Goal: Task Accomplishment & Management: Manage account settings

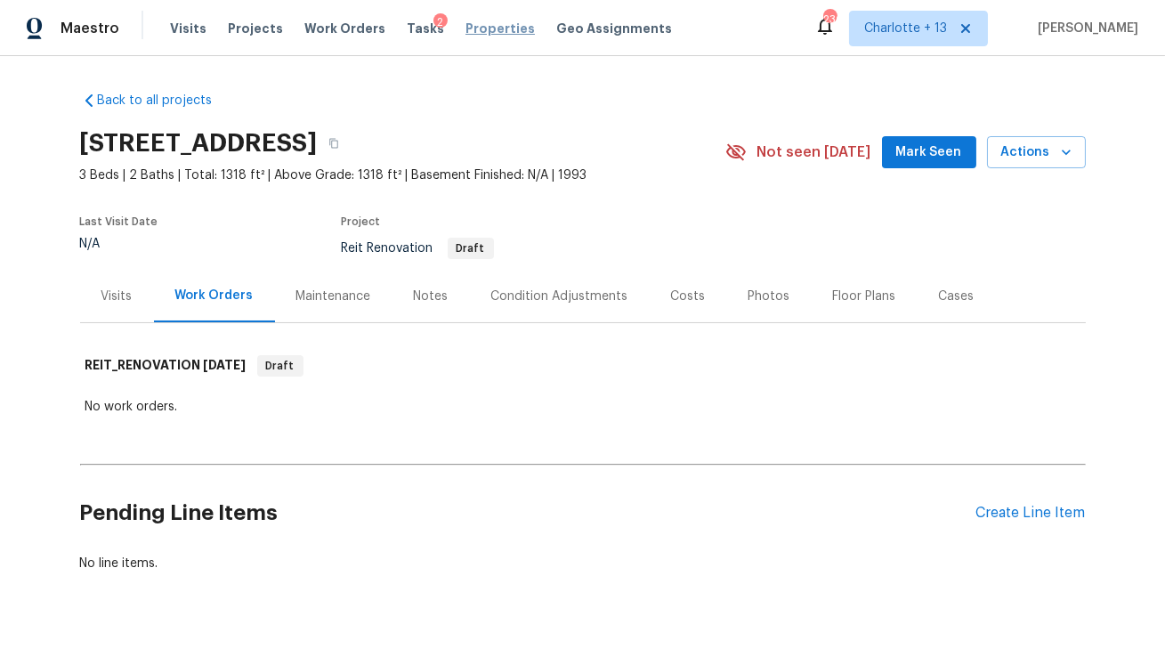
click at [477, 29] on span "Properties" at bounding box center [499, 29] width 69 height 18
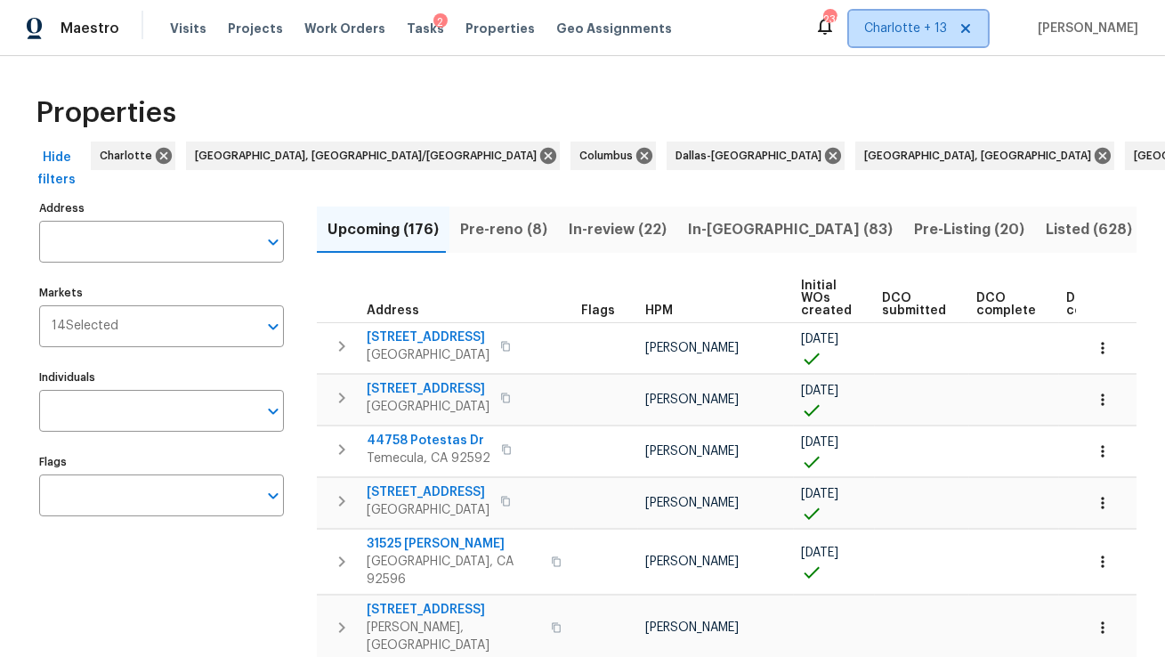
click at [973, 22] on icon at bounding box center [965, 28] width 14 height 14
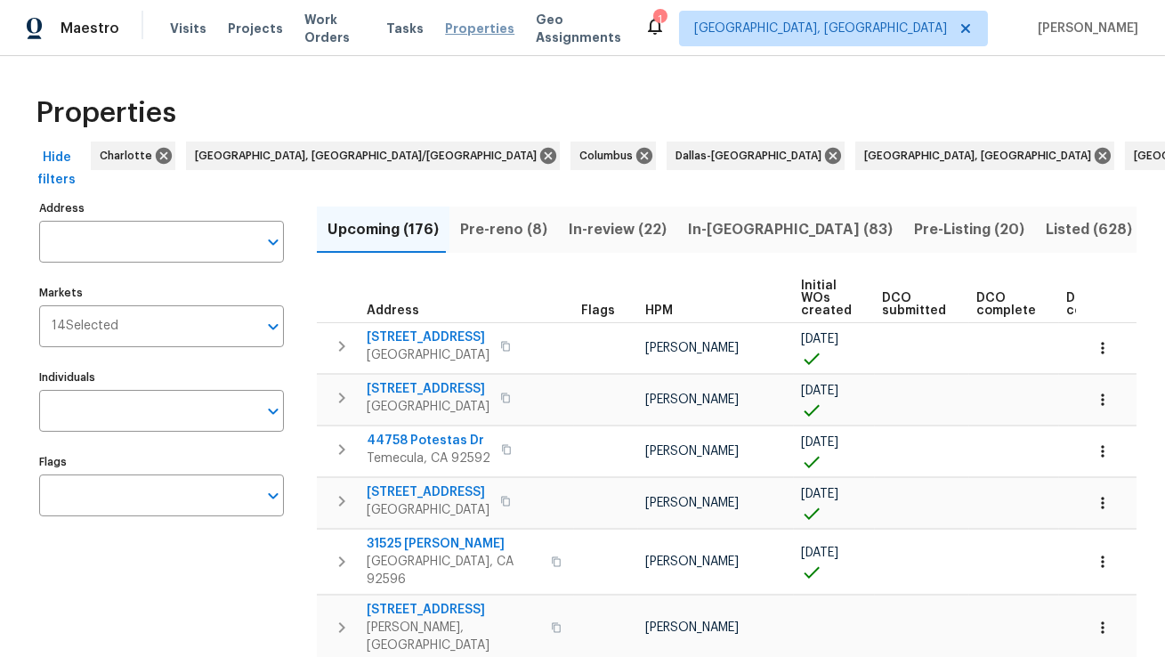
click at [467, 31] on span "Properties" at bounding box center [479, 29] width 69 height 18
click at [475, 28] on span "Properties" at bounding box center [479, 29] width 69 height 18
click at [171, 26] on span "Visits" at bounding box center [188, 29] width 36 height 18
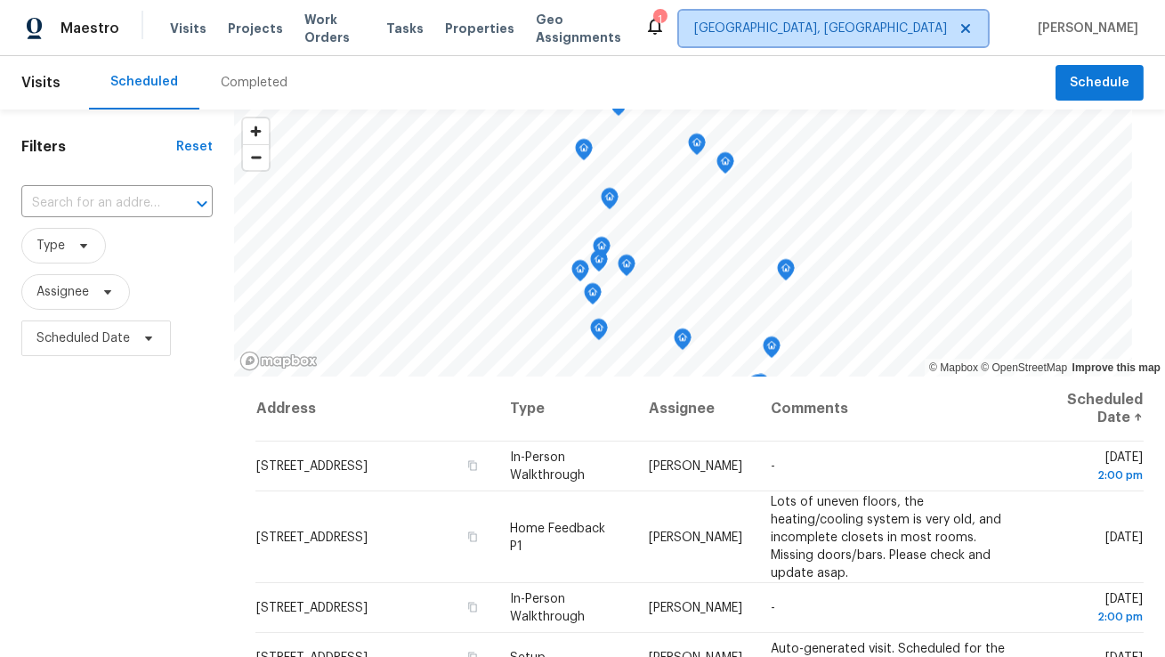
click at [916, 30] on span "Albuquerque, NM" at bounding box center [820, 29] width 253 height 18
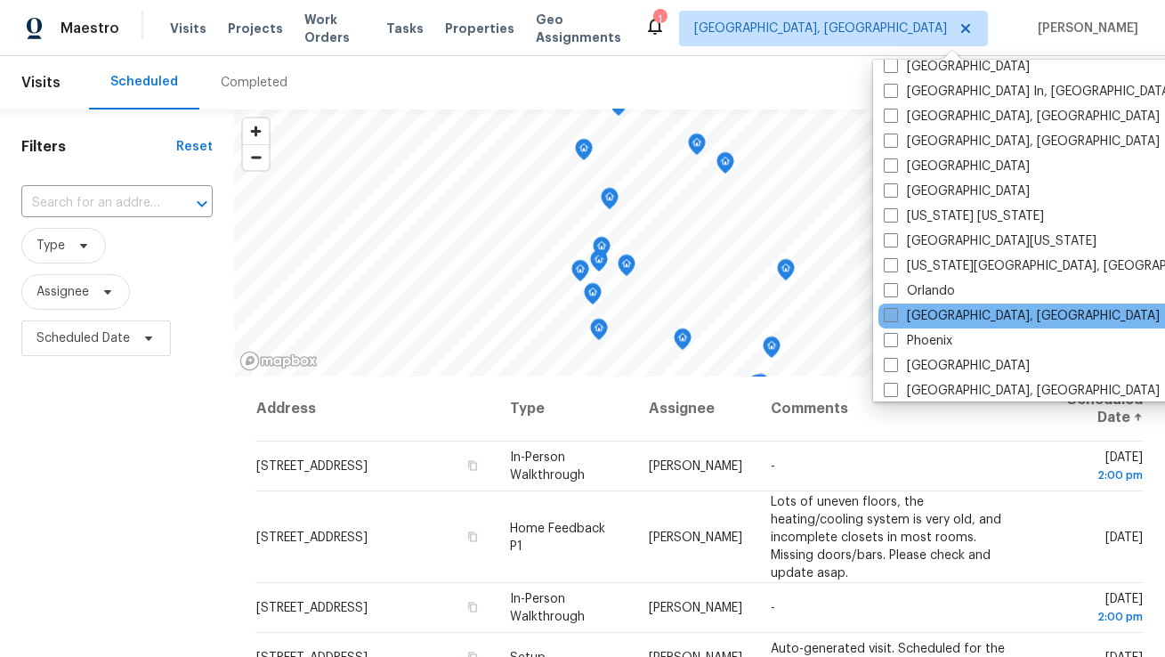
scroll to position [779, 0]
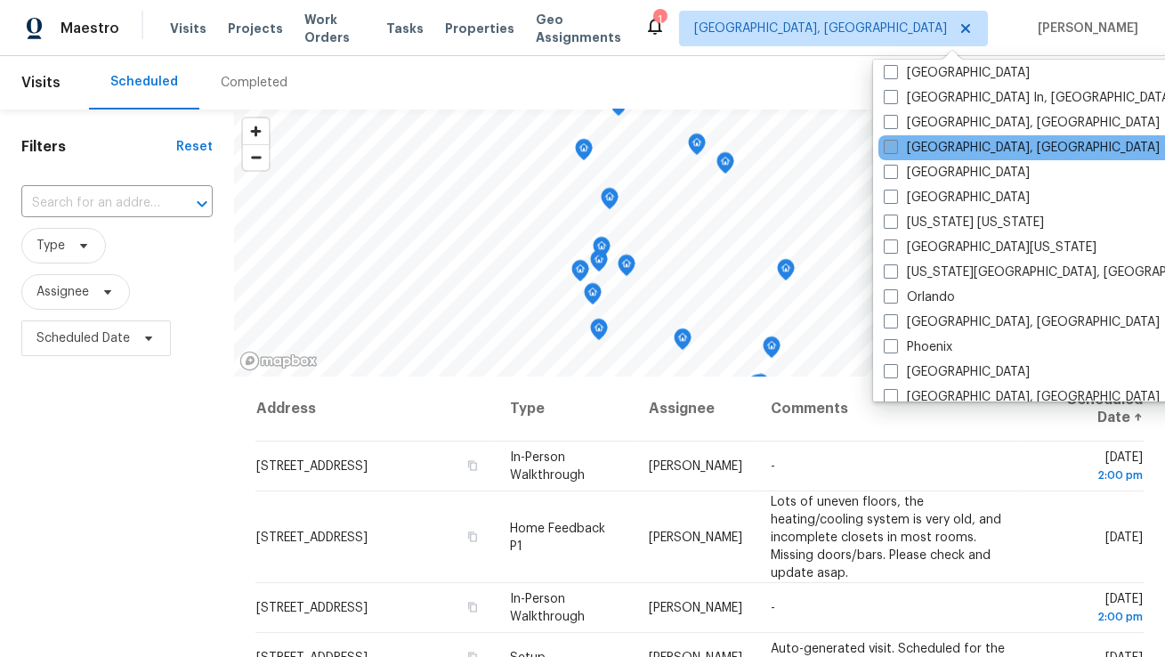
click at [916, 149] on label "Miami, FL" at bounding box center [1022, 148] width 276 height 18
click at [895, 149] on input "Miami, FL" at bounding box center [890, 145] width 12 height 12
checkbox input "true"
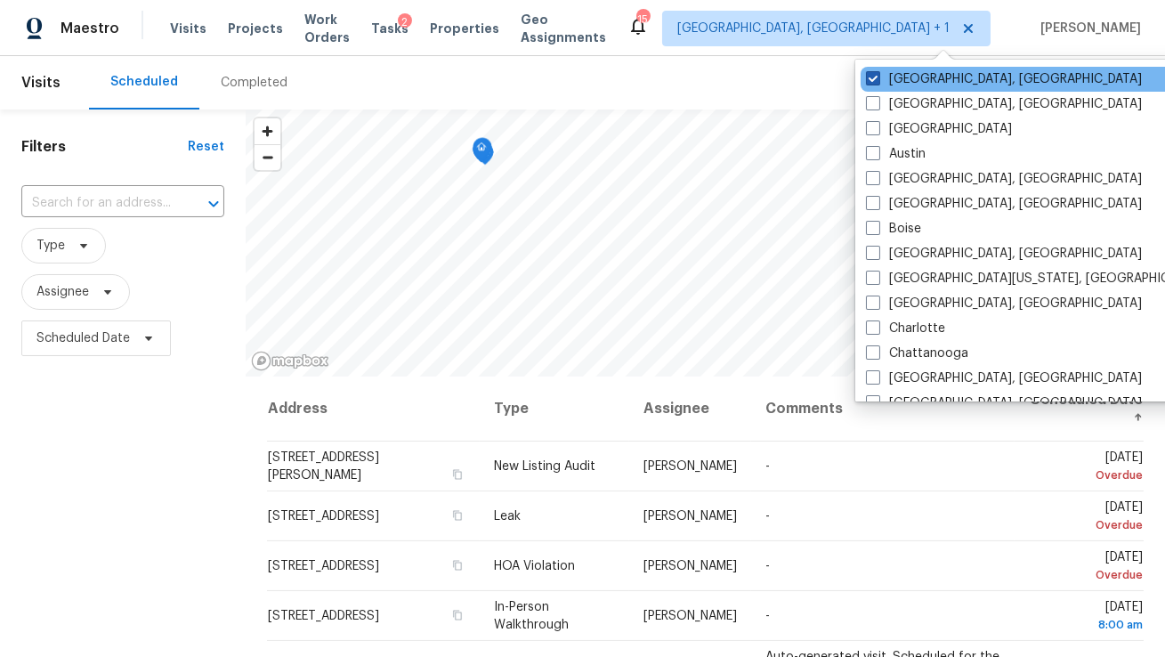
click at [890, 81] on label "[GEOGRAPHIC_DATA], [GEOGRAPHIC_DATA]" at bounding box center [1004, 79] width 276 height 18
click at [877, 81] on input "[GEOGRAPHIC_DATA], [GEOGRAPHIC_DATA]" at bounding box center [872, 76] width 12 height 12
checkbox input "false"
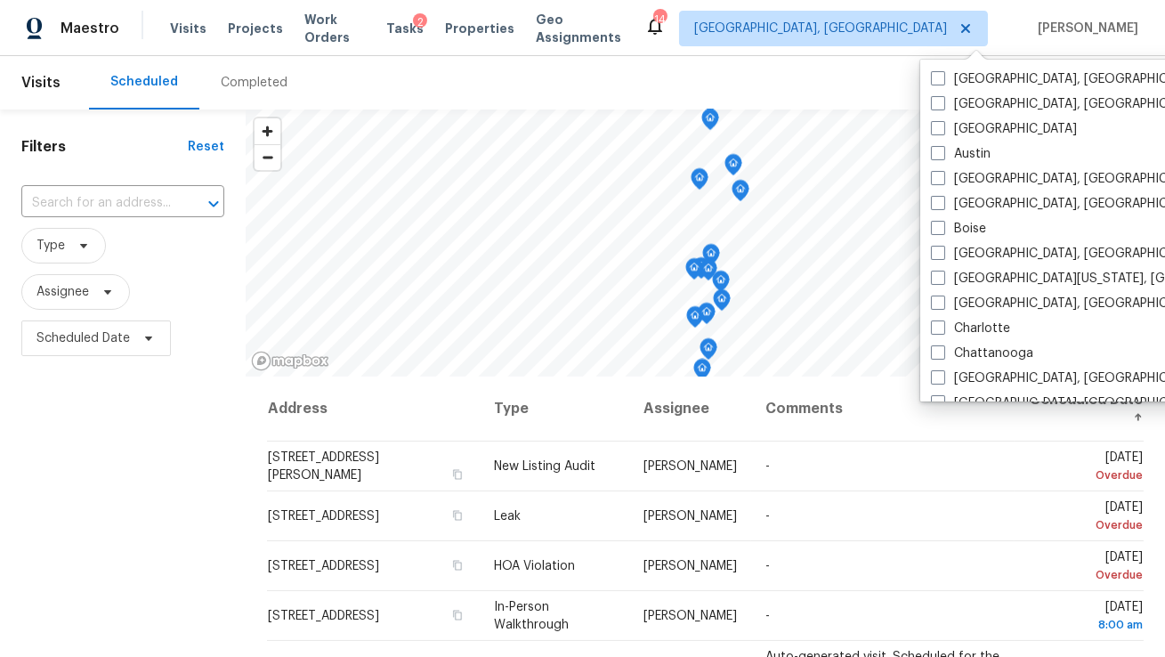
click at [465, 38] on div "Visits Projects Work Orders Tasks 2 Properties Geo Assignments" at bounding box center [407, 29] width 474 height 36
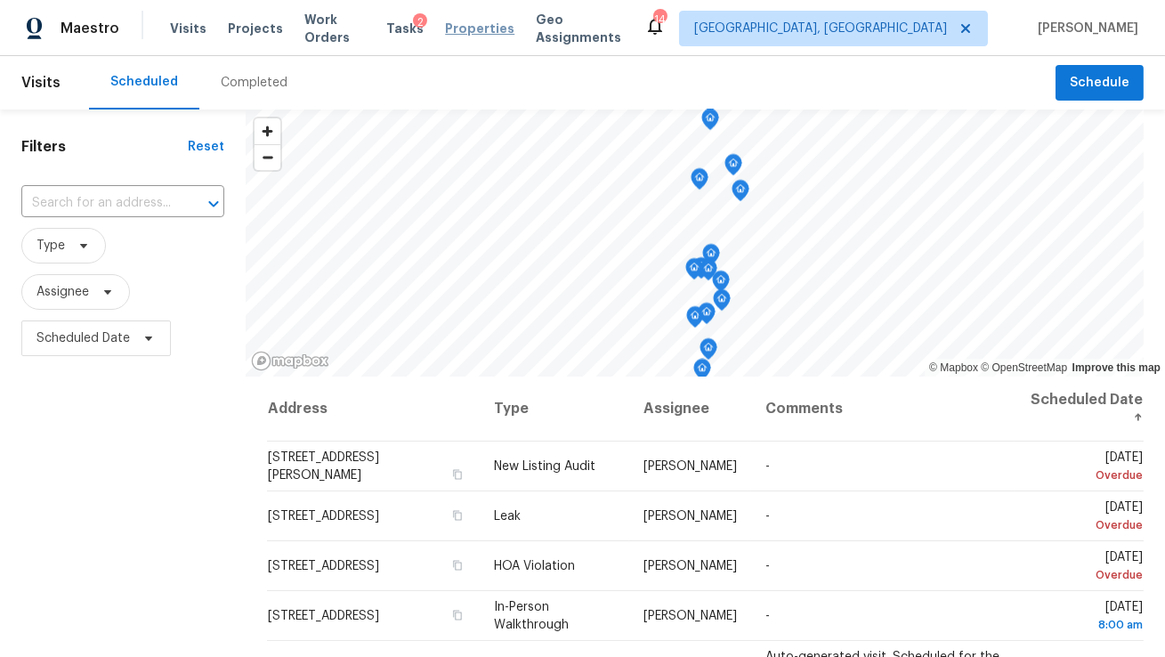
click at [482, 29] on span "Properties" at bounding box center [479, 29] width 69 height 18
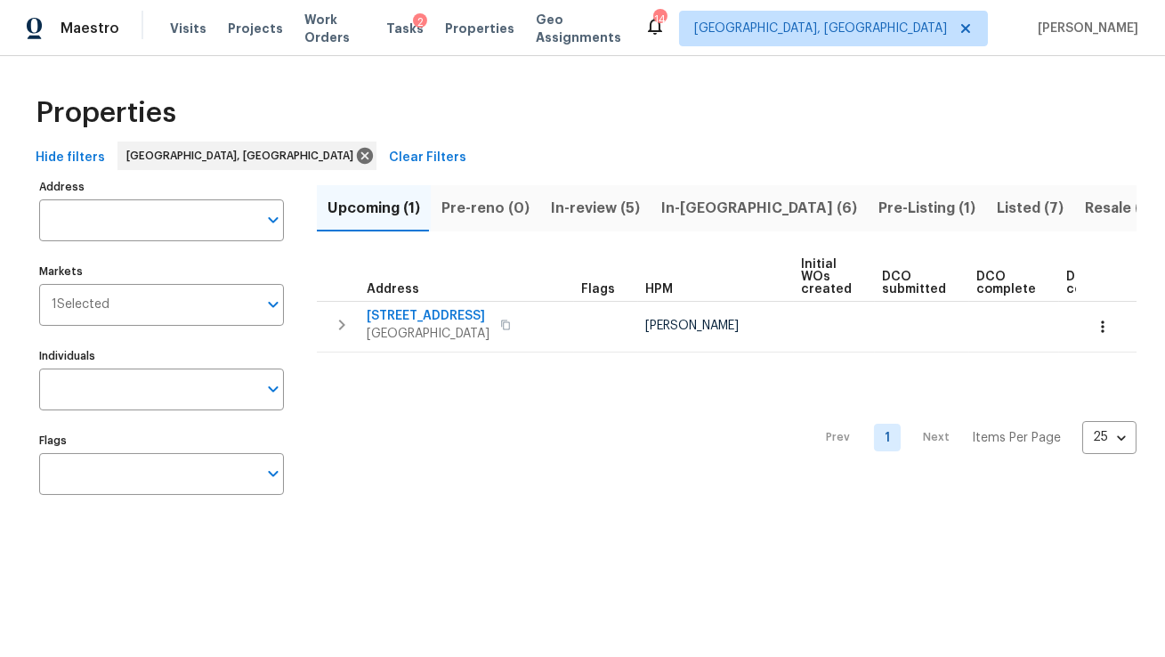
click at [675, 210] on span "In-reno (6)" at bounding box center [759, 208] width 196 height 25
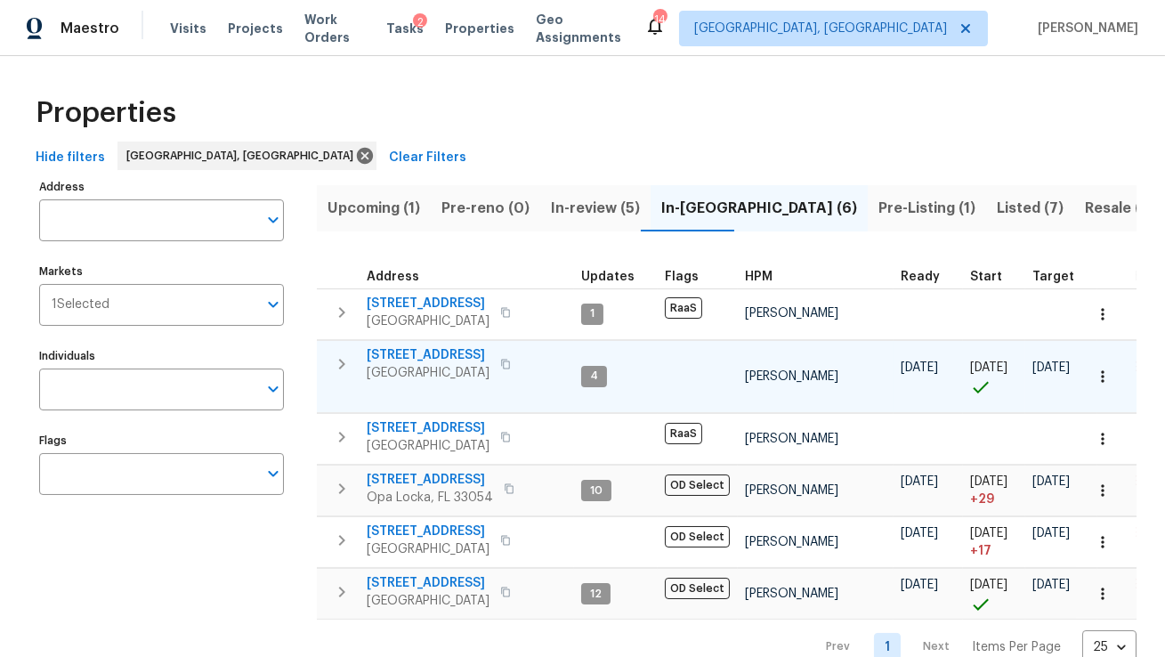
click at [449, 354] on span "22226 SW 65th Ter" at bounding box center [428, 355] width 123 height 18
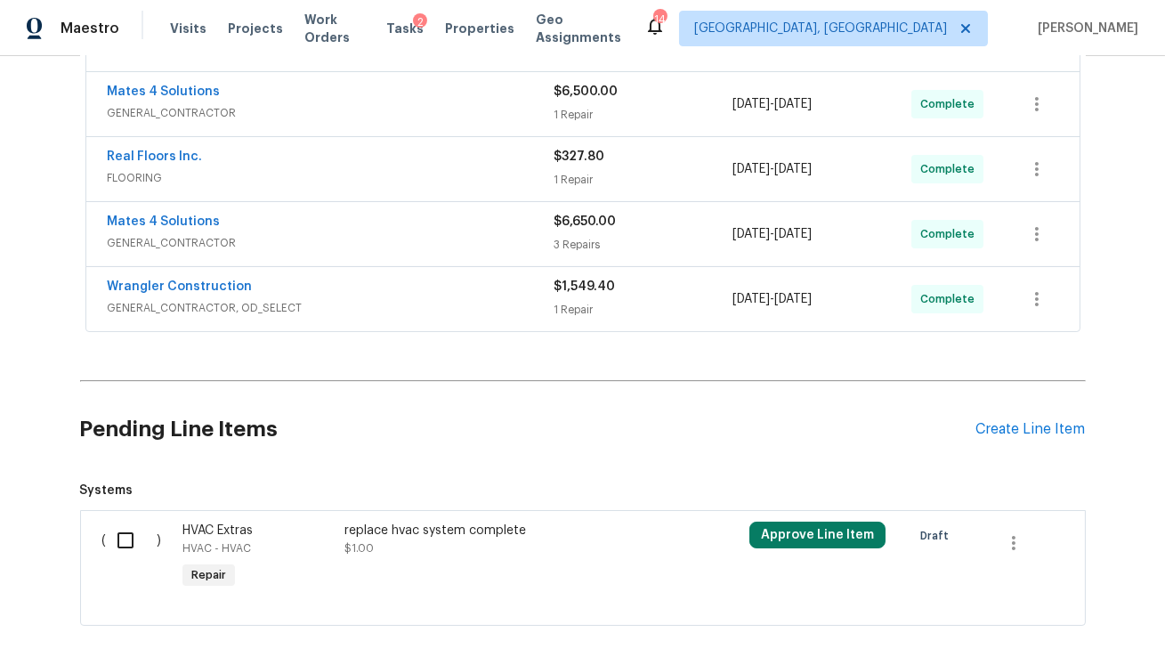
scroll to position [609, 0]
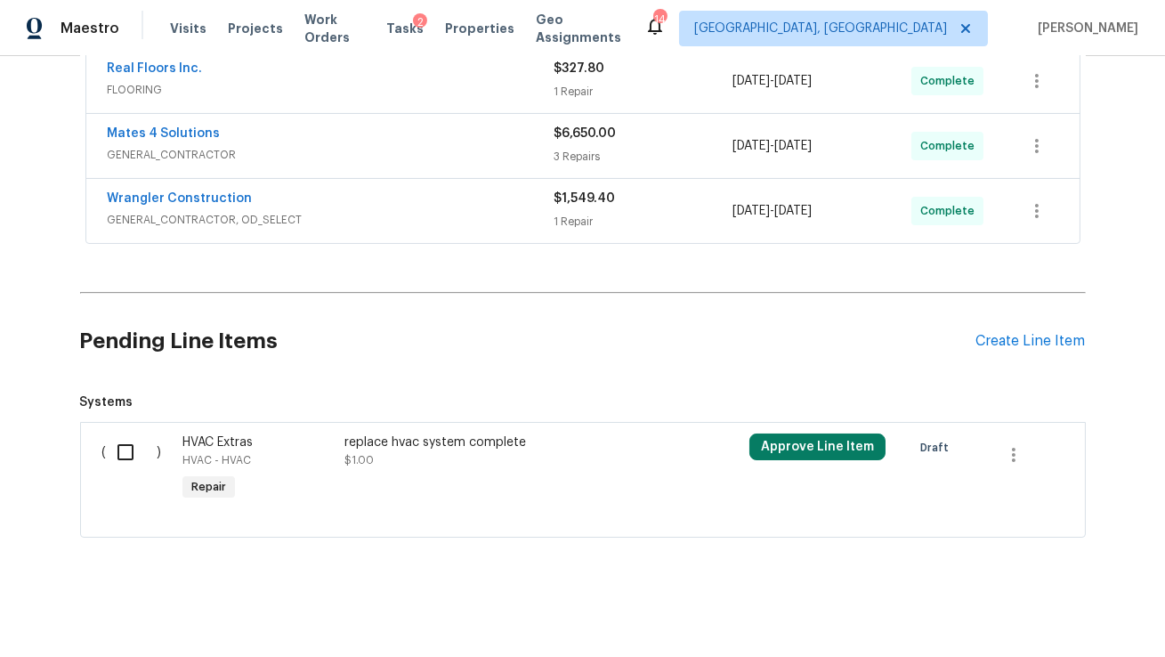
click at [123, 444] on input "checkbox" at bounding box center [132, 451] width 51 height 37
checkbox input "true"
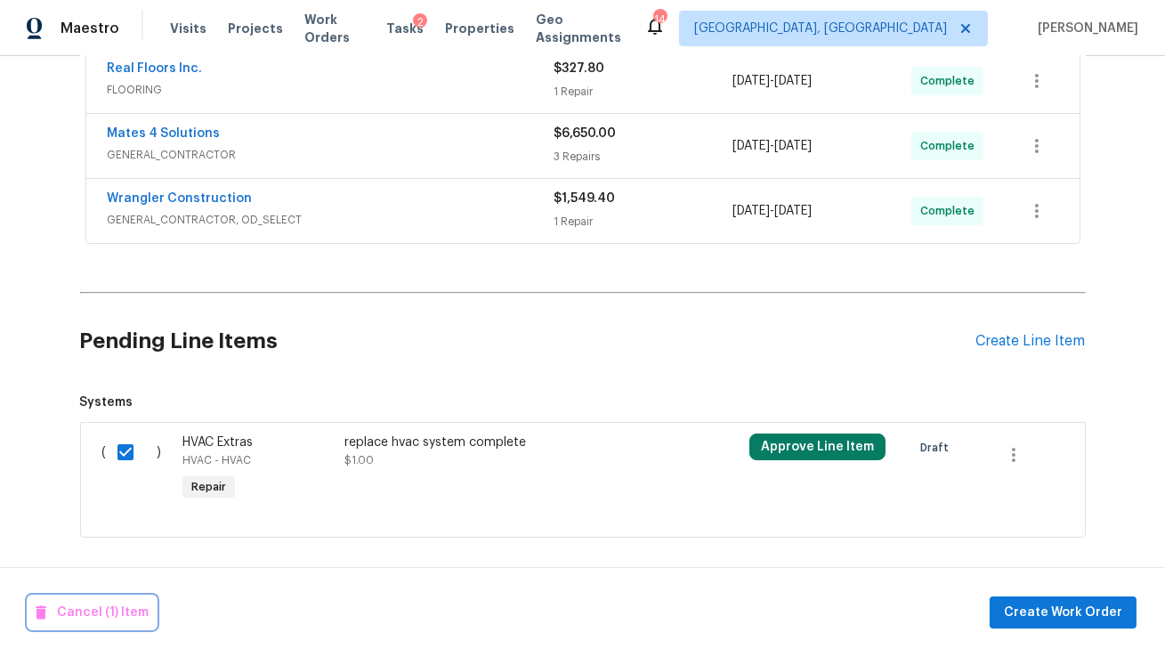
click at [91, 614] on span "Cancel (1) Item" at bounding box center [92, 613] width 113 height 22
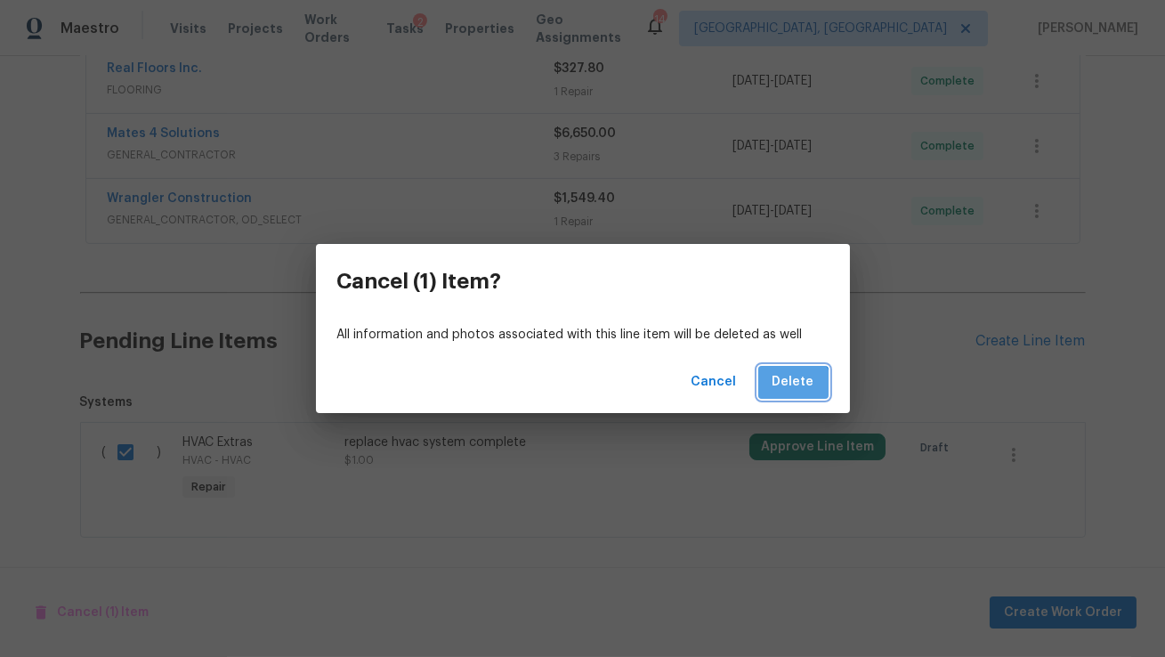
click at [791, 393] on button "Delete" at bounding box center [793, 382] width 70 height 33
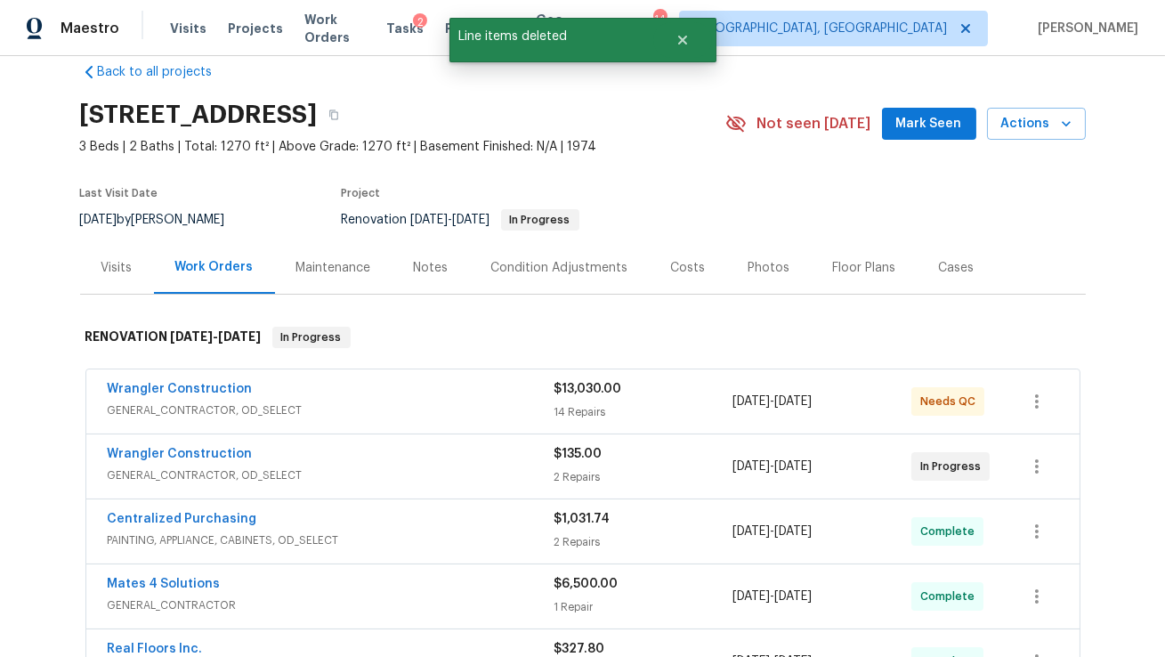
scroll to position [27, 0]
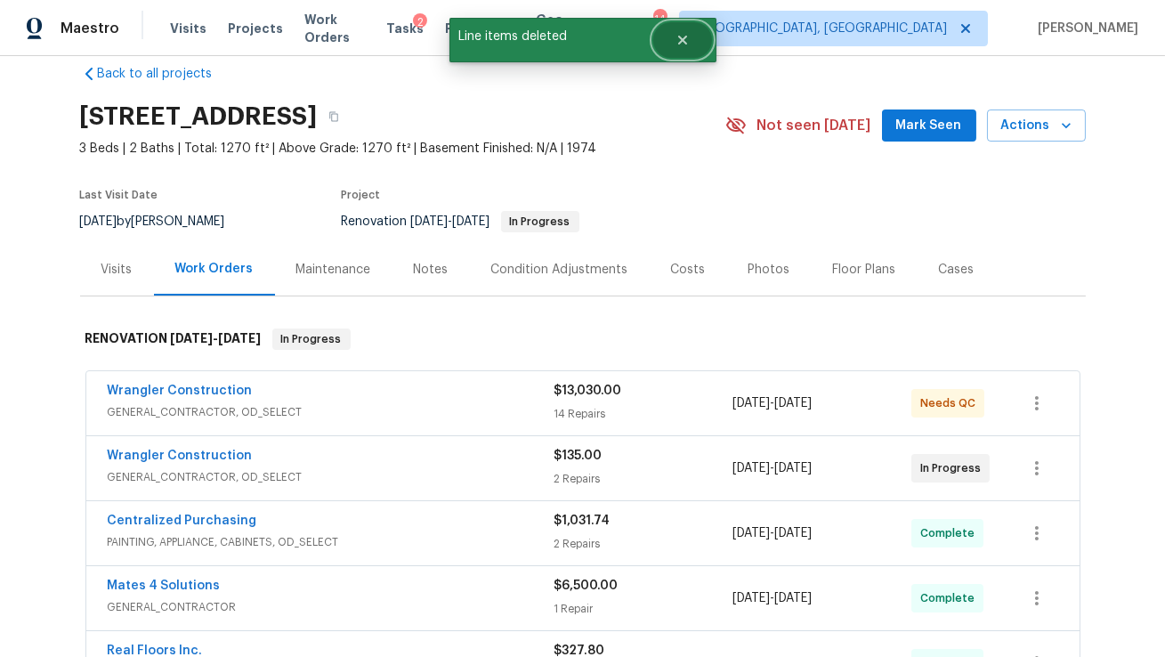
click at [680, 38] on icon "Close" at bounding box center [681, 40] width 9 height 9
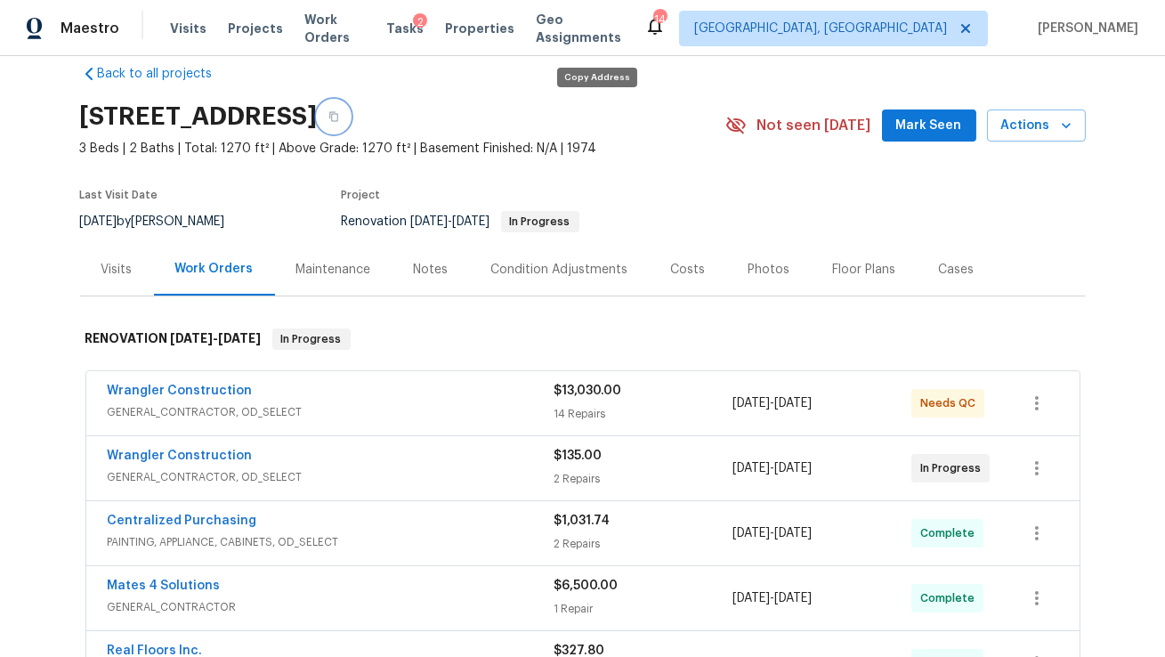
click at [339, 114] on icon "button" at bounding box center [333, 116] width 11 height 11
click at [674, 267] on div "Costs" at bounding box center [688, 270] width 35 height 18
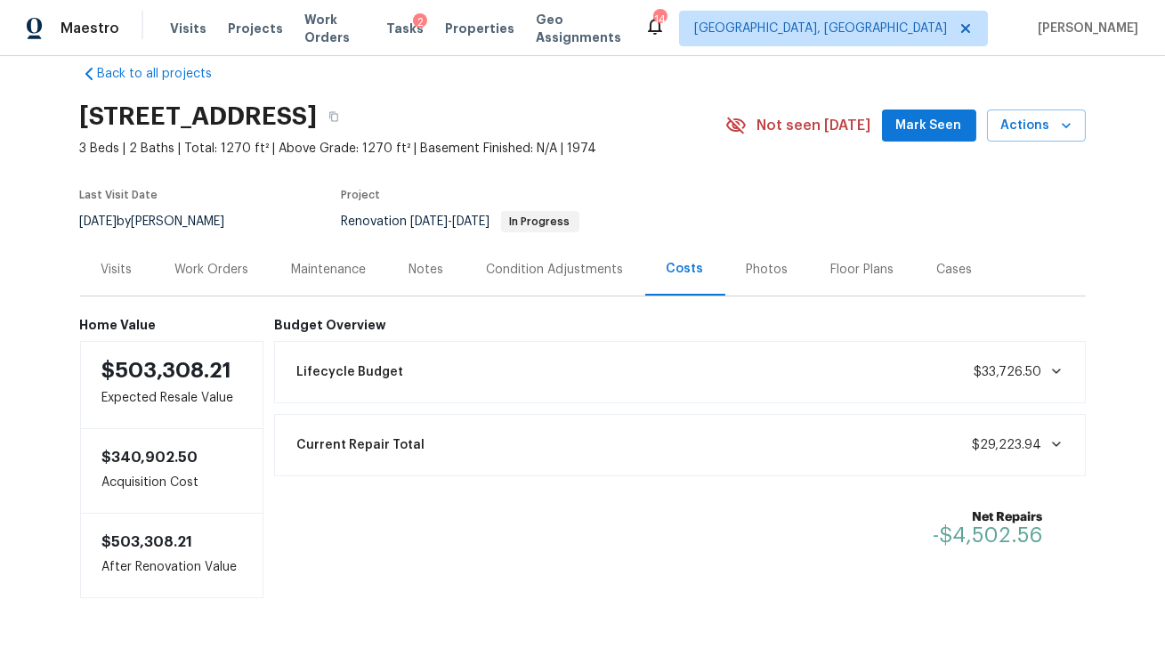
click at [218, 270] on div "Work Orders" at bounding box center [212, 270] width 74 height 18
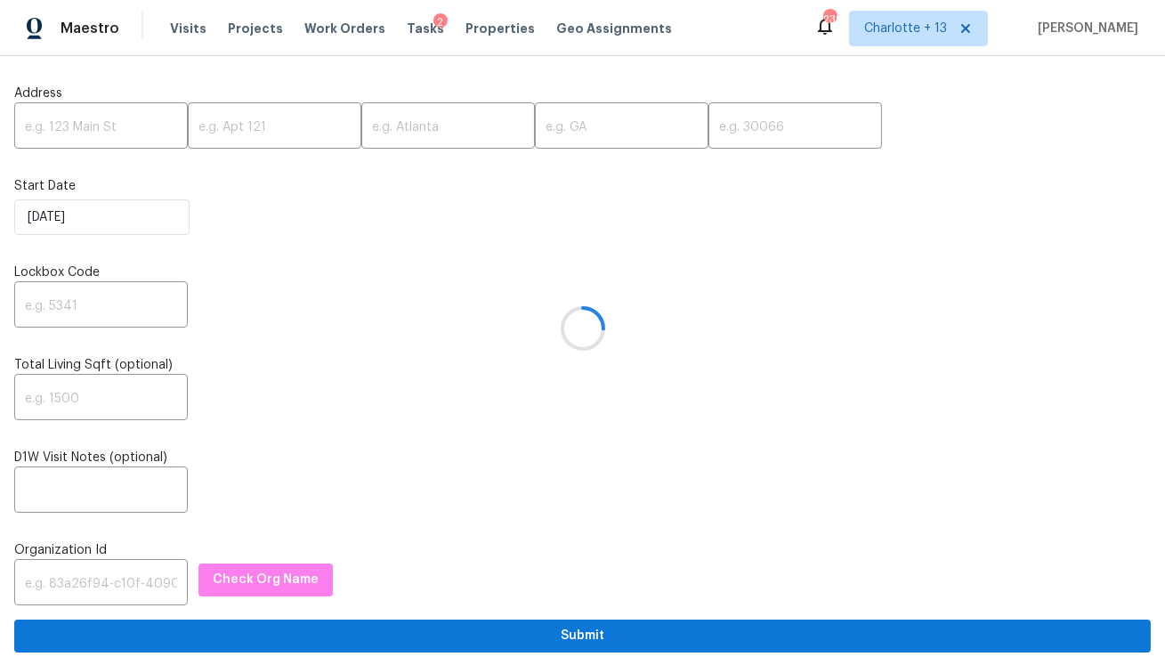
click at [108, 128] on div at bounding box center [582, 328] width 1165 height 657
click at [108, 128] on input "text" at bounding box center [101, 128] width 174 height 42
paste input "[STREET_ADDRESS]"
click at [138, 125] on input "15465 SW 36th Ter, Miami, FL 33185" at bounding box center [101, 128] width 174 height 42
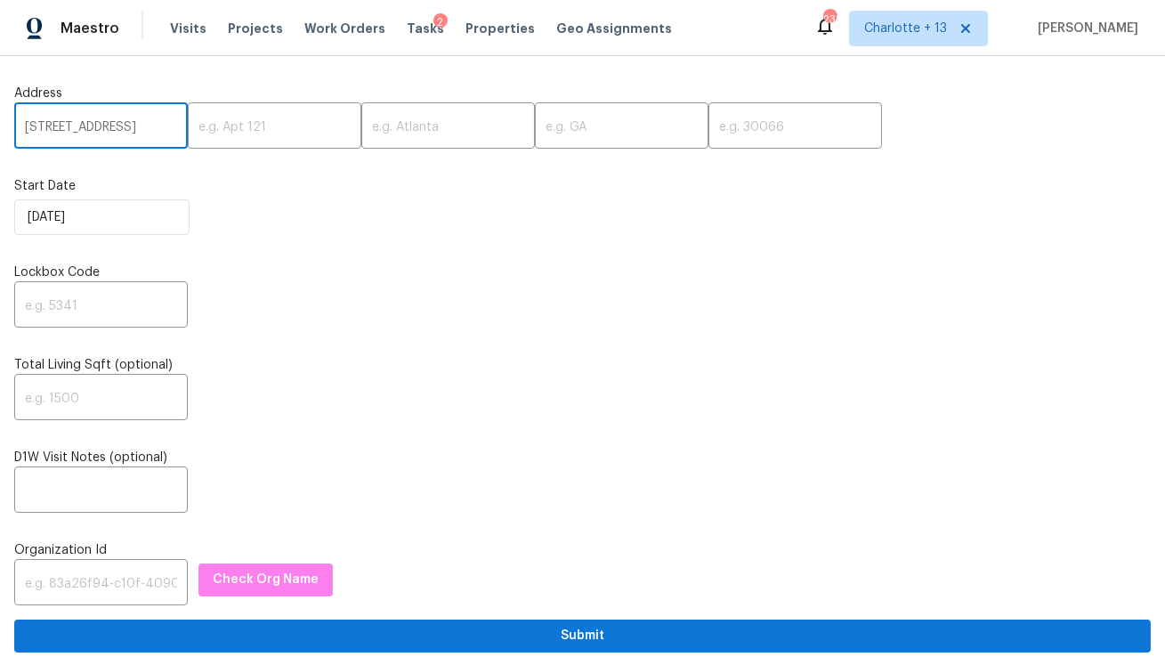
click at [138, 125] on input "15465 SW 36th Ter, Miami, FL 33185" at bounding box center [101, 128] width 174 height 42
type input "15465 SW 36th Ter, Miami, FL"
click at [708, 140] on input "text" at bounding box center [795, 128] width 174 height 42
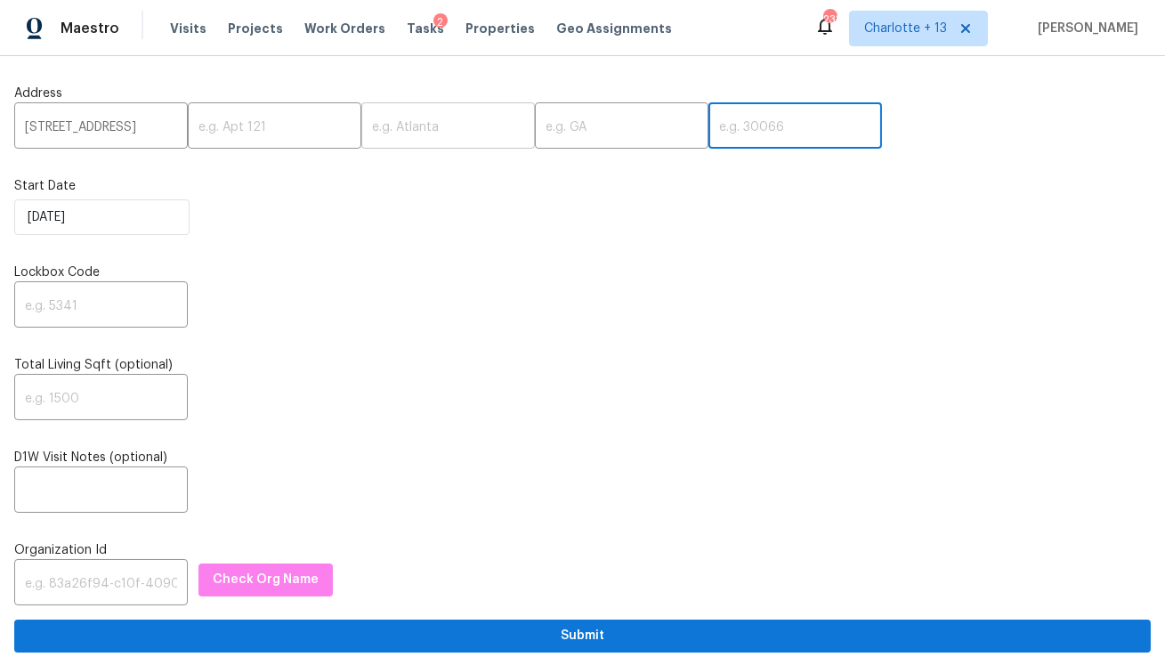
type input "v"
paste input "33185"
type input "33185"
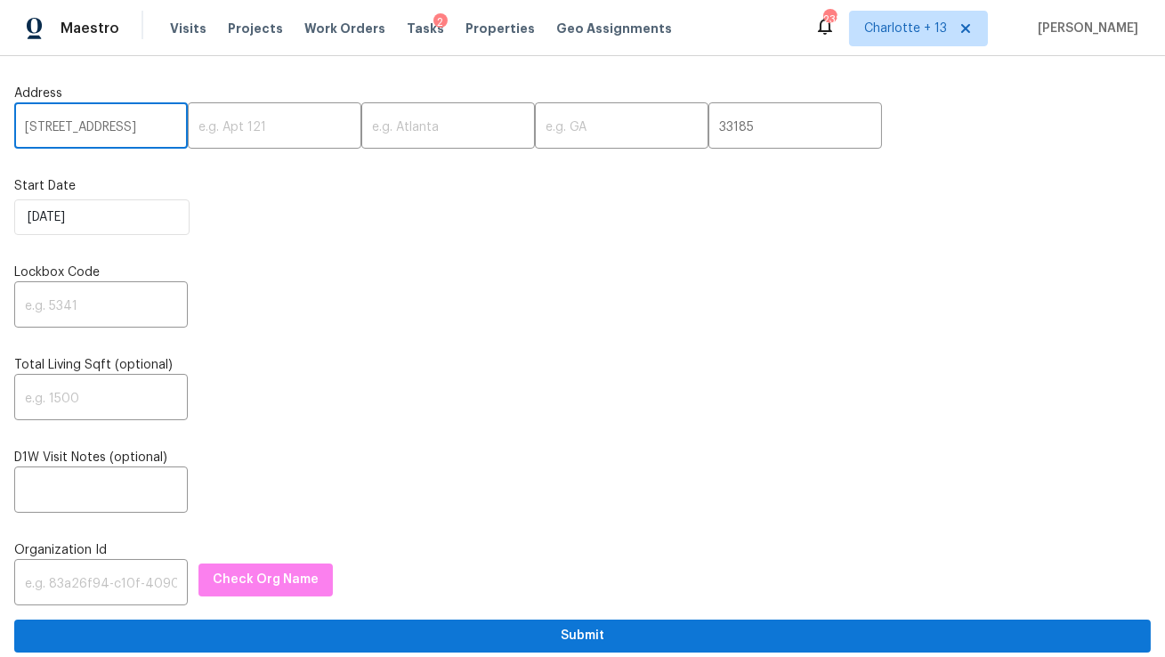
click at [127, 128] on input "15465 SW 36th Ter, Miami, FL" at bounding box center [101, 128] width 174 height 42
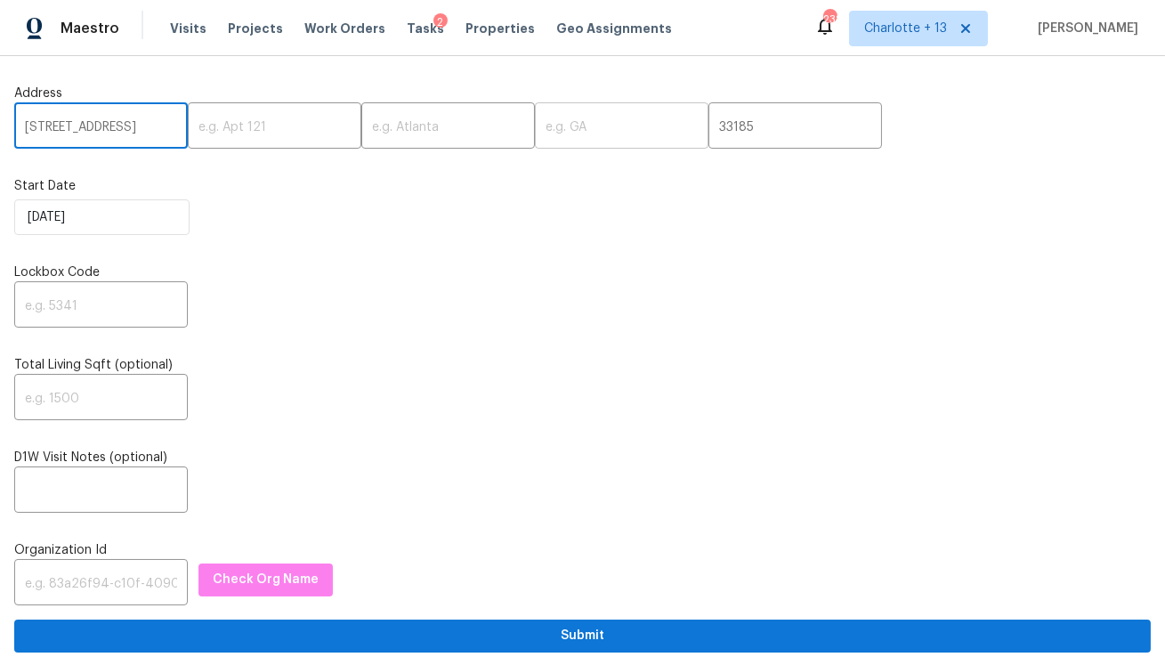
type input "15465 SW 36th Ter,, FL"
click at [539, 129] on input "text" at bounding box center [622, 128] width 174 height 42
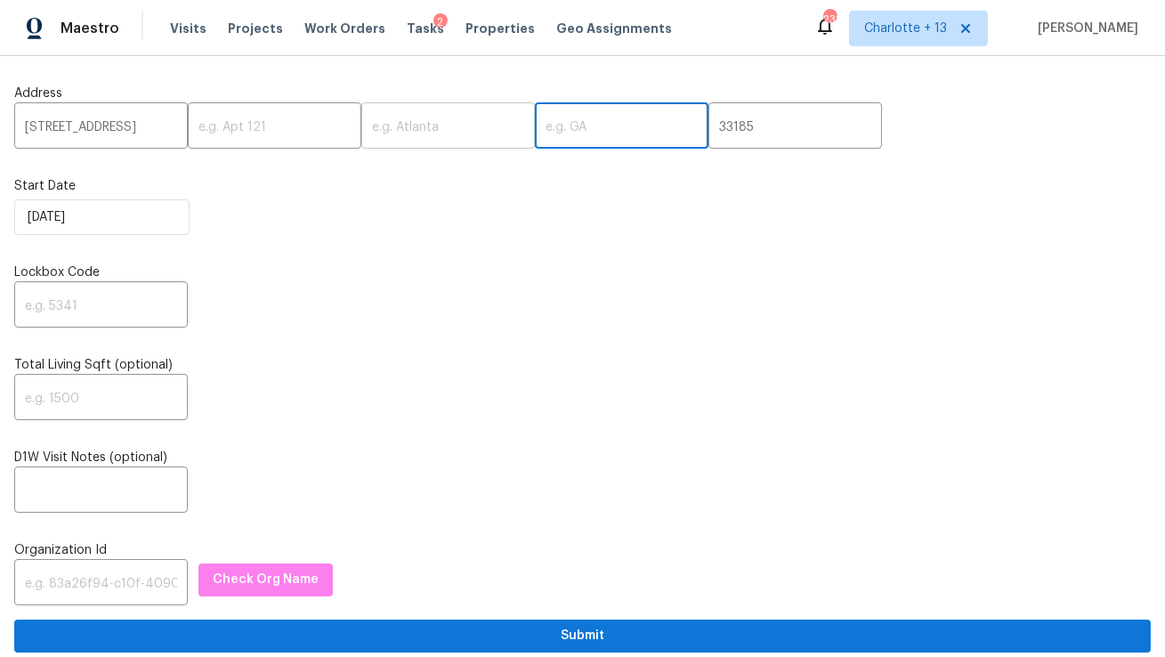
paste input "Miami"
type input "Miami"
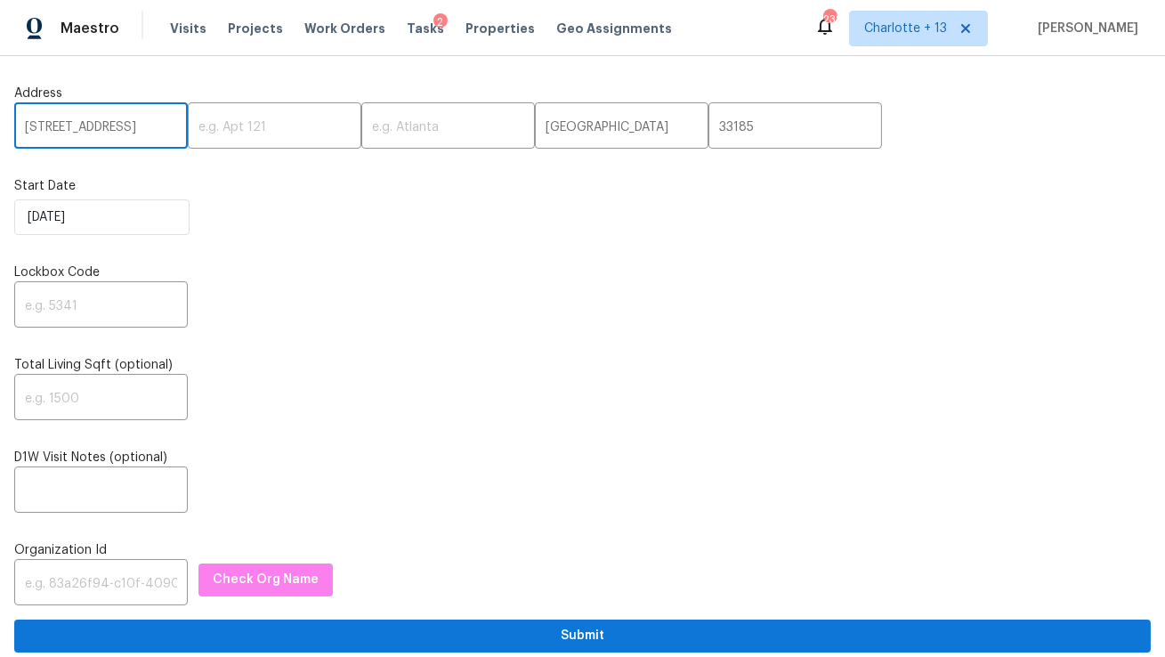
click at [153, 132] on input "15465 SW 36th Ter,, FL" at bounding box center [101, 128] width 174 height 42
type input "15465 SW 36th Ter,,"
click at [362, 139] on input "text" at bounding box center [448, 128] width 174 height 42
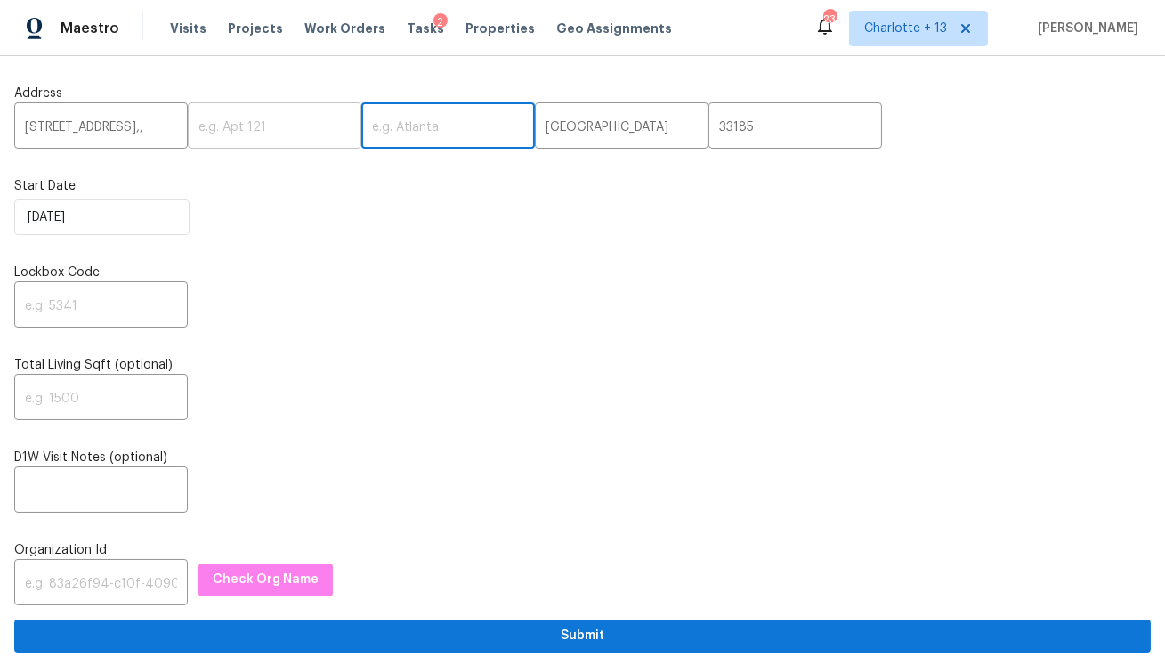
paste input "FL"
type input "FL"
click at [142, 128] on input "15465 SW 36th Ter,," at bounding box center [101, 128] width 174 height 42
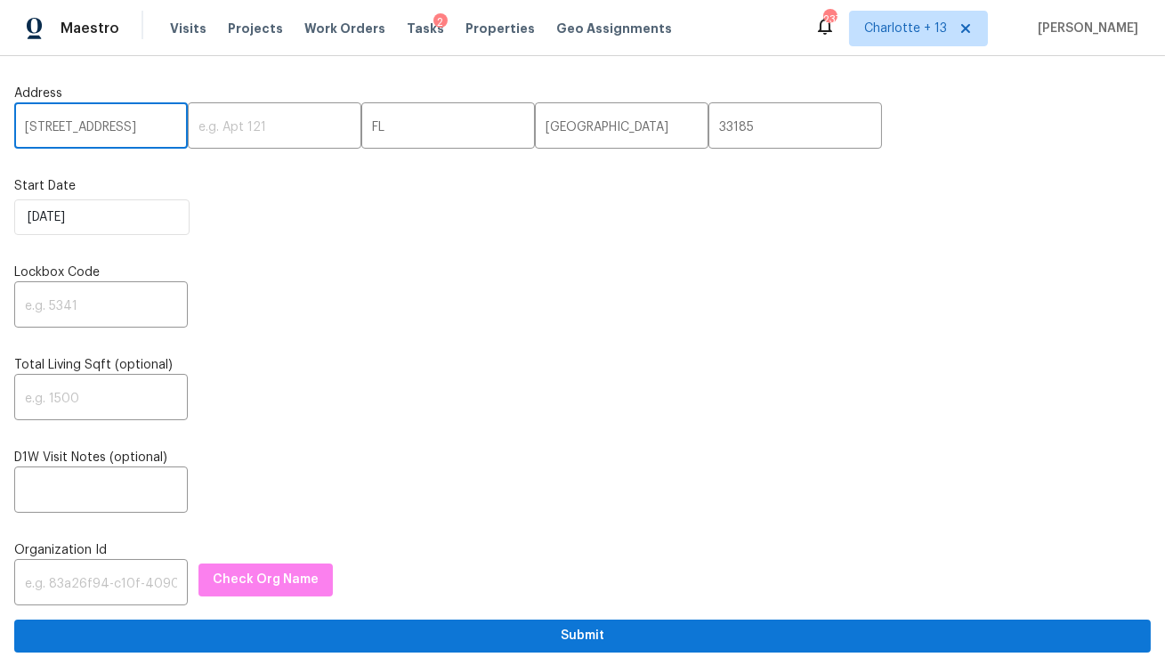
type input "15465 SW 36th Ter"
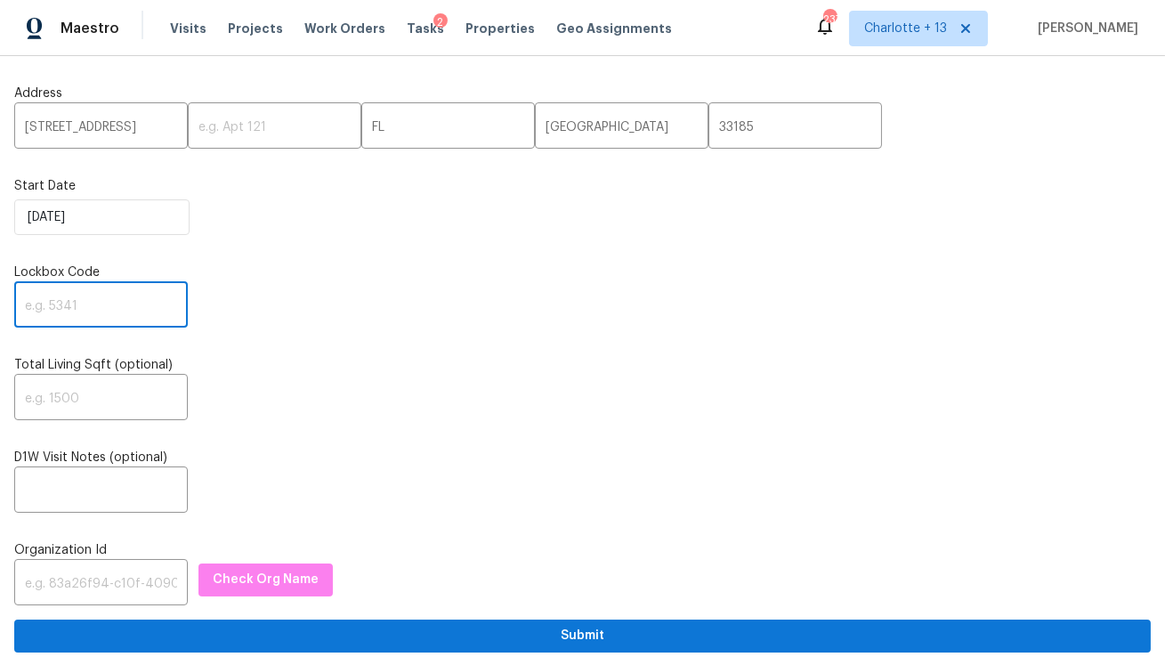
click at [128, 307] on input "text" at bounding box center [101, 307] width 174 height 42
paste input "6224"
type input "6224"
click at [127, 588] on input "text" at bounding box center [101, 584] width 174 height 42
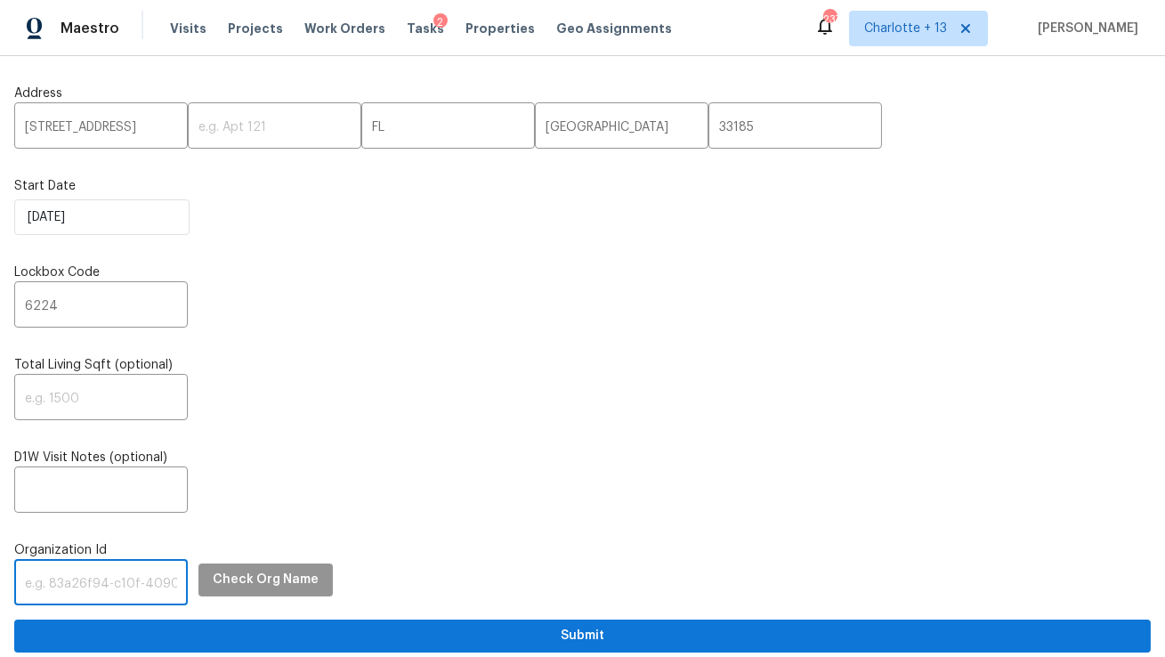
paste input "1349d153-b359-4f9b-b4dd-758ff939cc37"
type input "1349d153-b359-4f9b-b4dd-758ff939cc37"
click at [241, 572] on span "Check Org Name" at bounding box center [266, 580] width 106 height 22
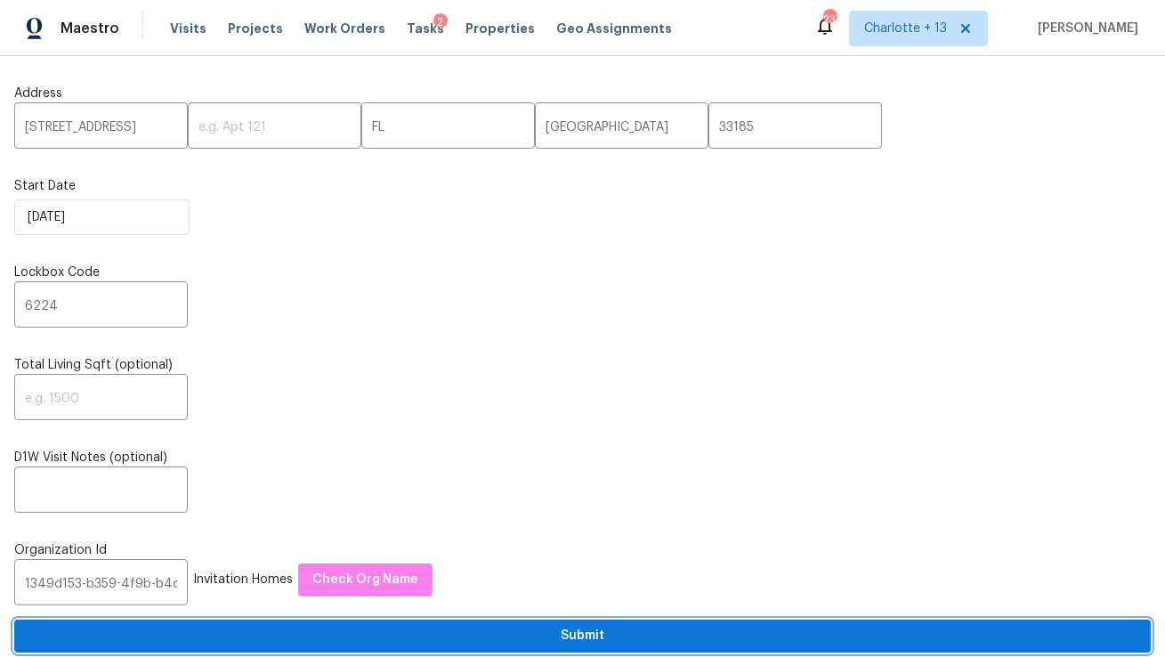
click at [449, 650] on button "Submit" at bounding box center [582, 635] width 1136 height 33
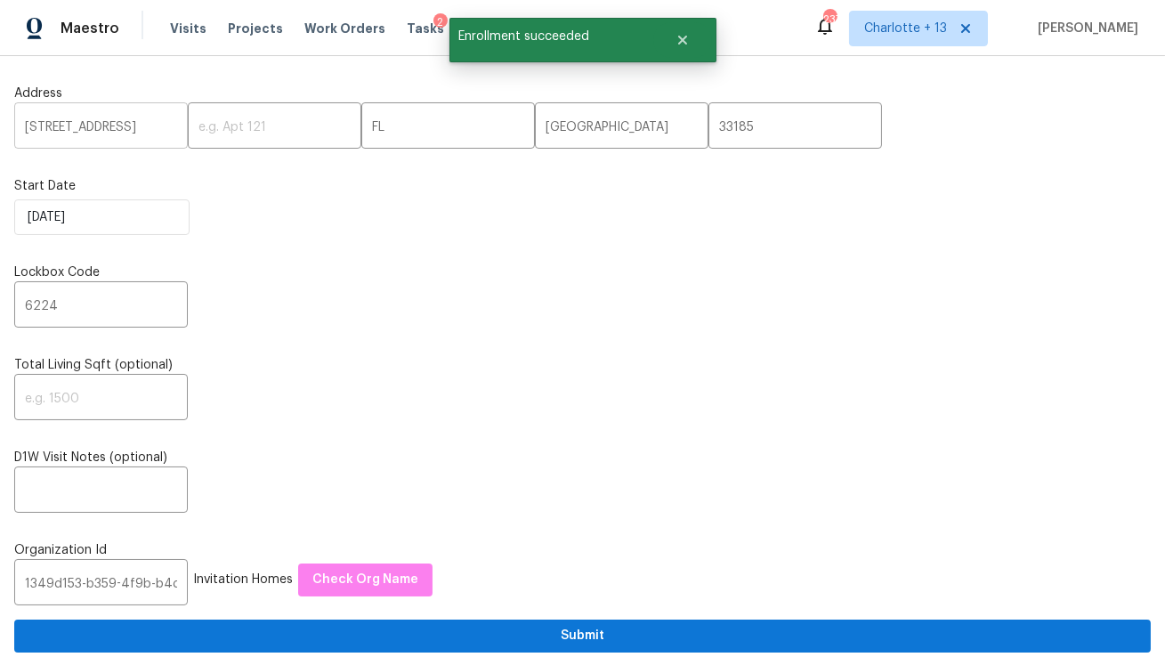
click at [96, 120] on input "15465 SW 36th Ter" at bounding box center [101, 128] width 174 height 42
click at [247, 26] on span "Projects" at bounding box center [255, 29] width 55 height 18
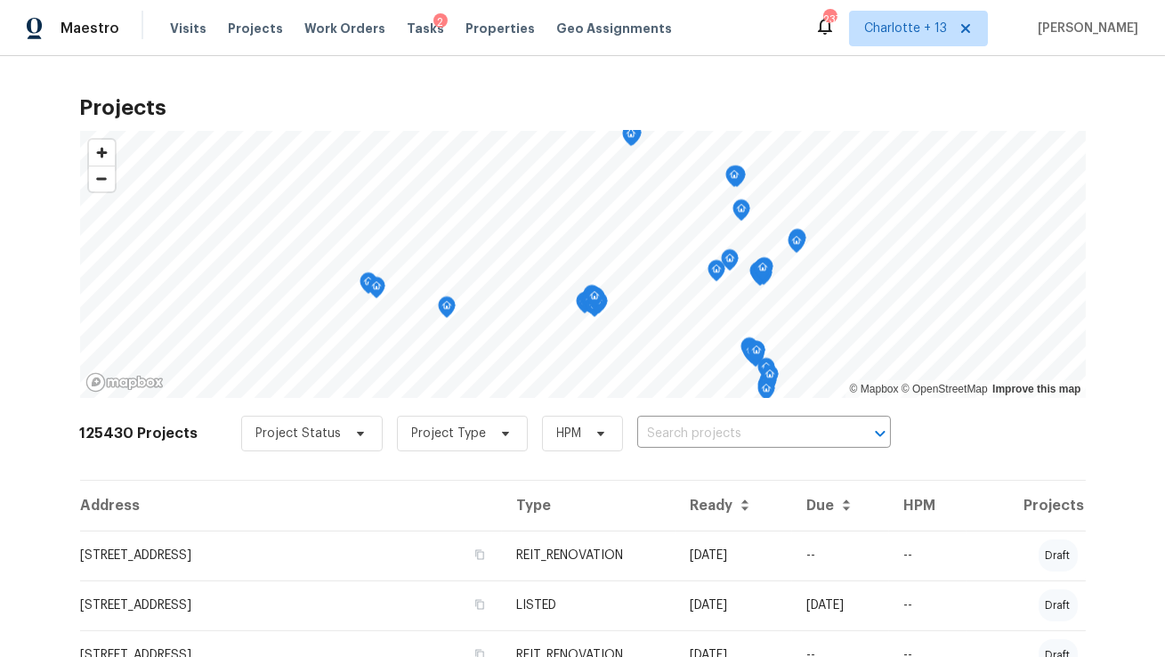
click at [656, 438] on input "text" at bounding box center [739, 434] width 204 height 28
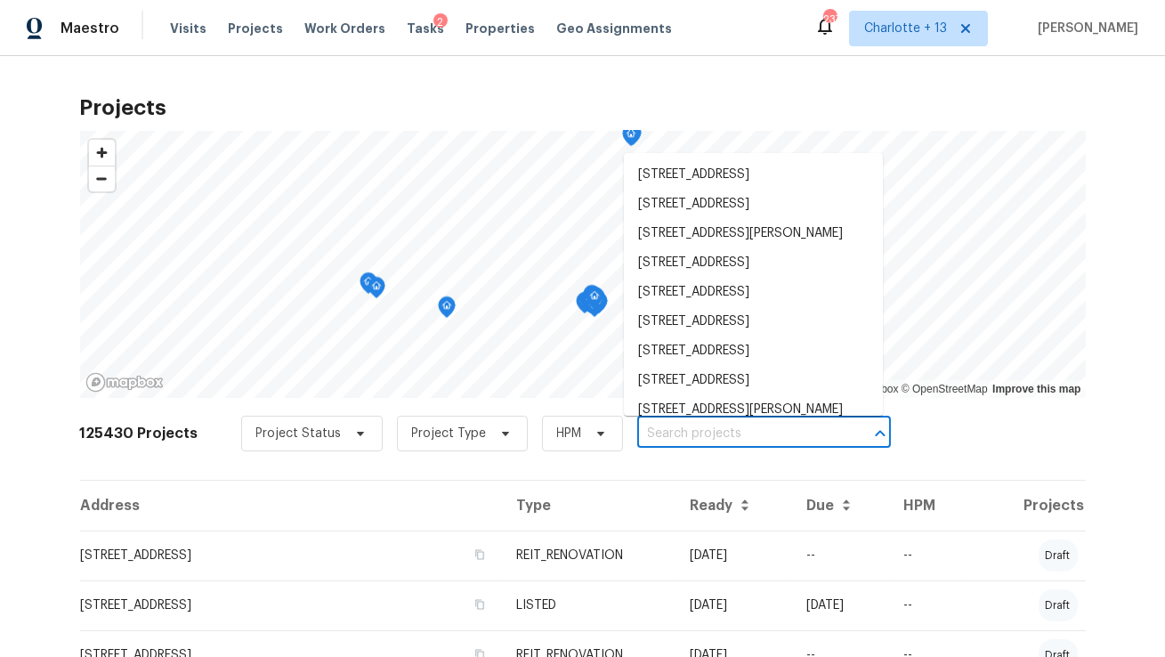
paste input "15465 SW 36th Ter"
type input "15465 SW 36th Ter"
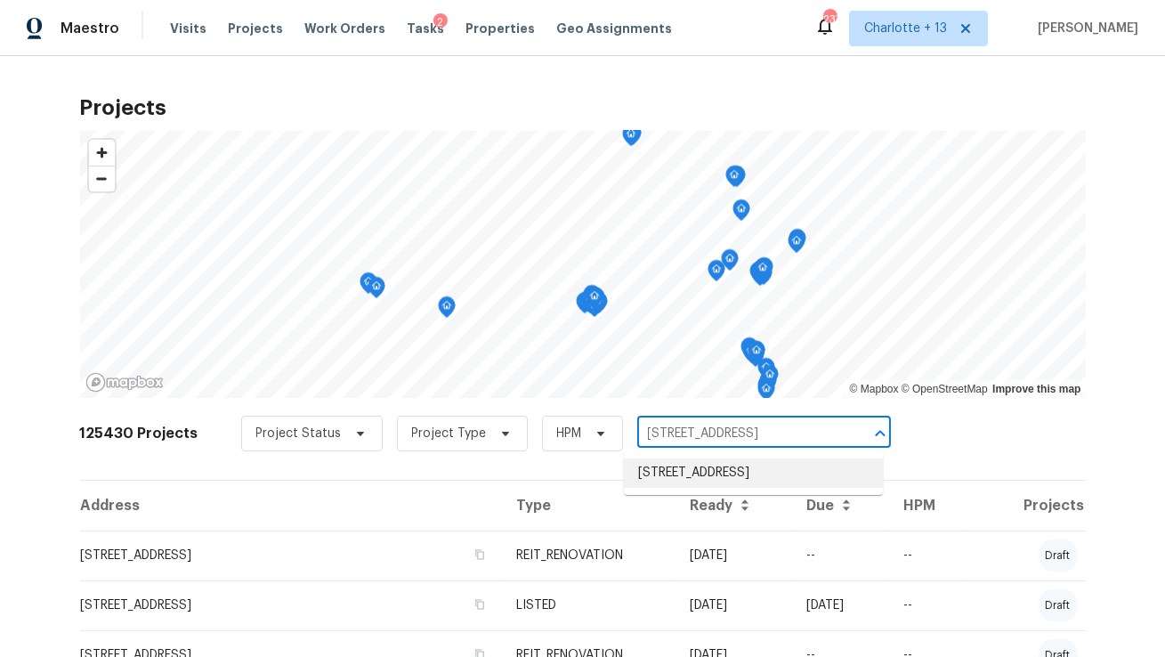
click at [651, 472] on li "15465 SW 36th Ter, Miami, FL 33185" at bounding box center [753, 472] width 259 height 29
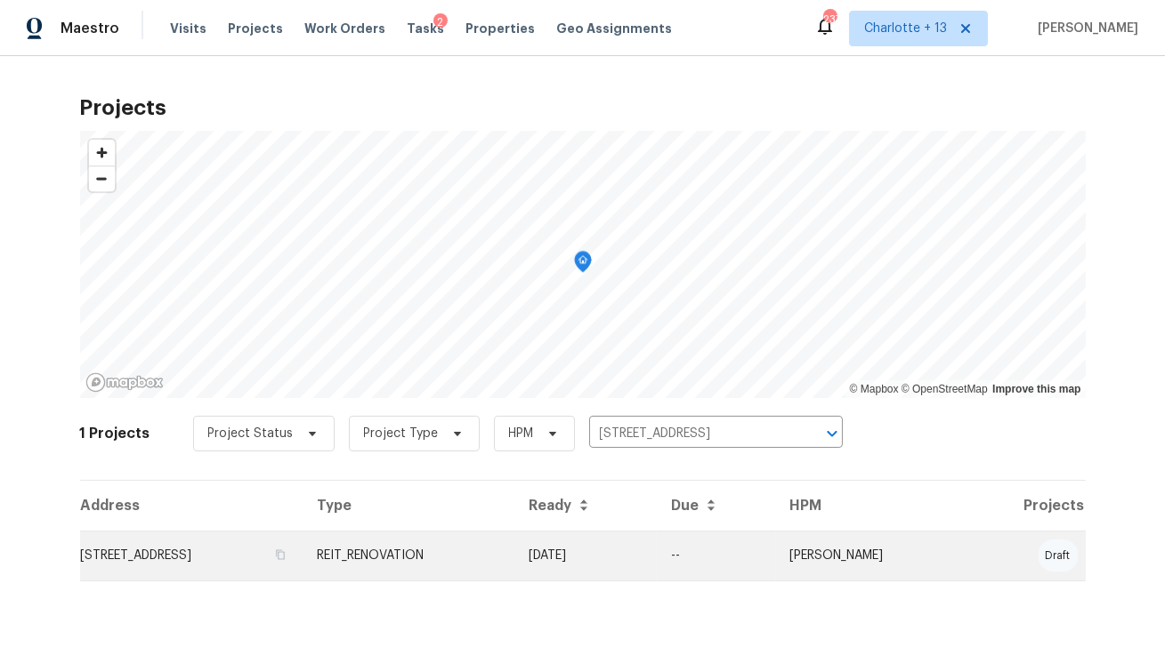
click at [183, 550] on td "15465 SW 36th Ter, Miami, FL 33185" at bounding box center [191, 555] width 223 height 50
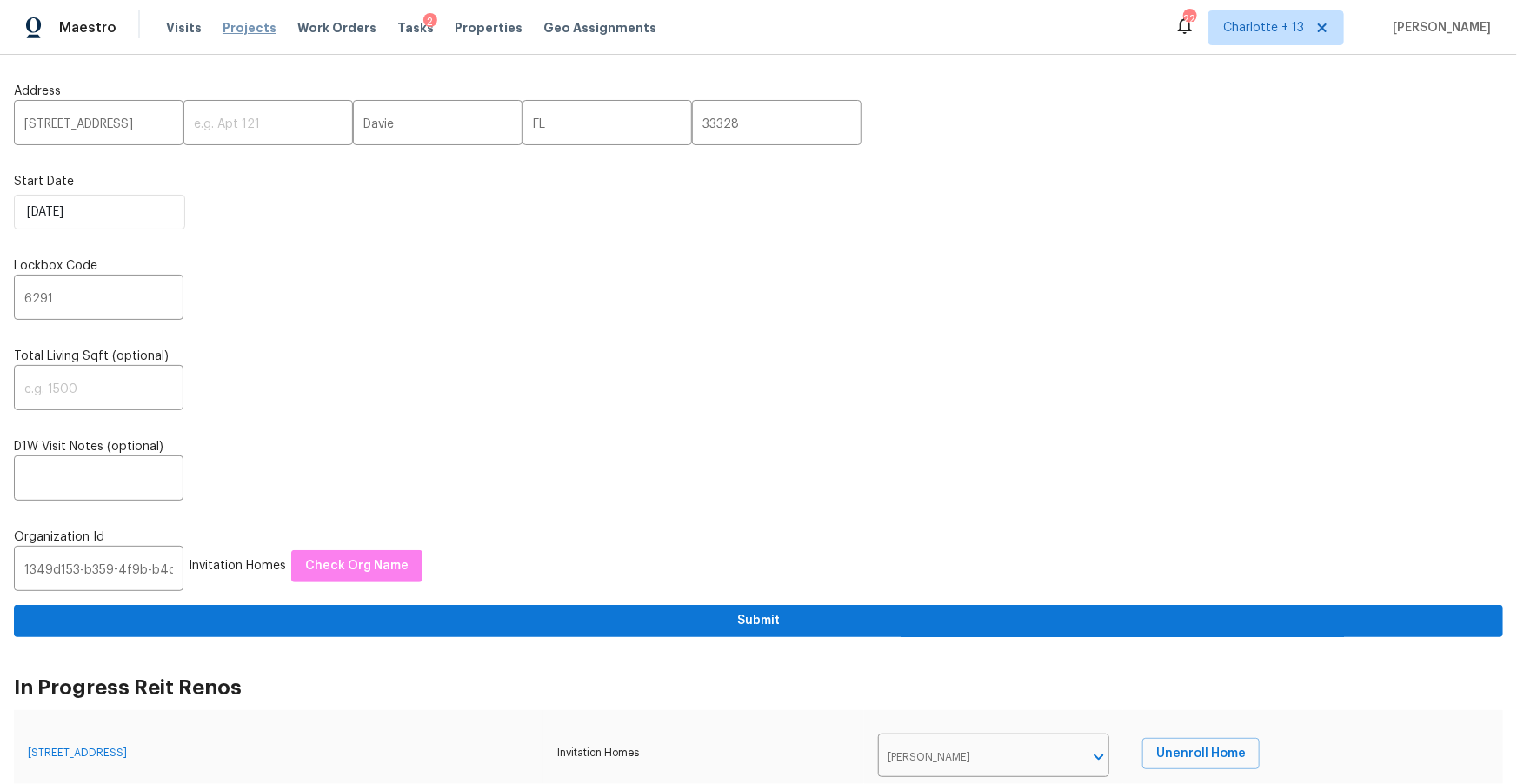
click at [228, 24] on span "Projects" at bounding box center [249, 28] width 54 height 18
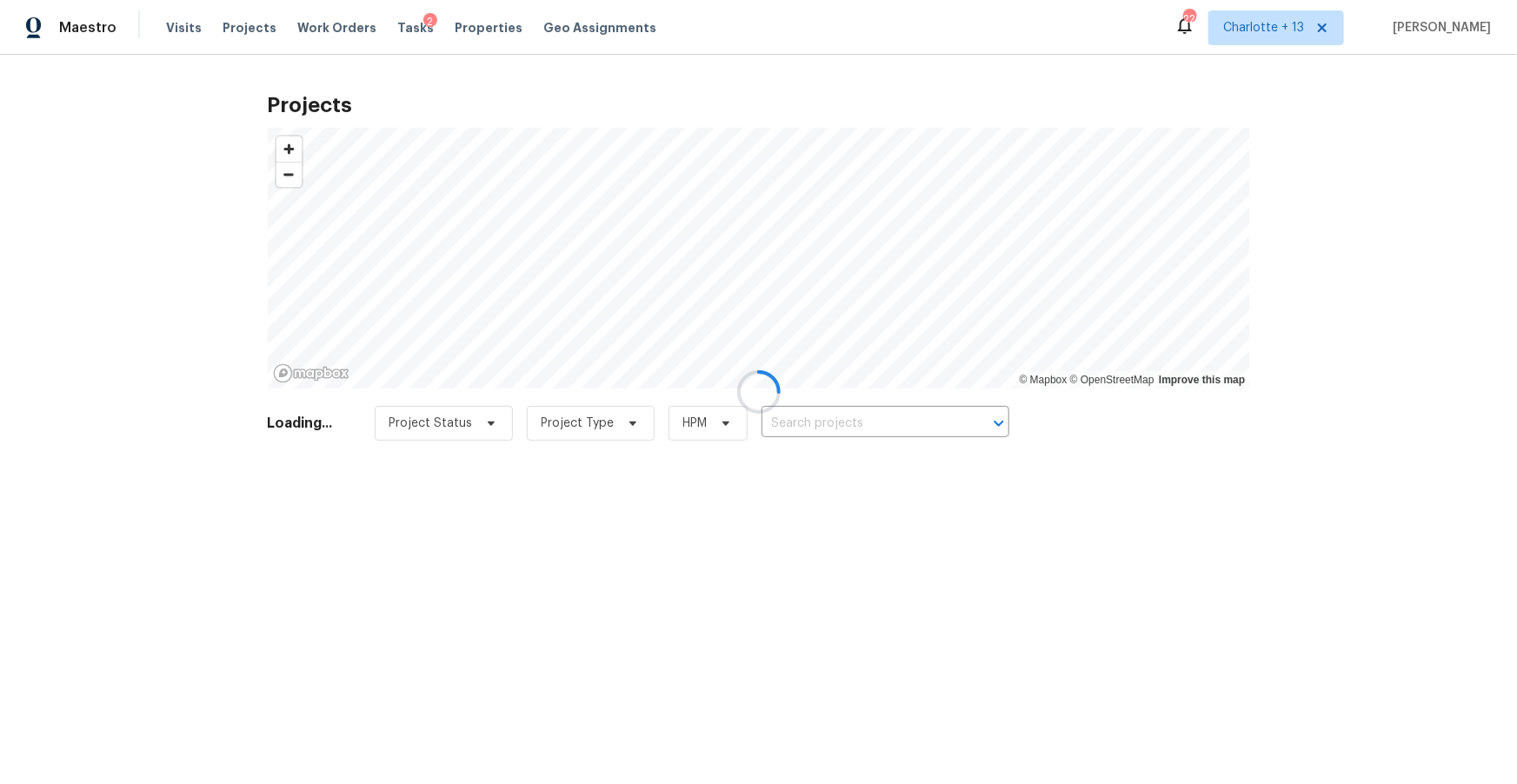
click at [491, 33] on div at bounding box center [758, 392] width 1517 height 784
click at [479, 25] on div at bounding box center [758, 392] width 1517 height 784
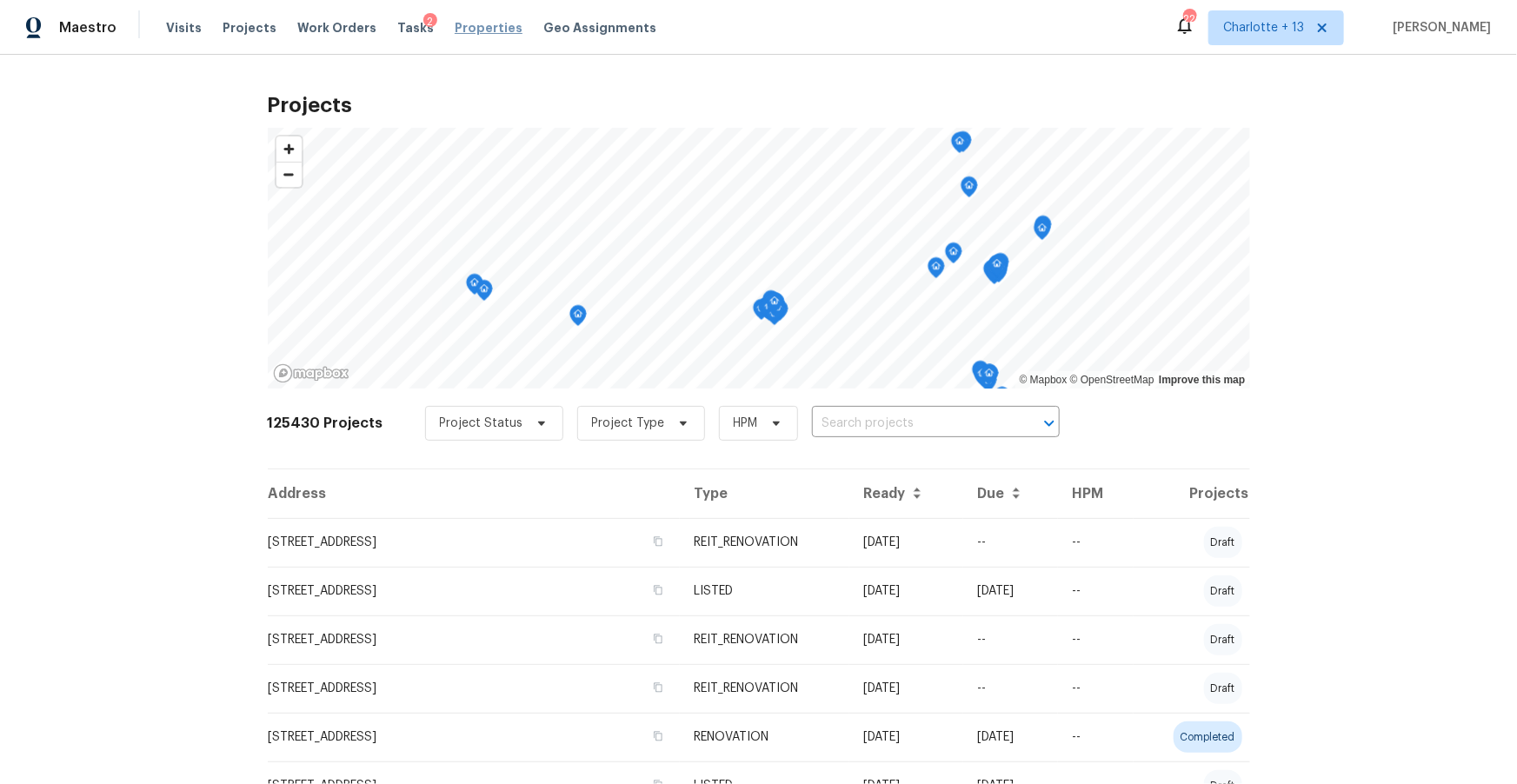
click at [464, 26] on span "Properties" at bounding box center [487, 28] width 67 height 18
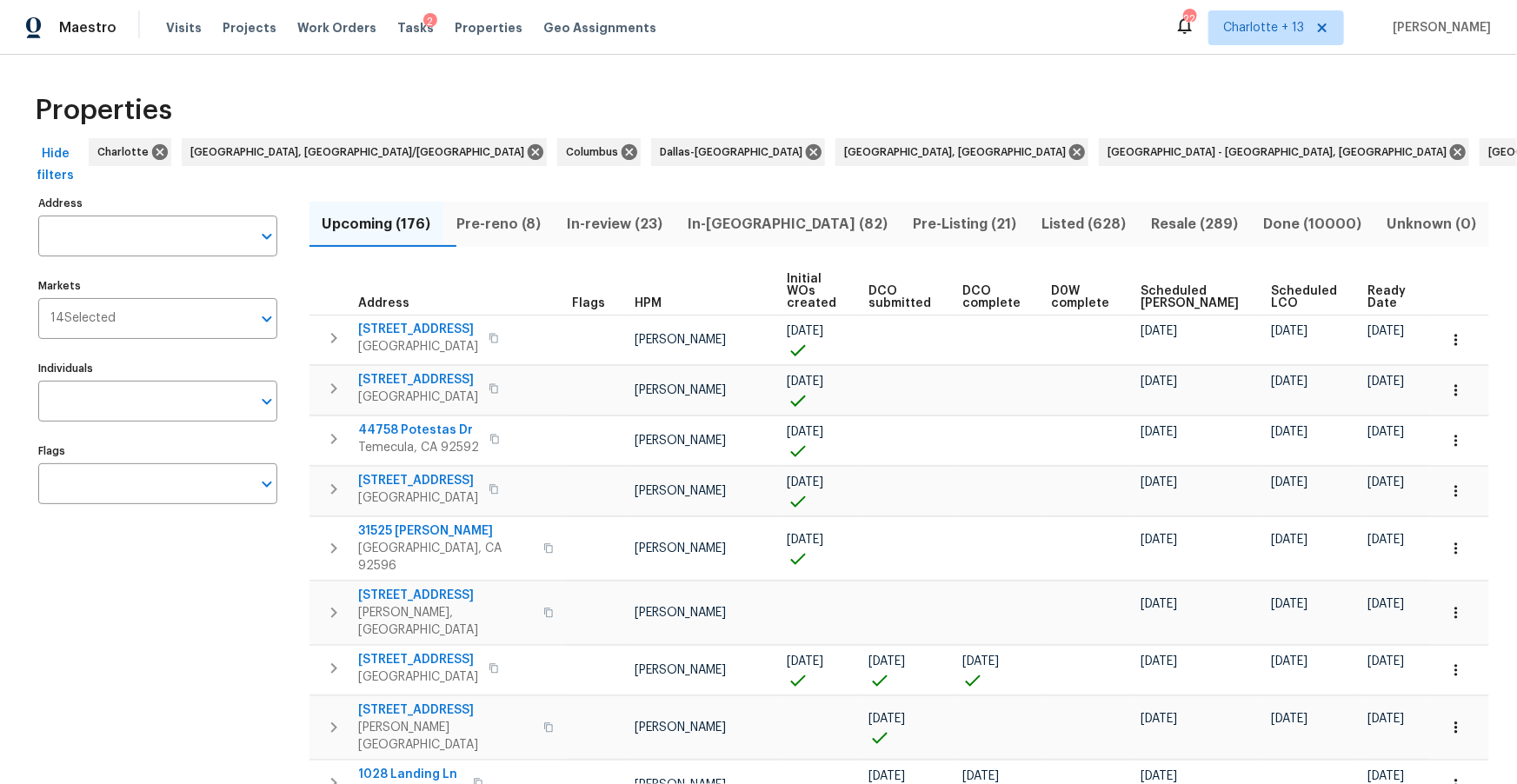
click at [101, 221] on input "text" at bounding box center [145, 236] width 213 height 41
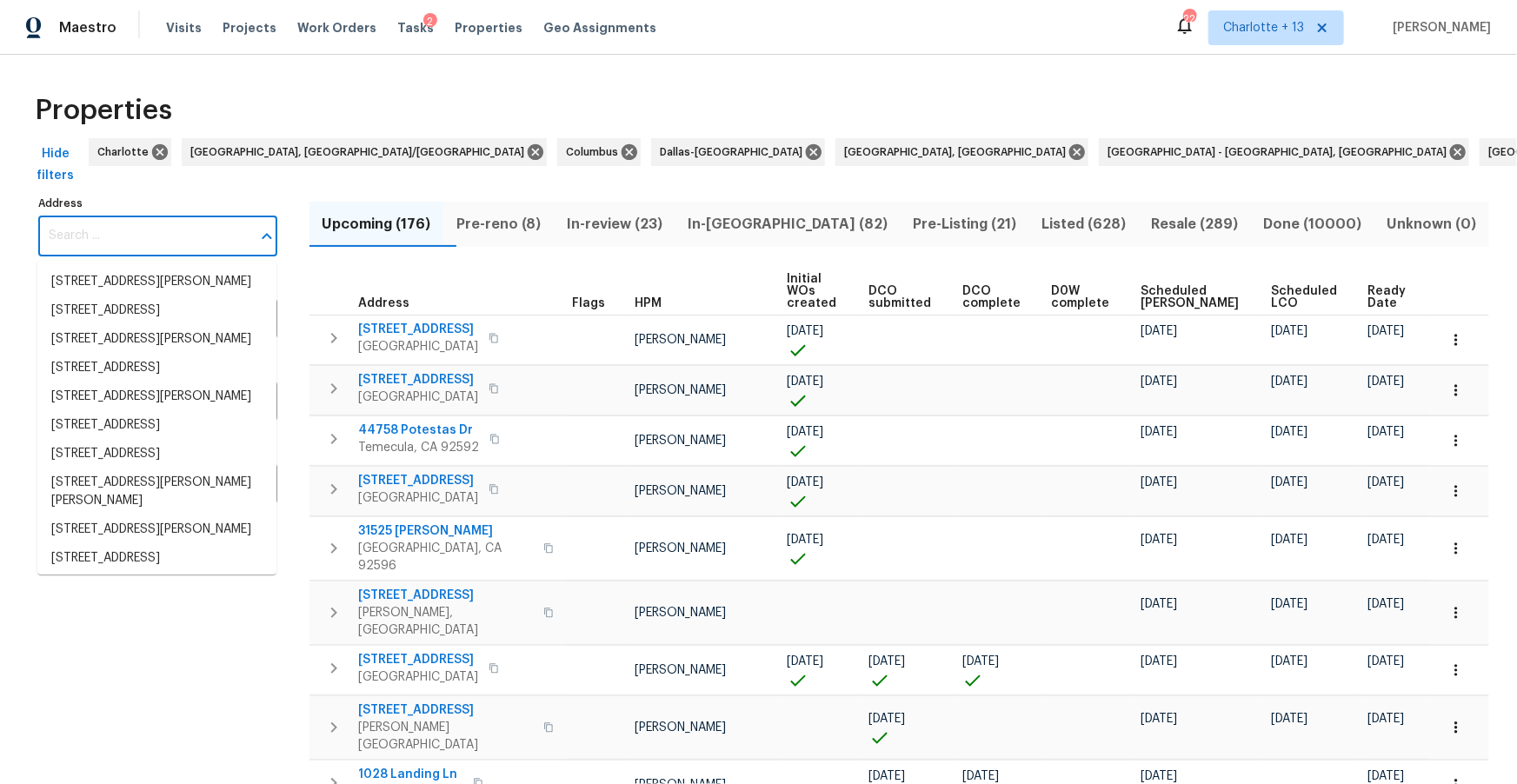
paste input "5845 Highway 92, Fairburn, GA 30213."
type input "5845 Highway 92, Fairburn, GA 30213."
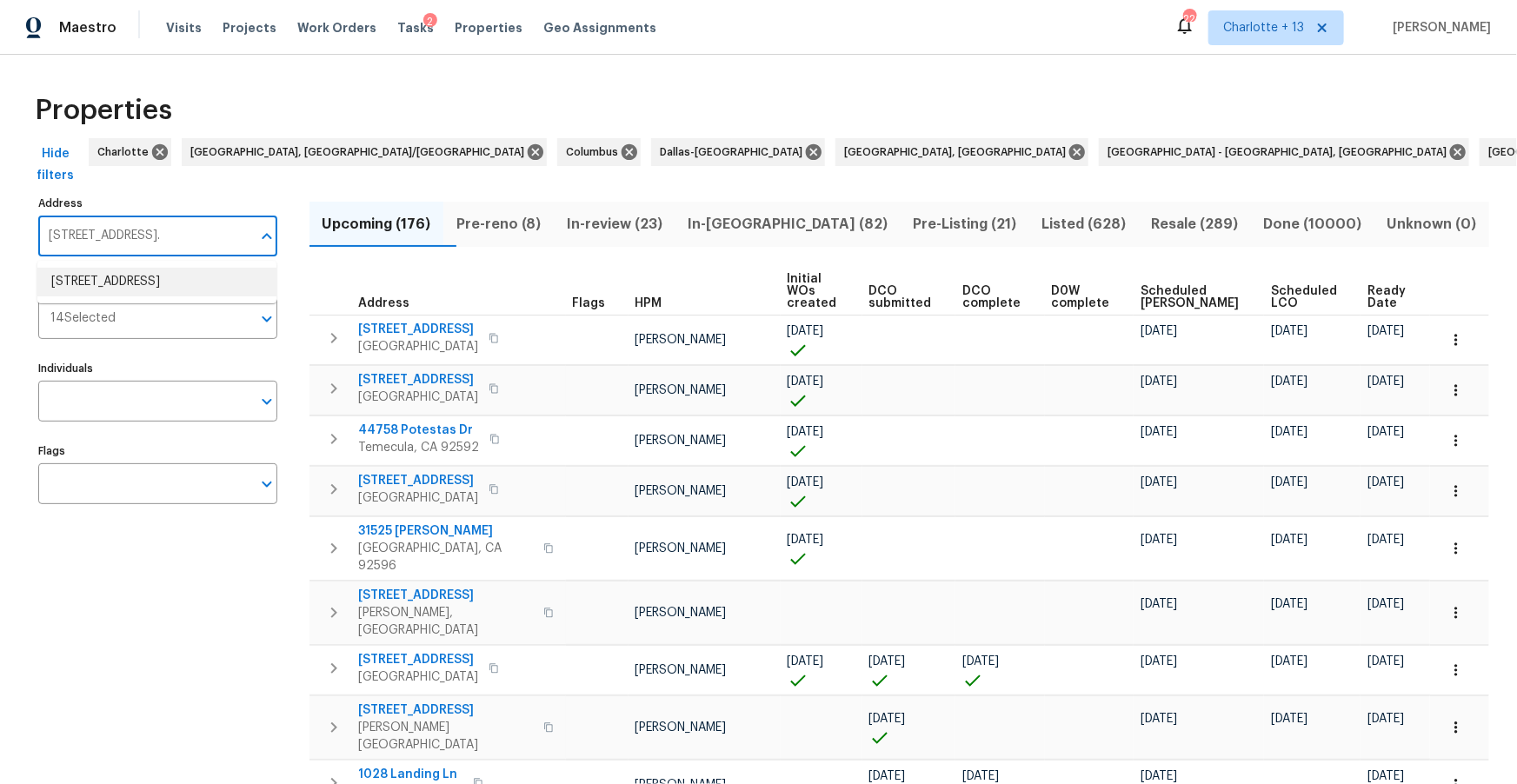
click at [137, 276] on li "5845 Highway 92 Fairburn GA 30213" at bounding box center [156, 281] width 239 height 28
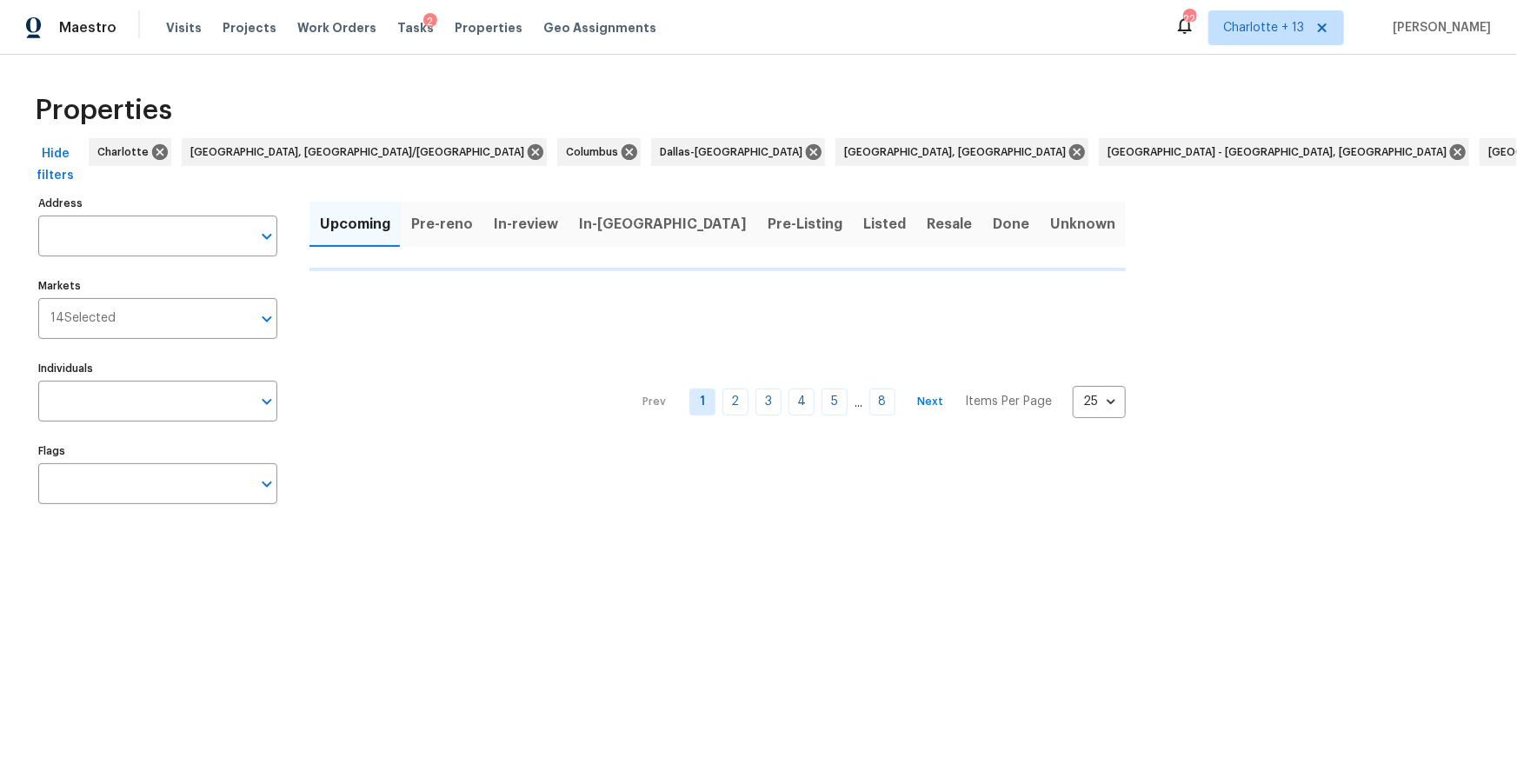
type input "5845 Highway 92 Fairburn GA 30213"
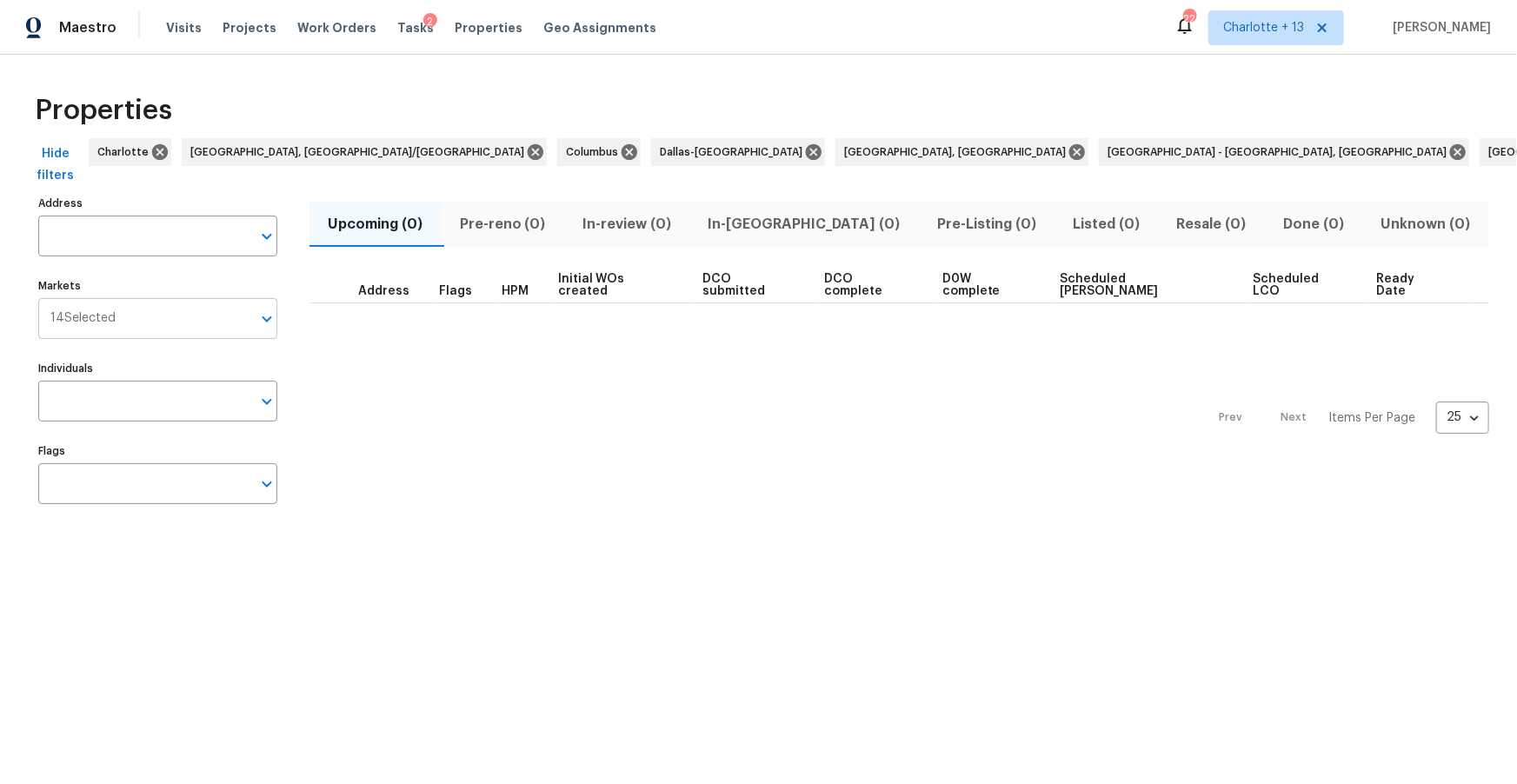
type input "5845 Highway 92 Fairburn GA 30213"
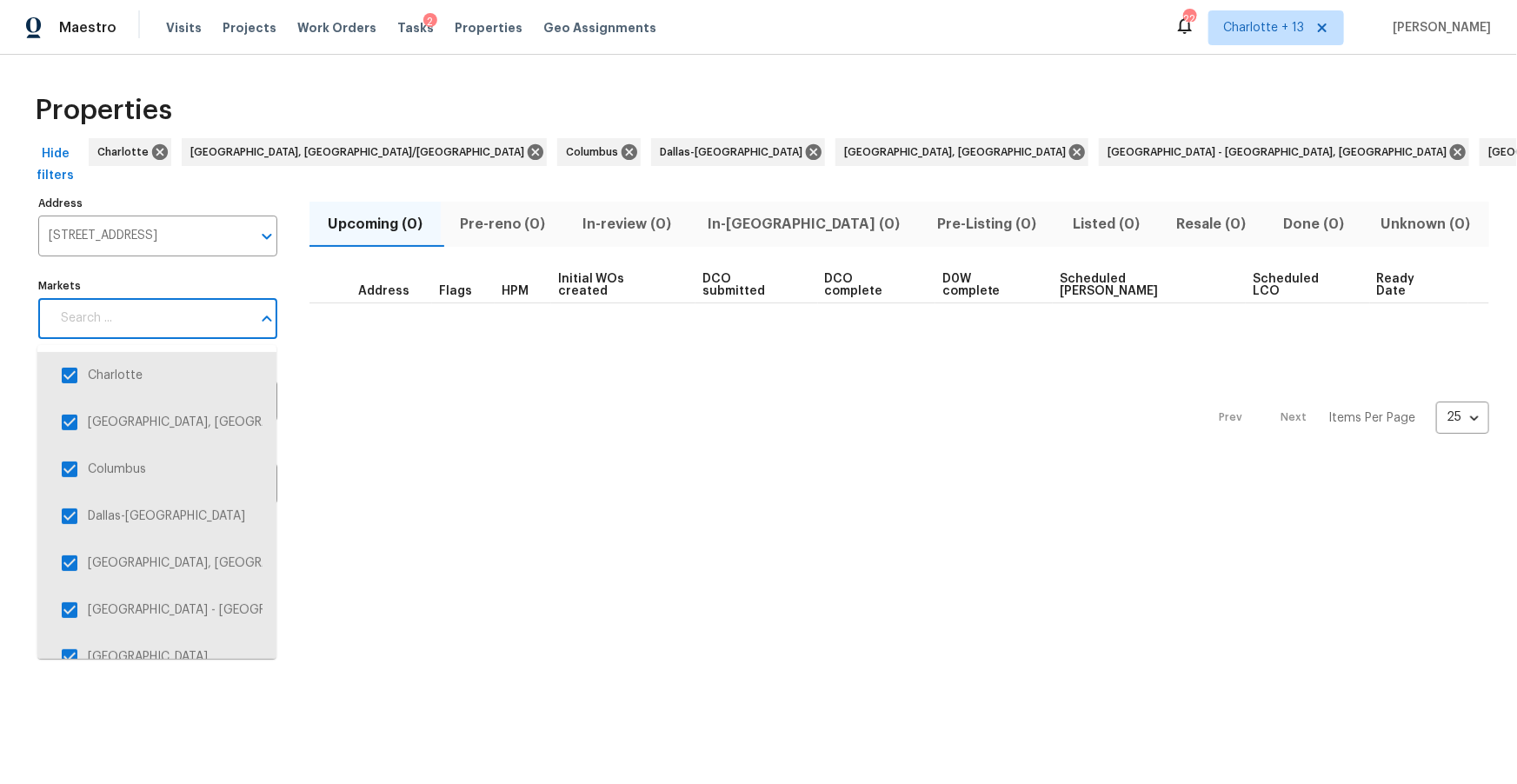
click at [137, 320] on input "Markets" at bounding box center [151, 318] width 201 height 41
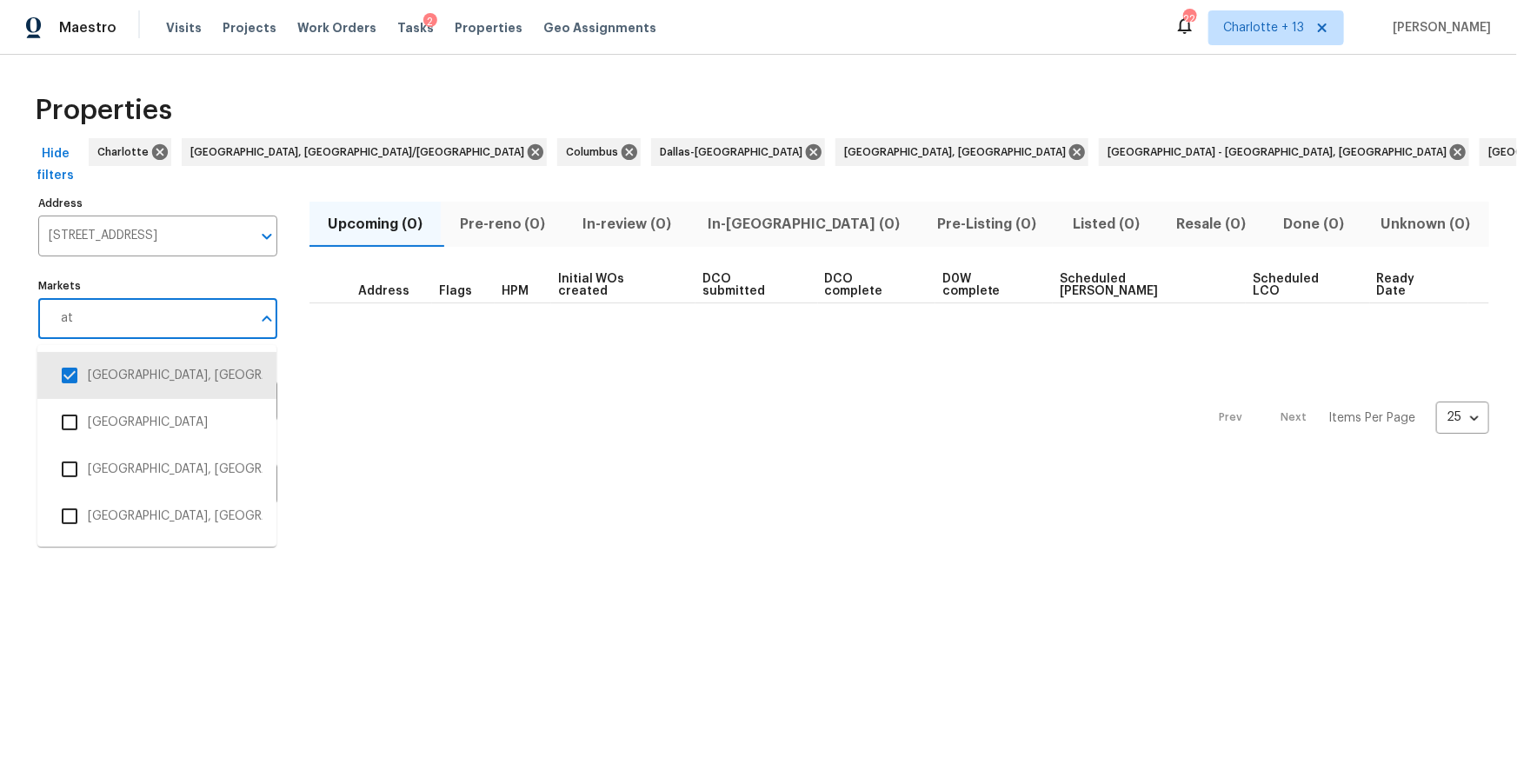
type input "atl"
click at [85, 384] on input "checkbox" at bounding box center [69, 375] width 36 height 36
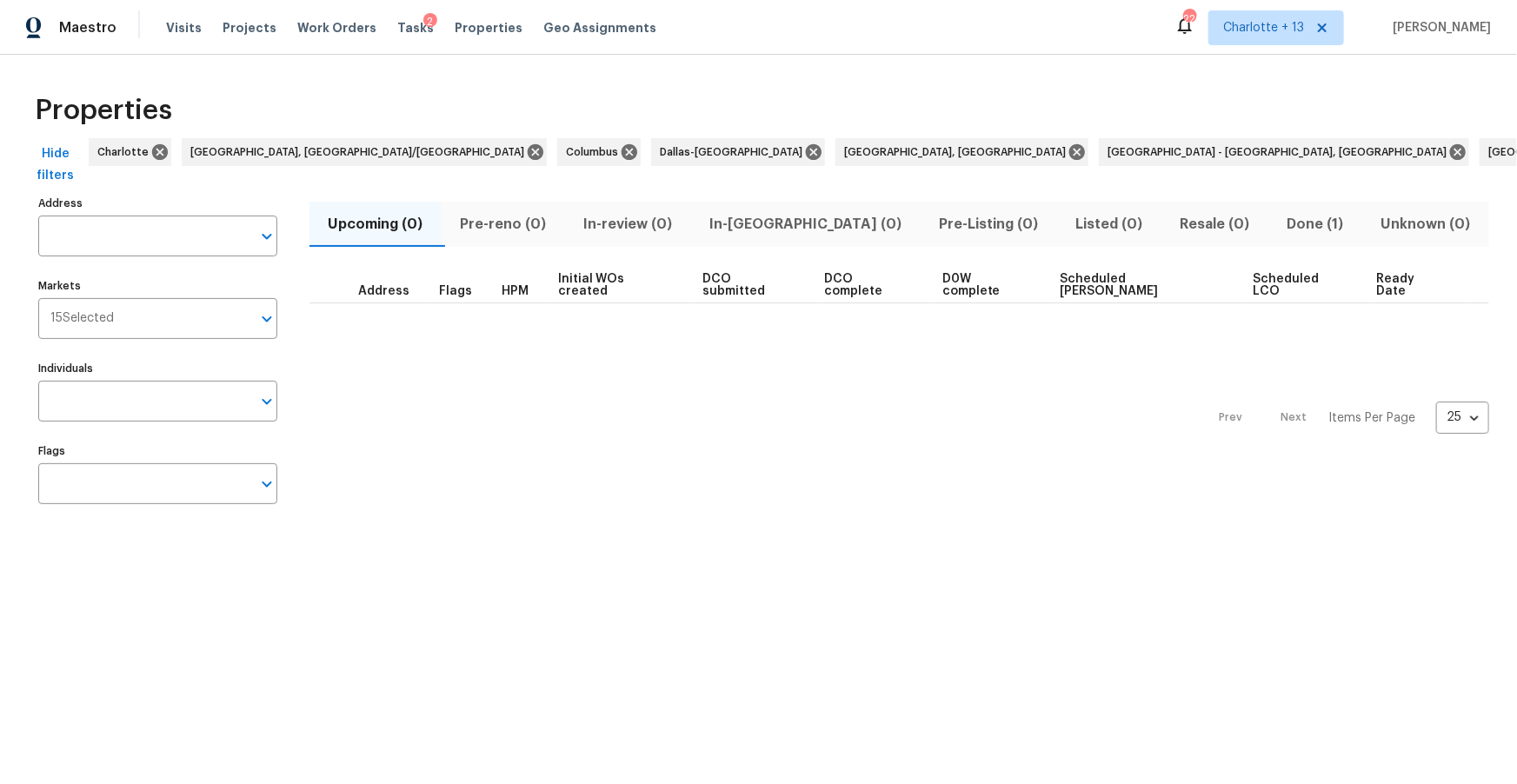
type input "5845 Highway 92 Fairburn GA 30213"
click at [1279, 228] on span "Done (1)" at bounding box center [1315, 224] width 73 height 24
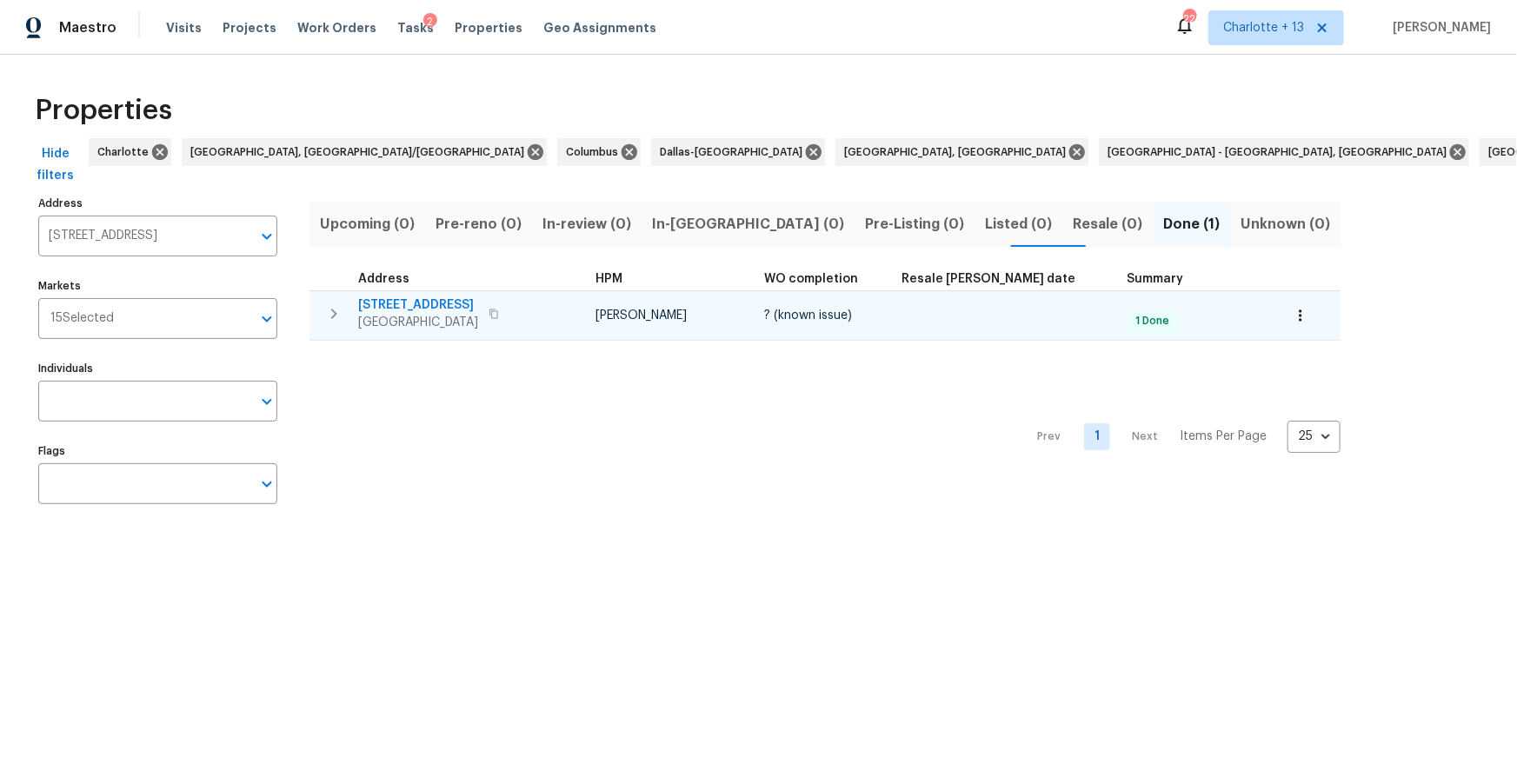
click at [422, 306] on span "5845 Highway 92" at bounding box center [418, 305] width 120 height 18
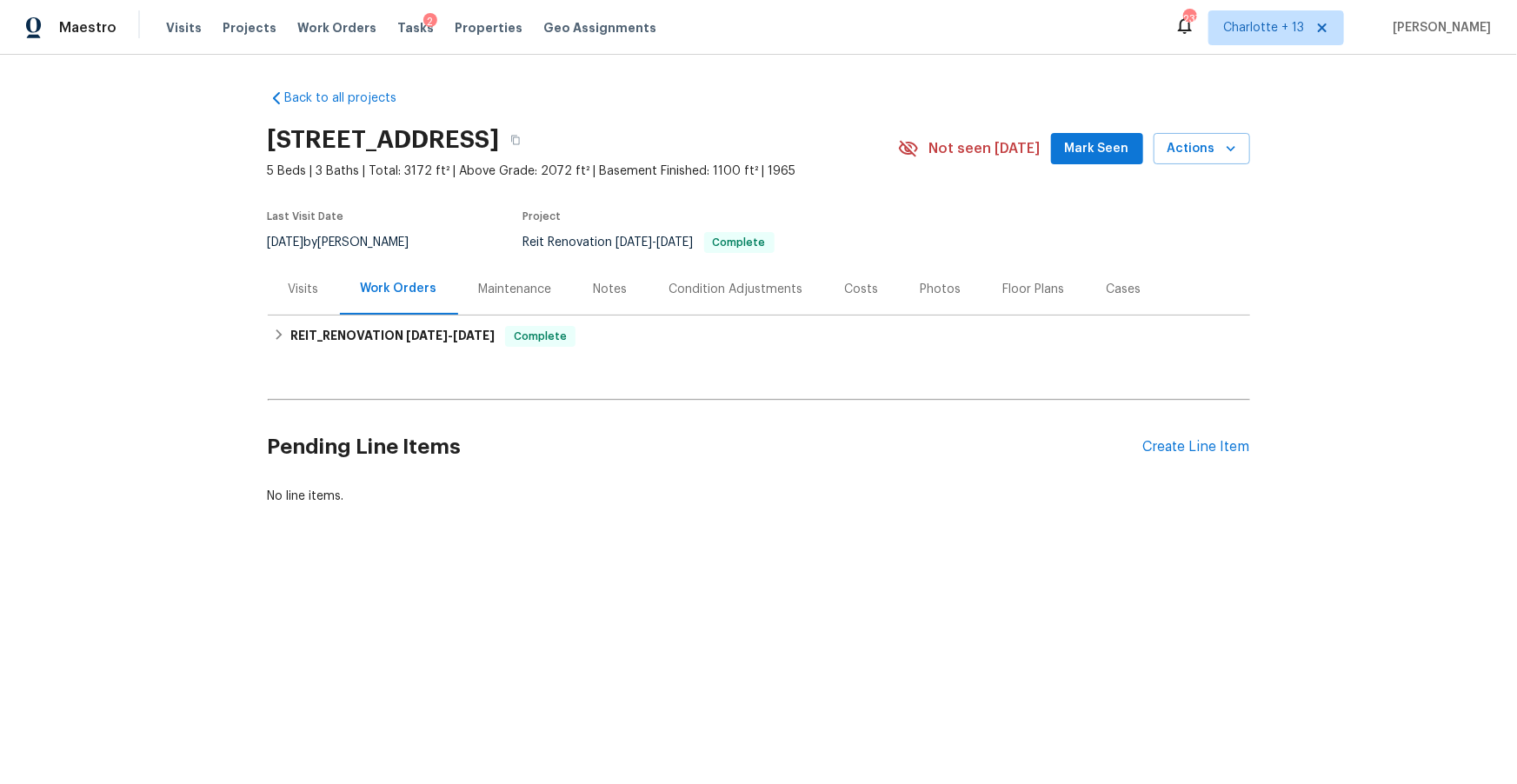
click at [697, 288] on div "Condition Adjustments" at bounding box center [736, 289] width 134 height 18
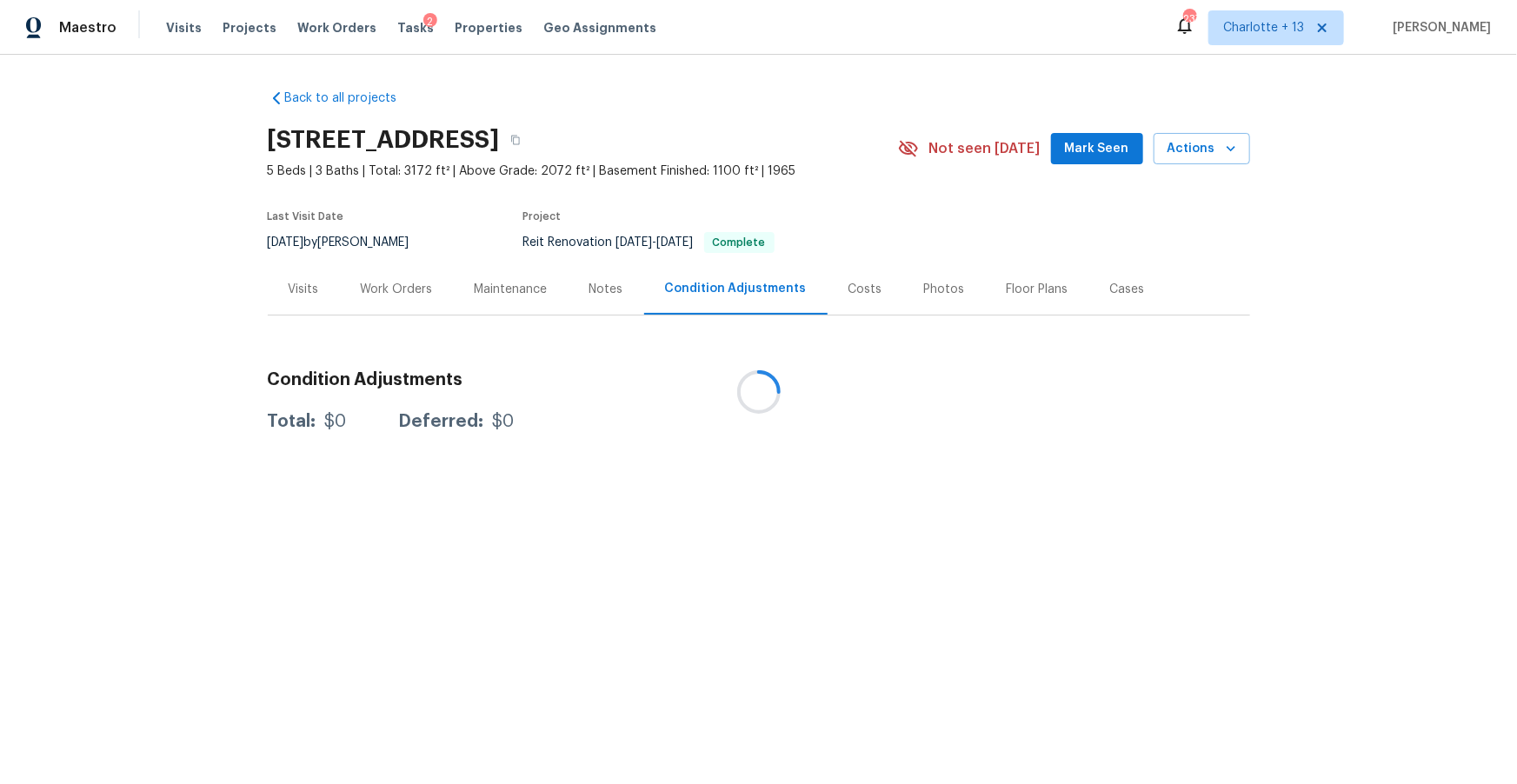
click at [600, 291] on div at bounding box center [758, 392] width 1517 height 784
click at [870, 295] on div "Costs" at bounding box center [865, 289] width 34 height 18
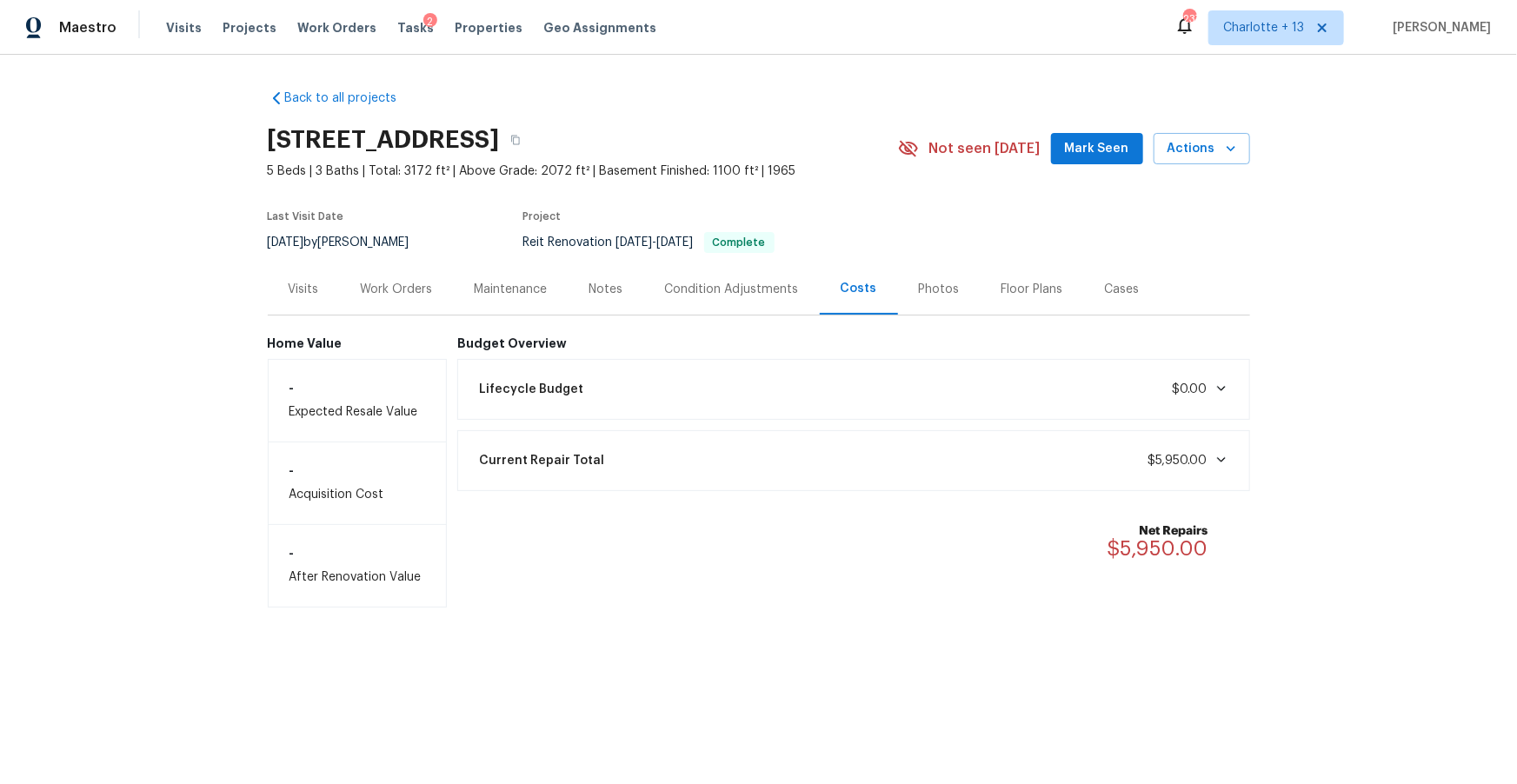
click at [509, 288] on div "Maintenance" at bounding box center [511, 289] width 73 height 18
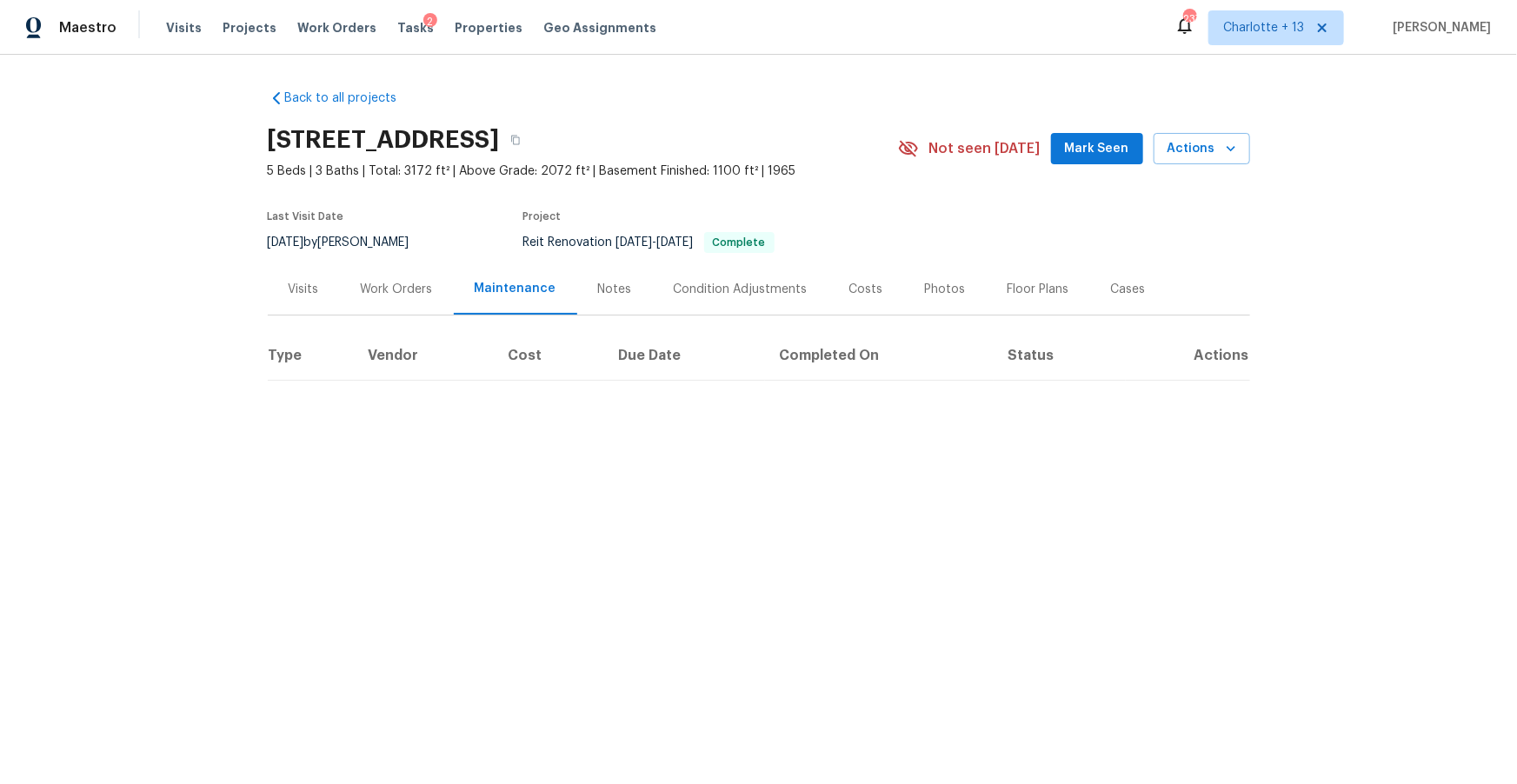
click at [491, 311] on div "Back to all projects [STREET_ADDRESS] 5 Beds | 3 Baths | Total: 3172 ft² | Abov…" at bounding box center [759, 227] width 983 height 305
click at [385, 285] on div "Work Orders" at bounding box center [397, 289] width 72 height 18
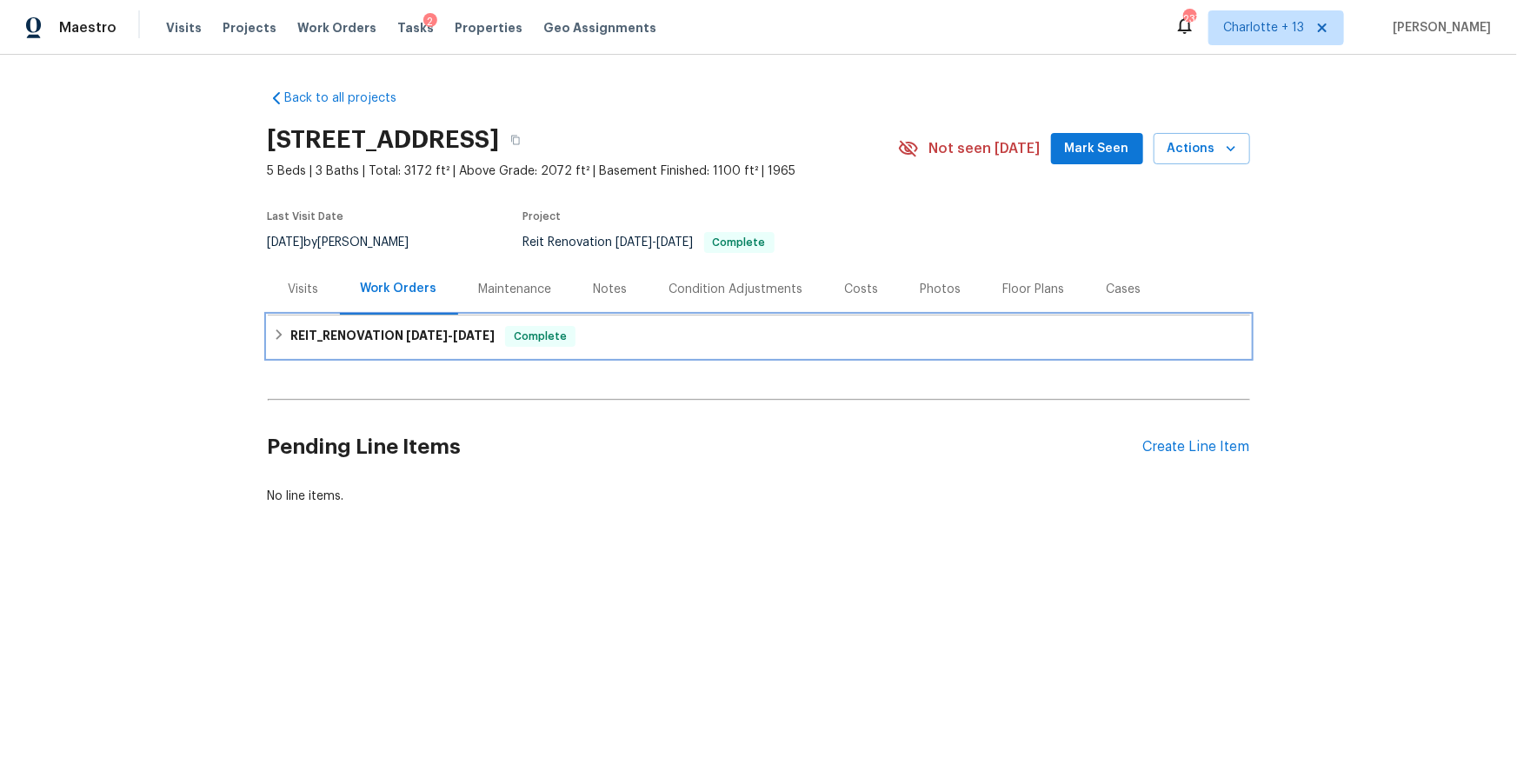
click at [423, 336] on span "[DATE]" at bounding box center [427, 335] width 42 height 12
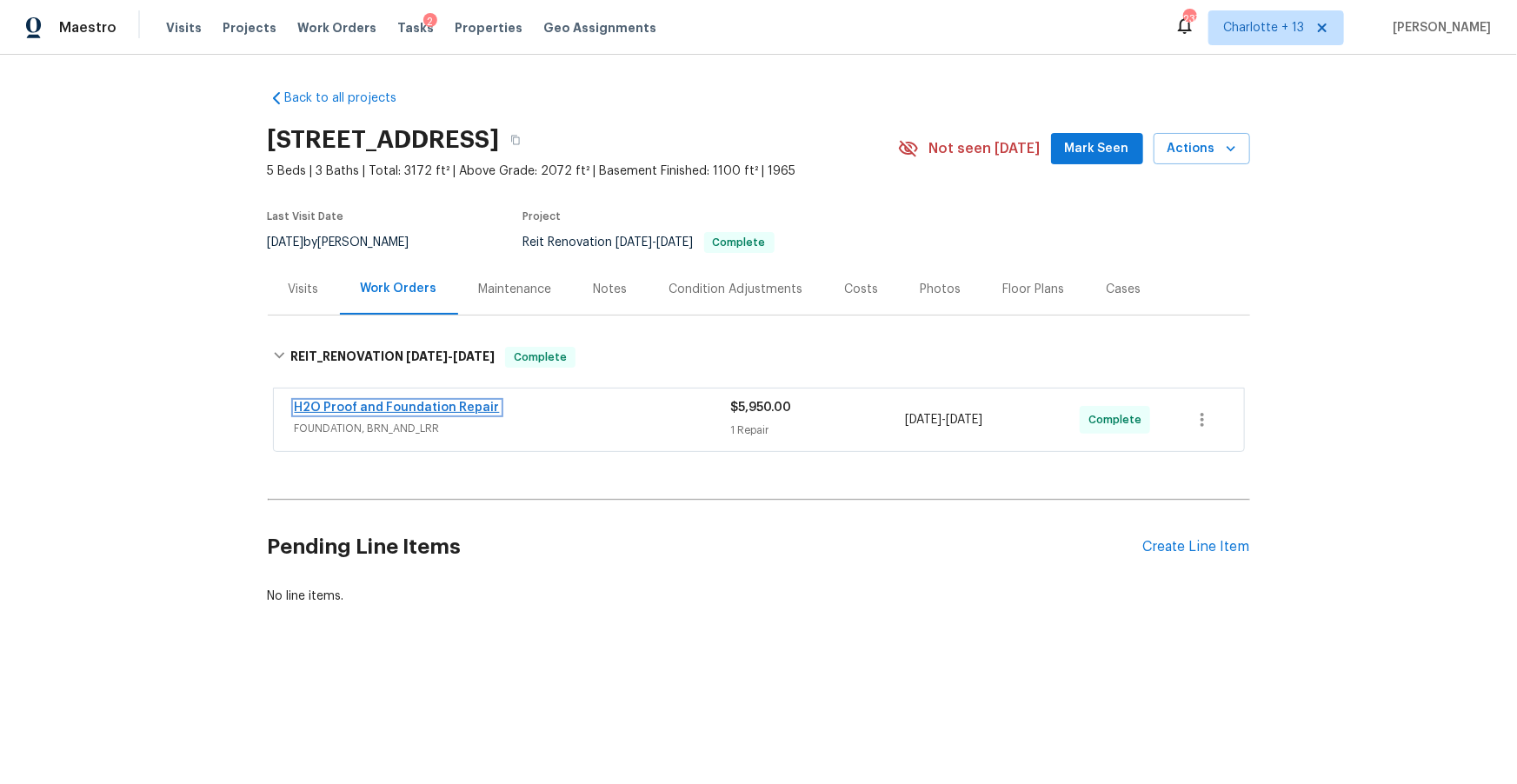
click at [434, 404] on link "H2O Proof and Foundation Repair" at bounding box center [398, 407] width 205 height 12
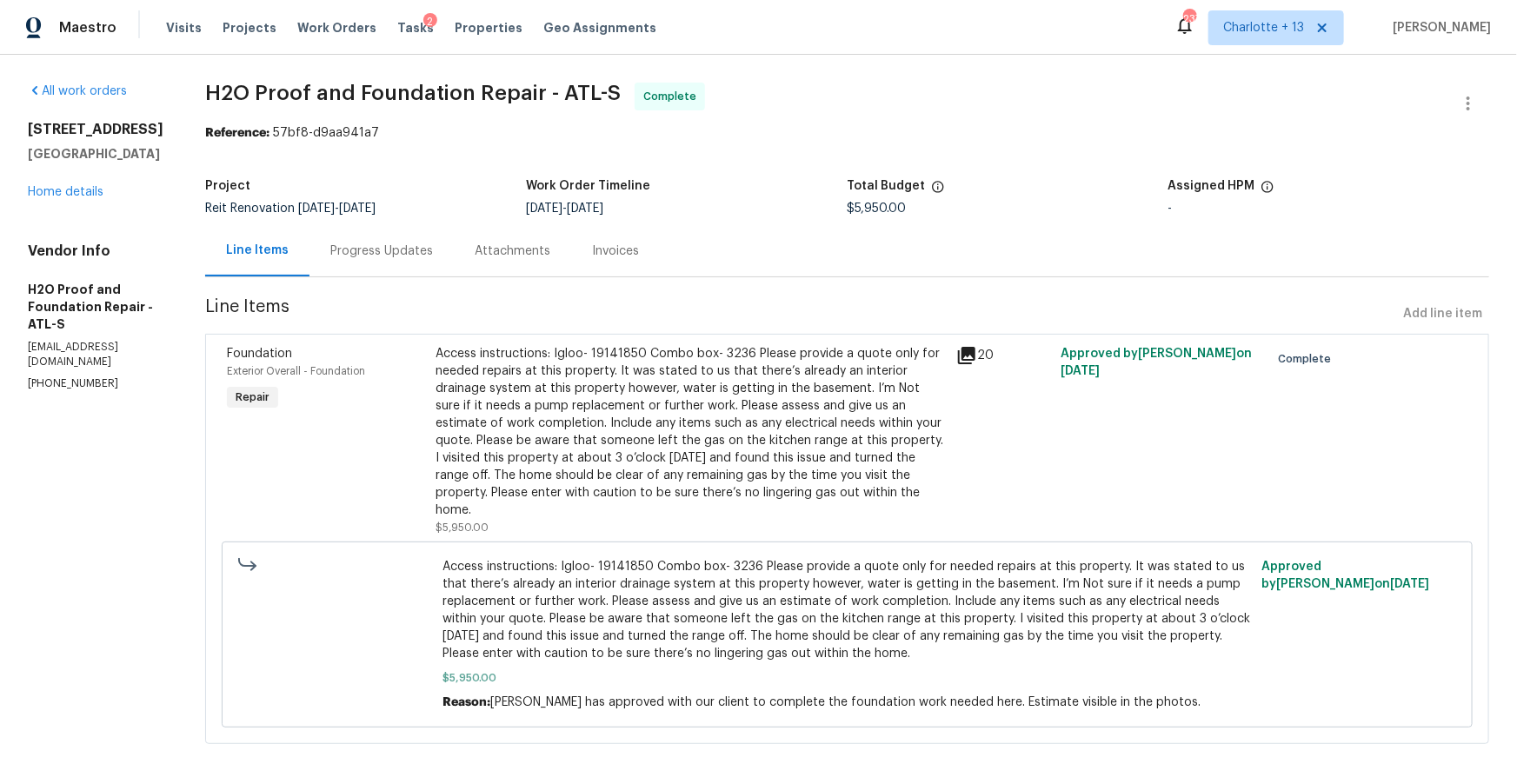
click at [592, 255] on div "Invoices" at bounding box center [615, 251] width 47 height 18
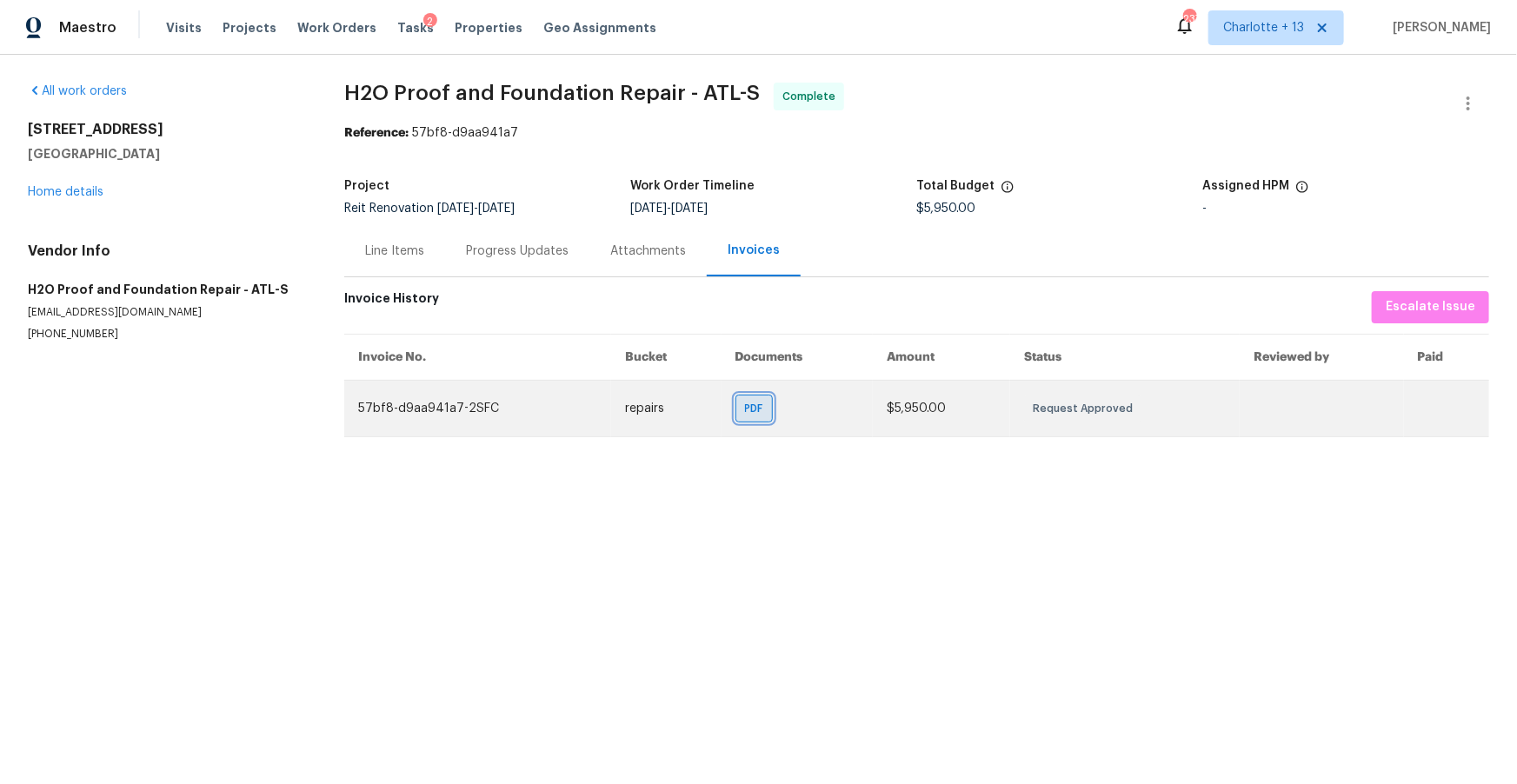
click at [745, 406] on span "PDF" at bounding box center [758, 408] width 25 height 18
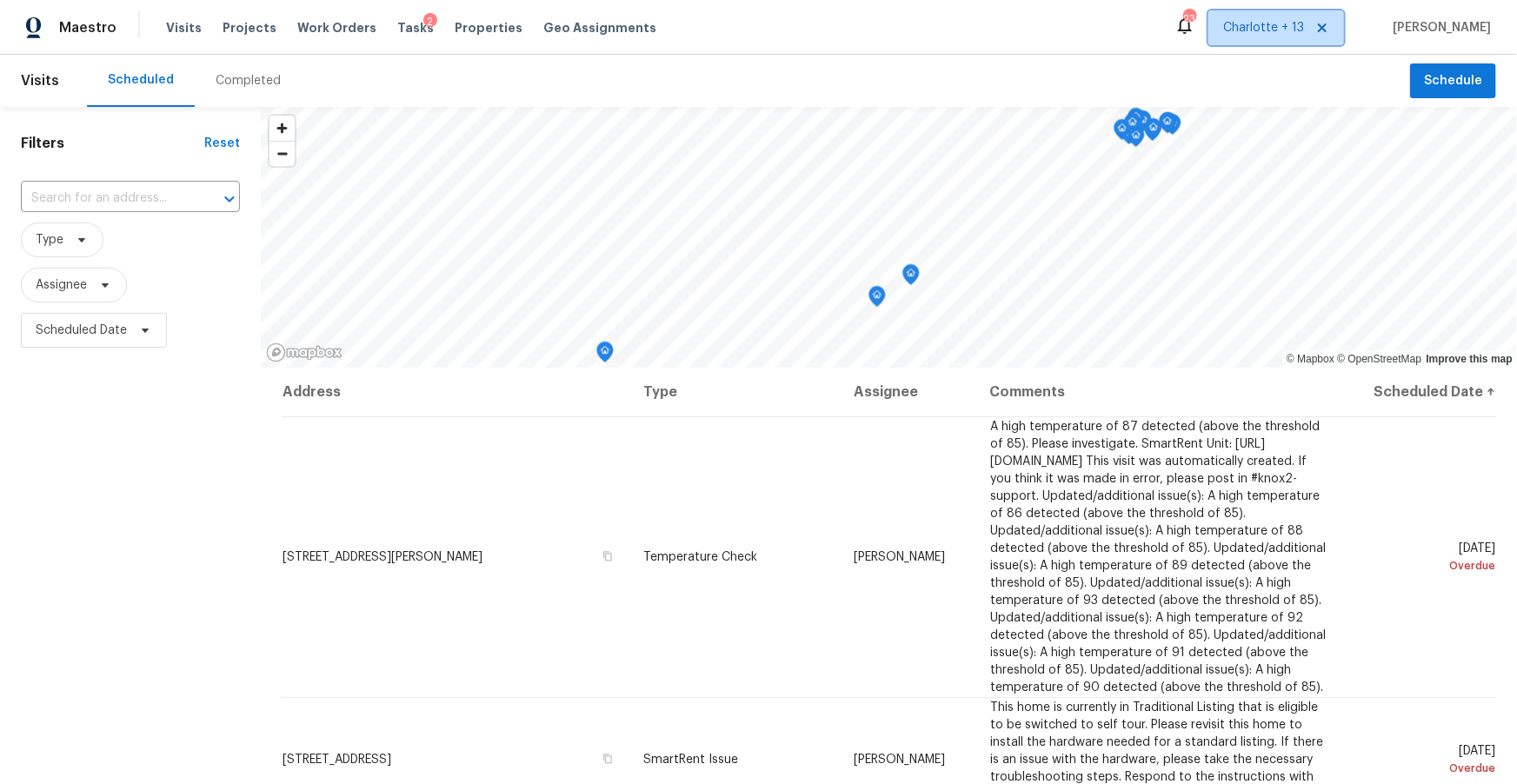
click at [1327, 29] on icon at bounding box center [1322, 27] width 9 height 9
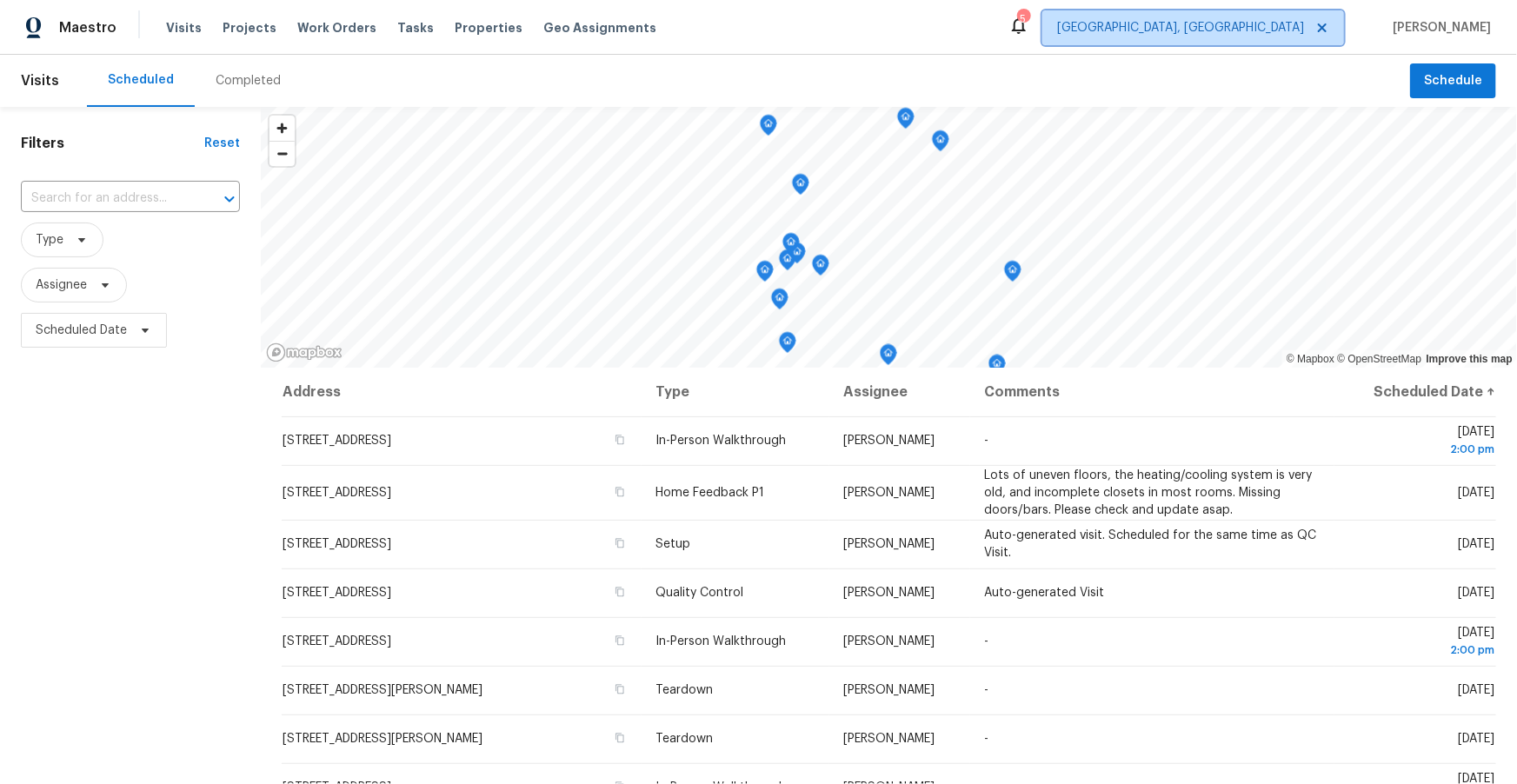
drag, startPoint x: 1270, startPoint y: 31, endPoint x: 1265, endPoint y: 48, distance: 17.7
click at [1270, 32] on span "[GEOGRAPHIC_DATA], [GEOGRAPHIC_DATA]" at bounding box center [1180, 28] width 247 height 18
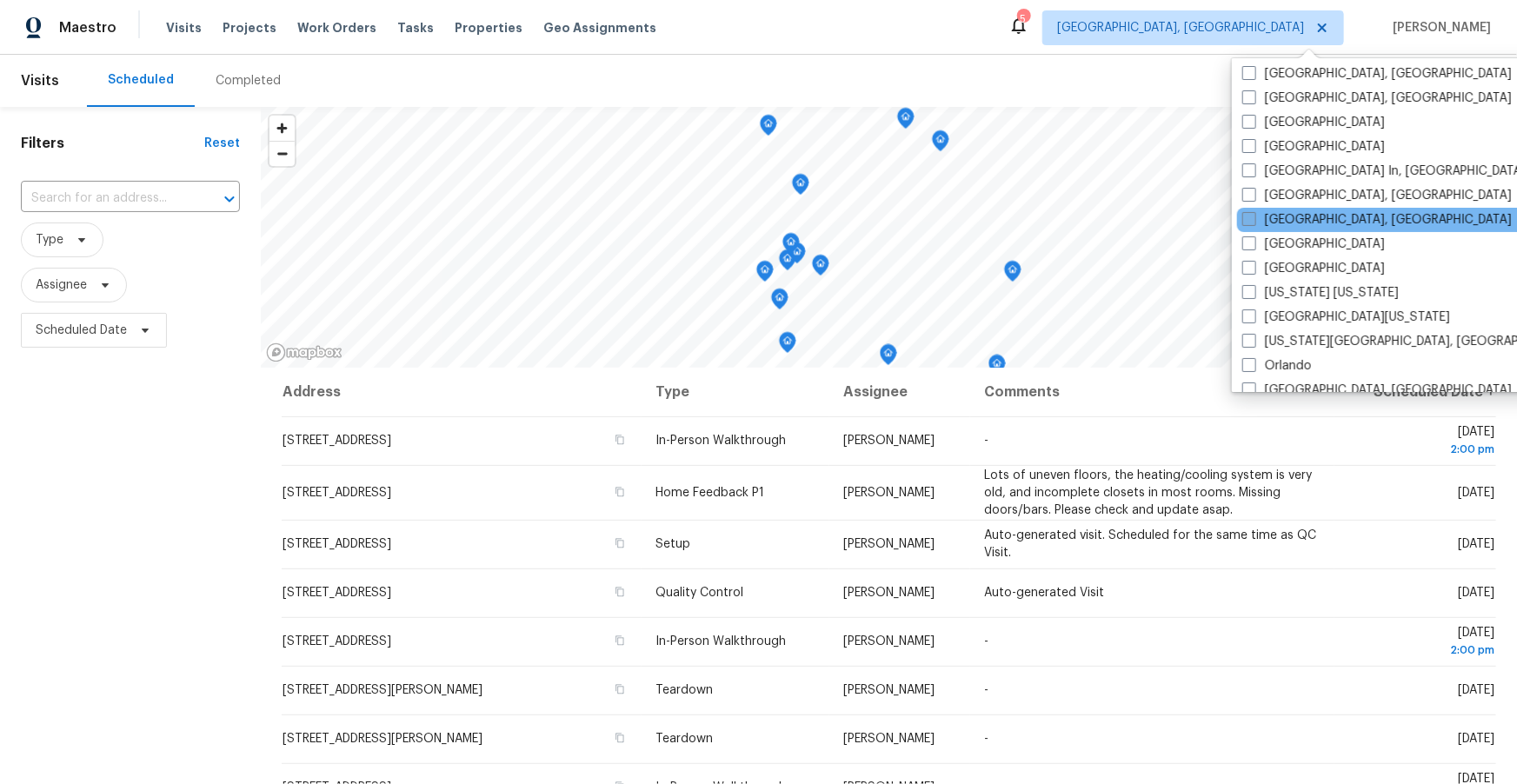
click at [1252, 212] on span at bounding box center [1249, 219] width 14 height 14
click at [1252, 212] on input "[GEOGRAPHIC_DATA], [GEOGRAPHIC_DATA]" at bounding box center [1248, 217] width 12 height 12
checkbox input "true"
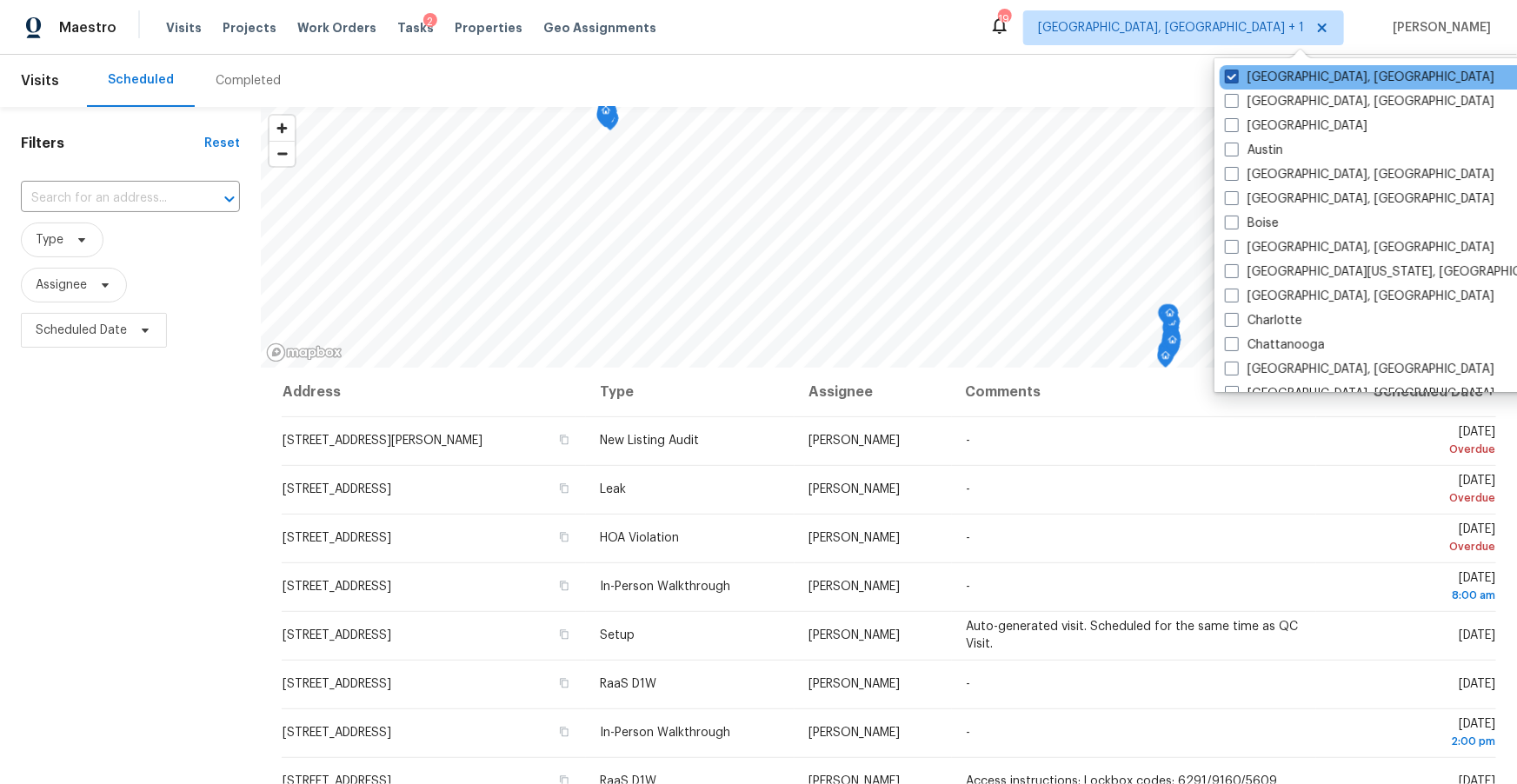
click at [1243, 75] on label "Albuquerque, NM" at bounding box center [1360, 77] width 270 height 18
click at [1236, 75] on input "Albuquerque, NM" at bounding box center [1231, 74] width 12 height 12
checkbox input "false"
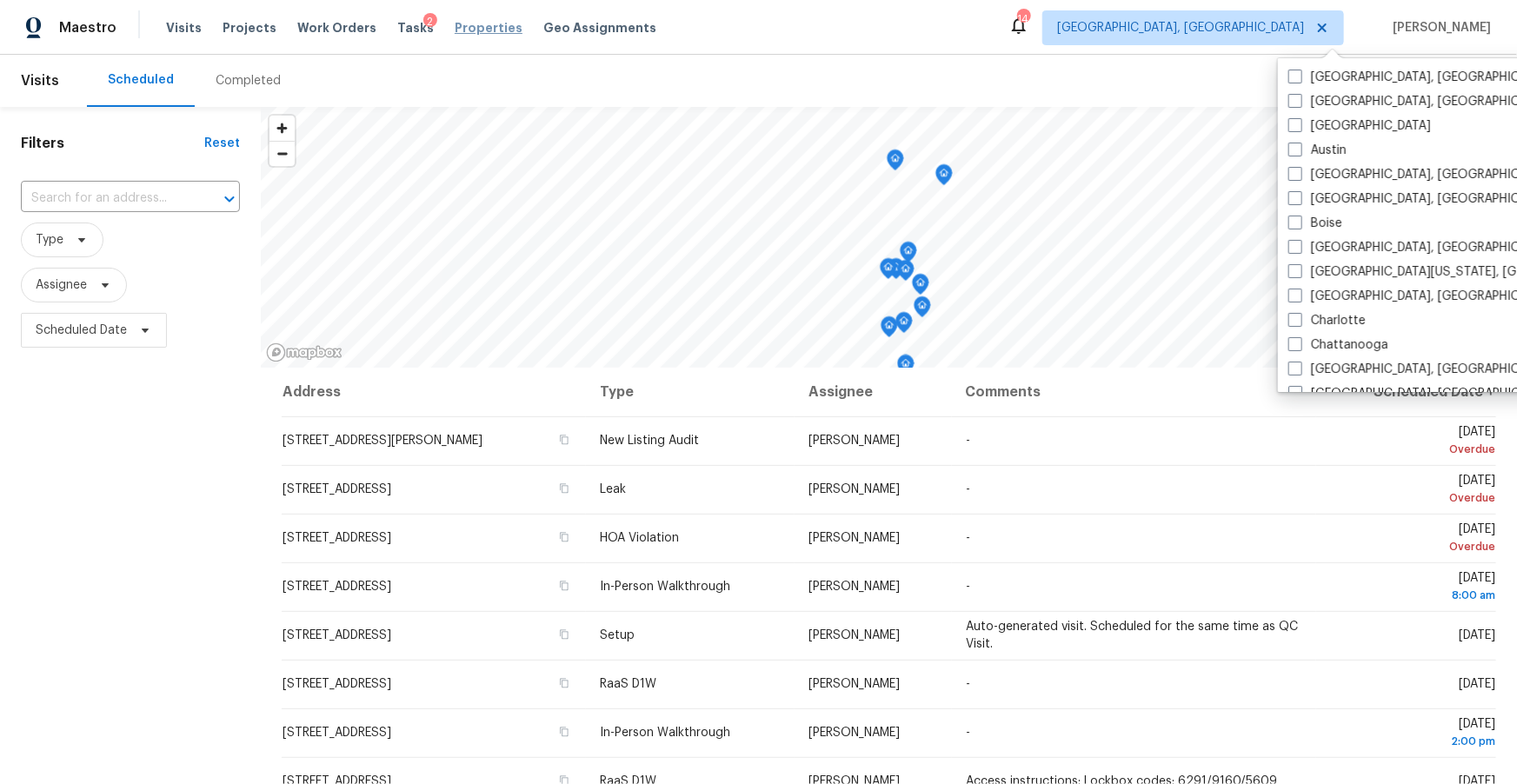
click at [454, 22] on span "Properties" at bounding box center [487, 28] width 67 height 18
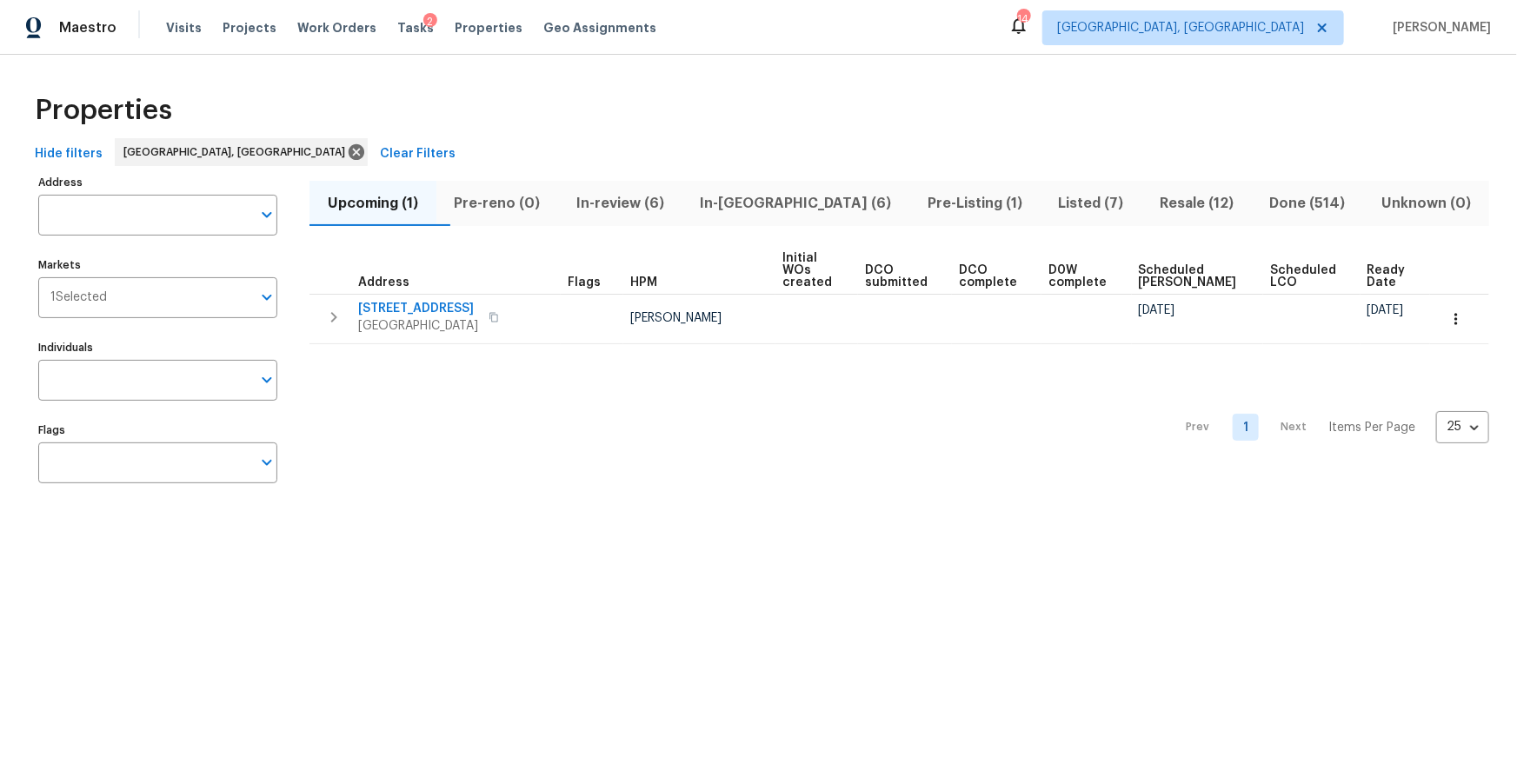
click at [620, 201] on span "In-review (6)" at bounding box center [620, 203] width 104 height 24
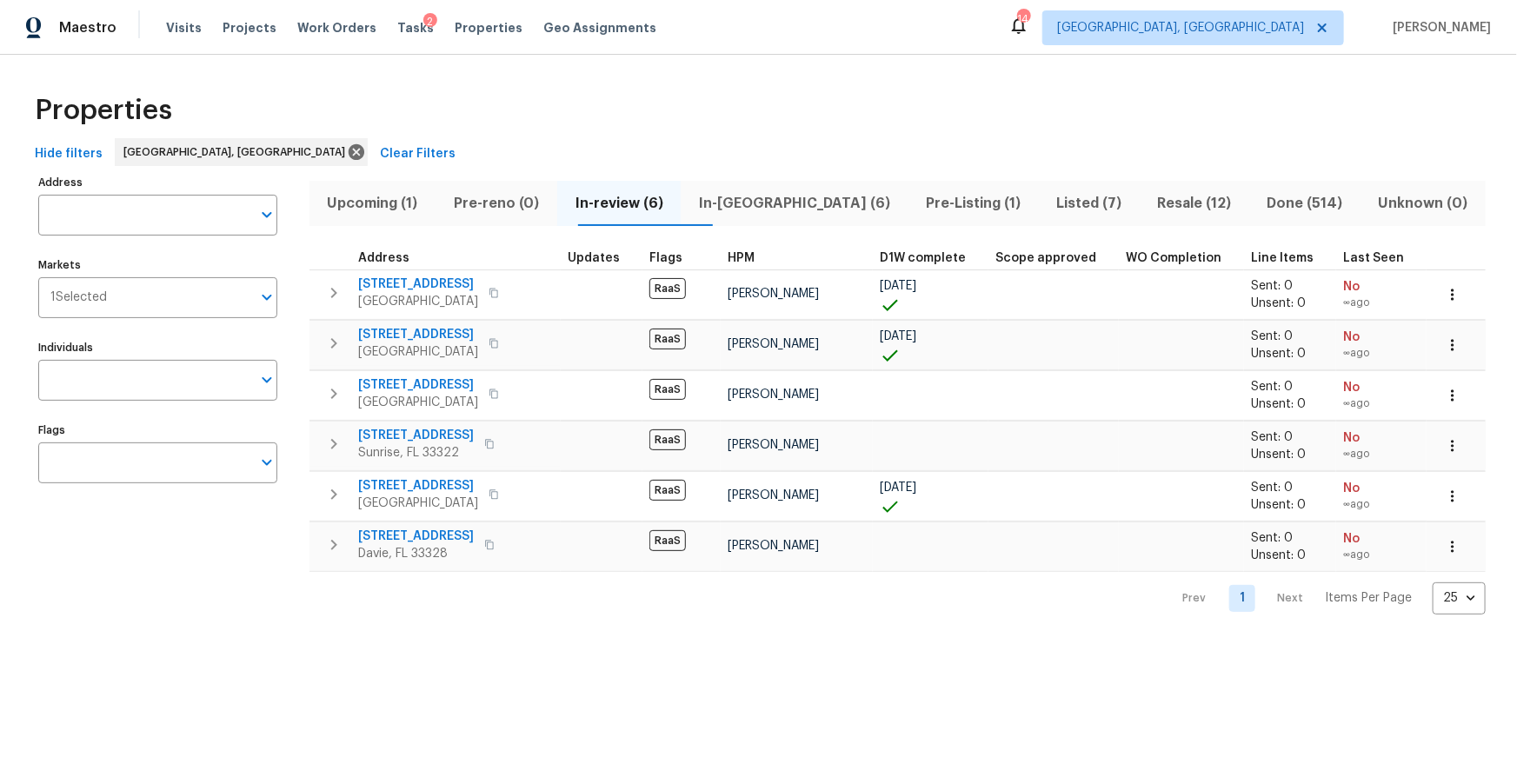
click at [1049, 207] on span "Listed (7)" at bounding box center [1089, 203] width 80 height 24
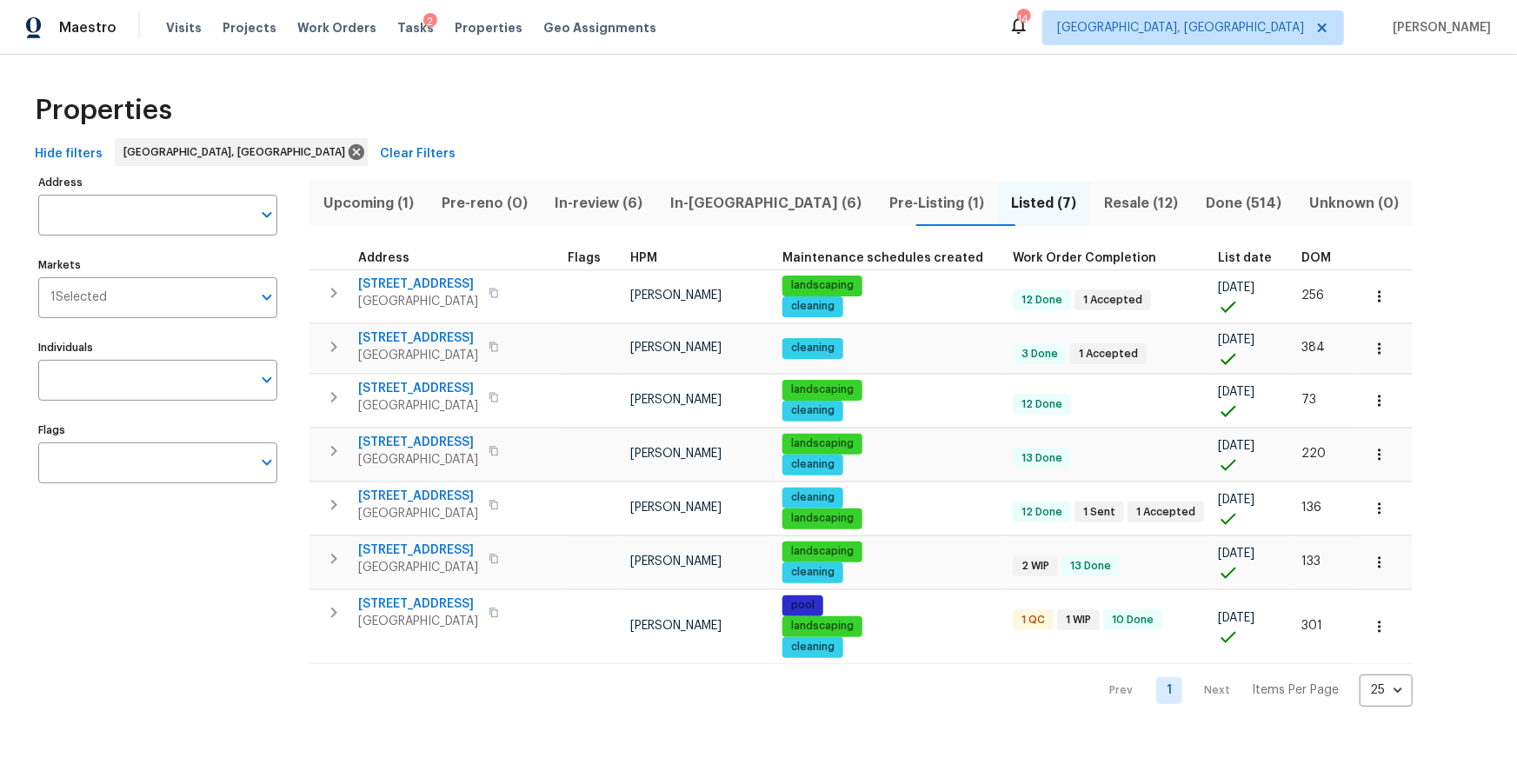
click at [628, 200] on span "In-review (6)" at bounding box center [599, 203] width 95 height 24
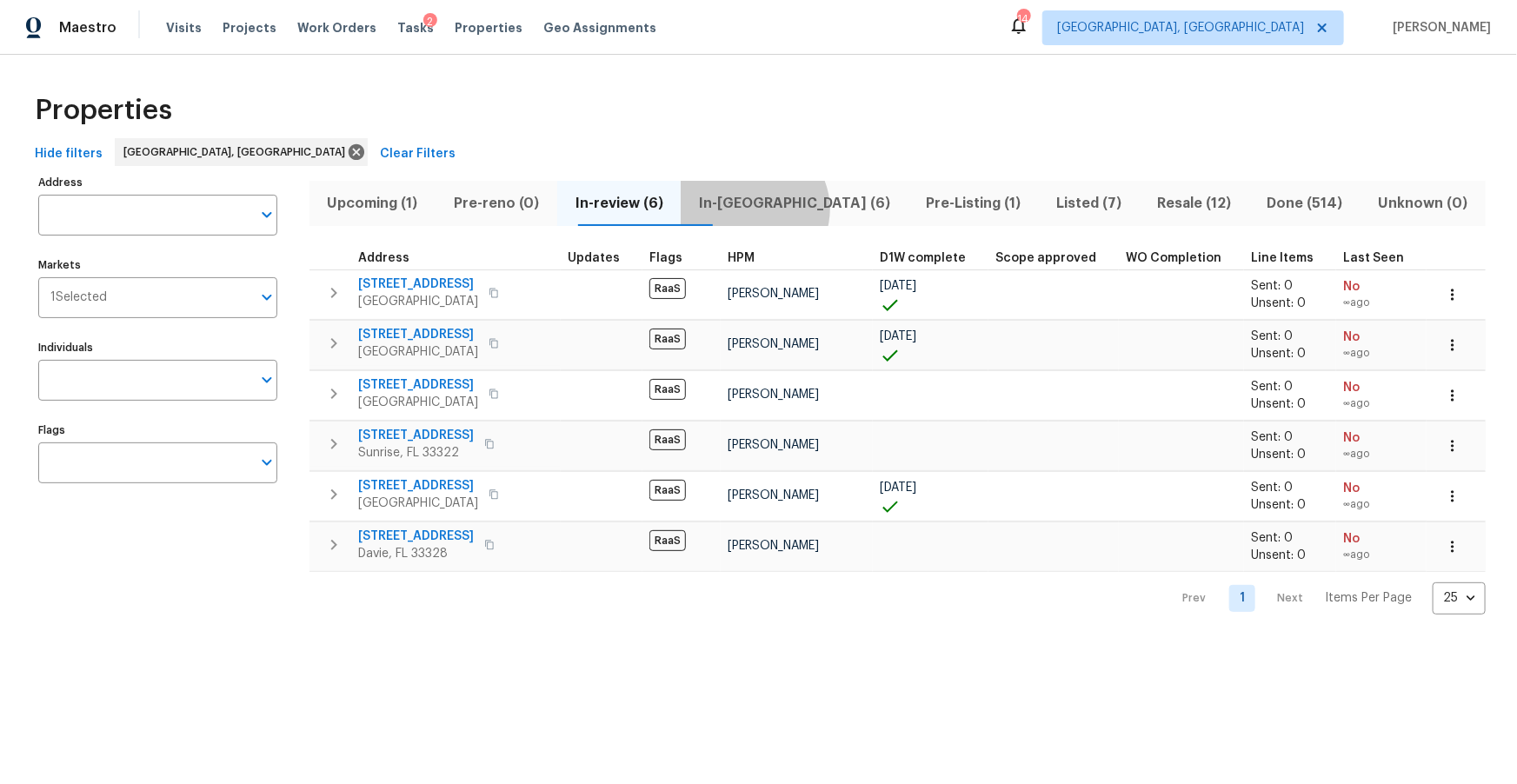
click at [784, 209] on span "In-reno (6)" at bounding box center [793, 203] width 206 height 24
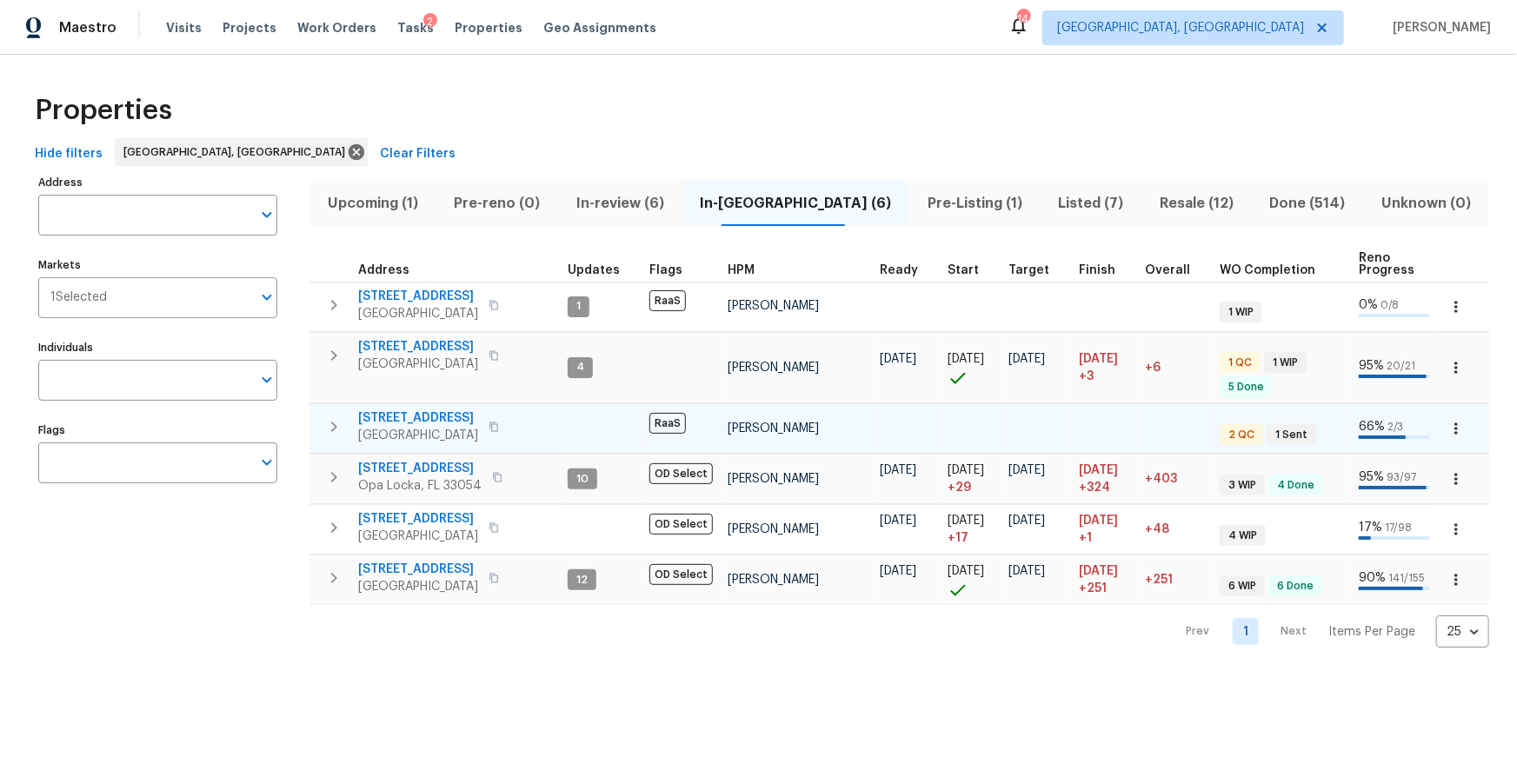
click at [447, 413] on span "6893 Sugarloaf Key St" at bounding box center [418, 418] width 120 height 18
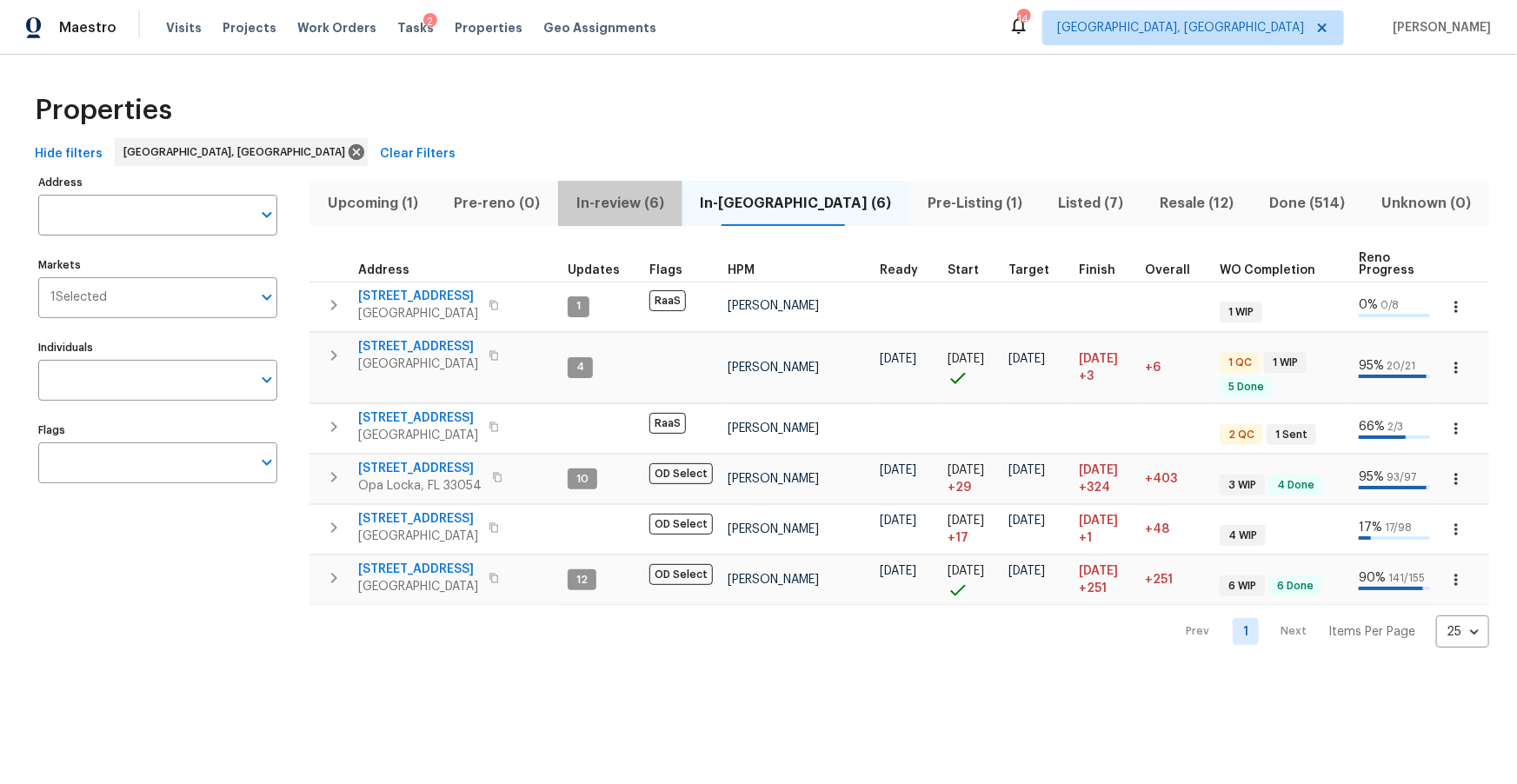
click at [668, 202] on span "In-review (6)" at bounding box center [620, 203] width 104 height 24
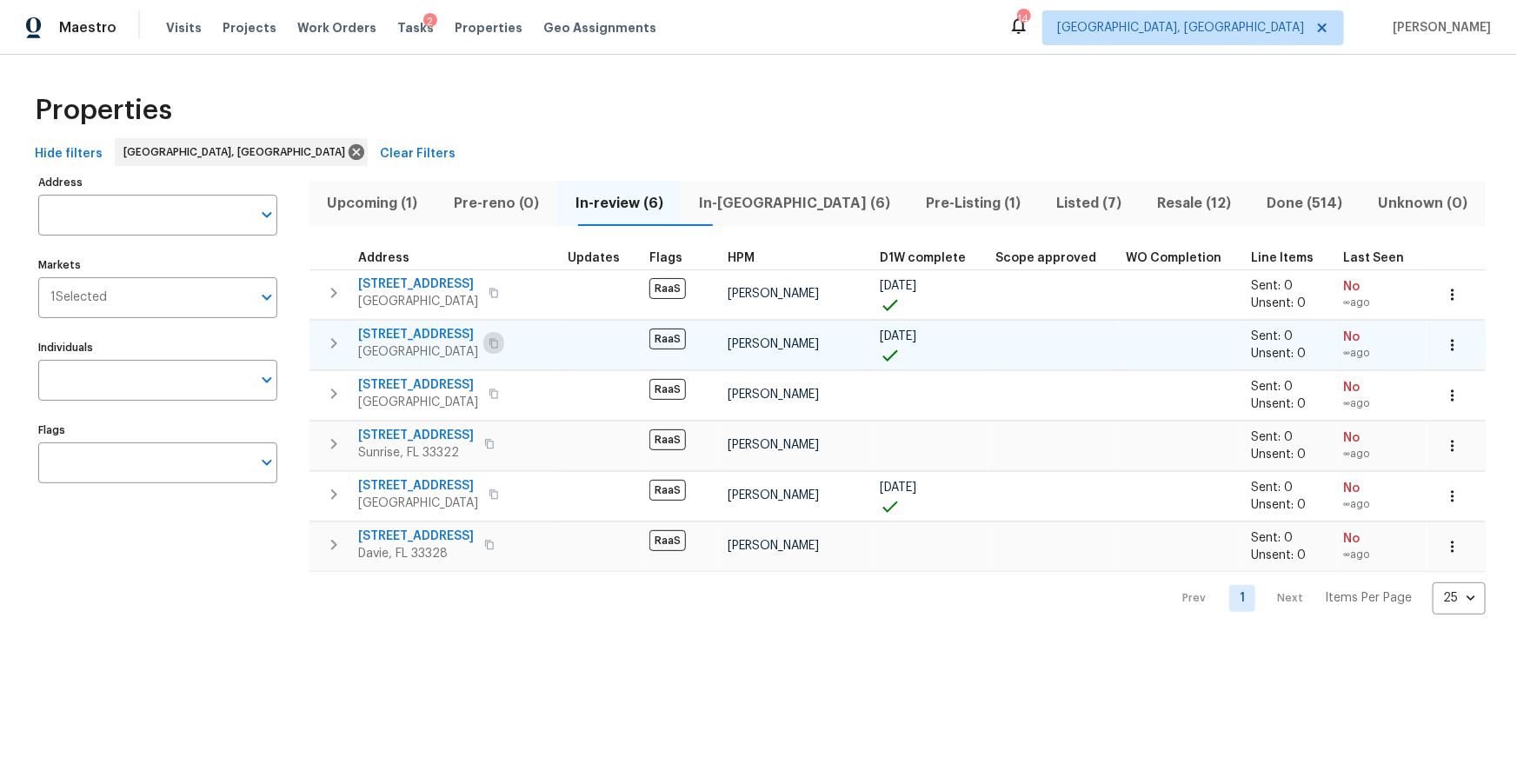
click at [499, 343] on icon "button" at bounding box center [493, 343] width 11 height 11
click at [401, 332] on span "4655 NW 41st Pl" at bounding box center [418, 335] width 120 height 18
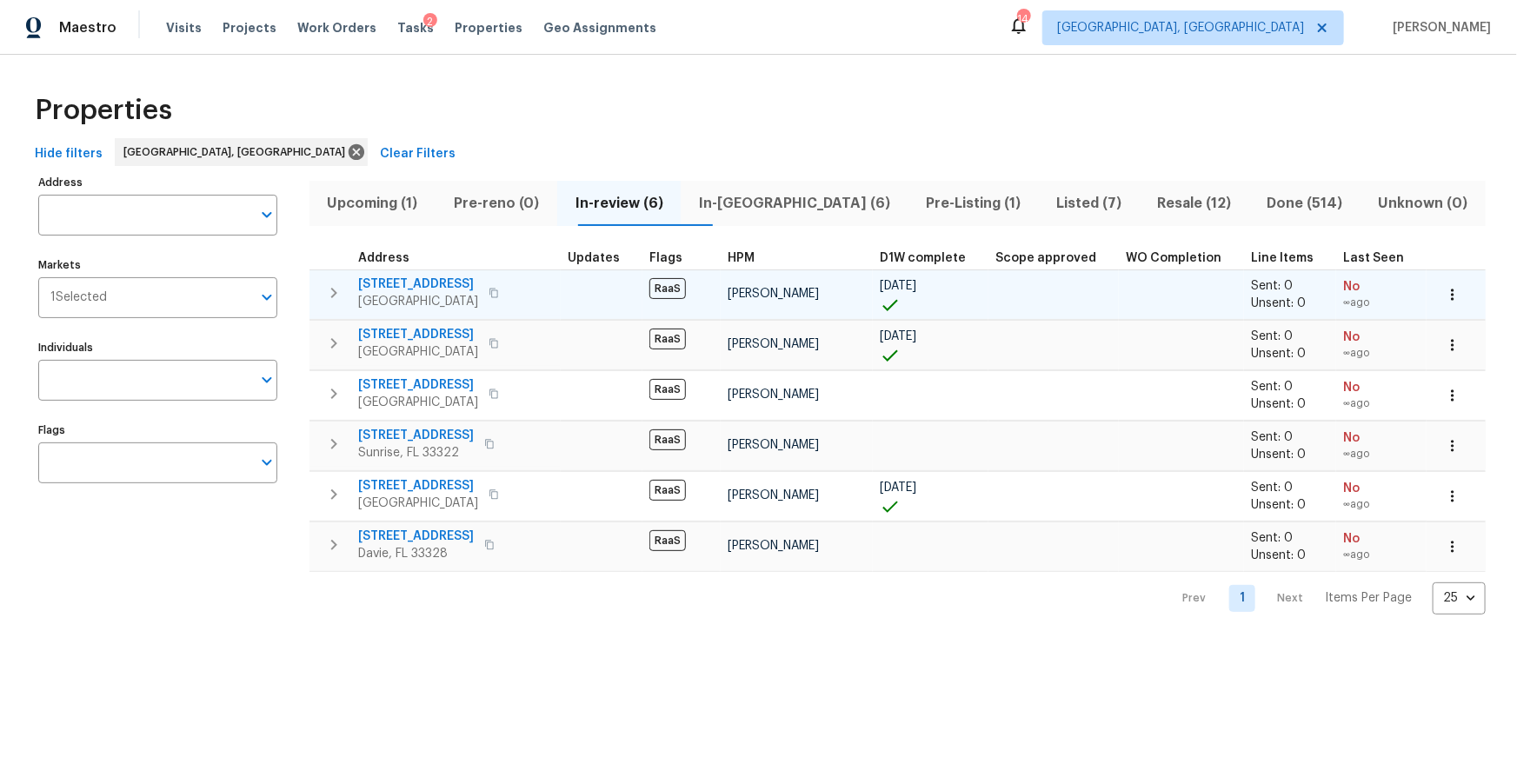
click at [498, 288] on icon "button" at bounding box center [493, 293] width 9 height 10
click at [422, 283] on span "11256 59th St N" at bounding box center [418, 284] width 120 height 18
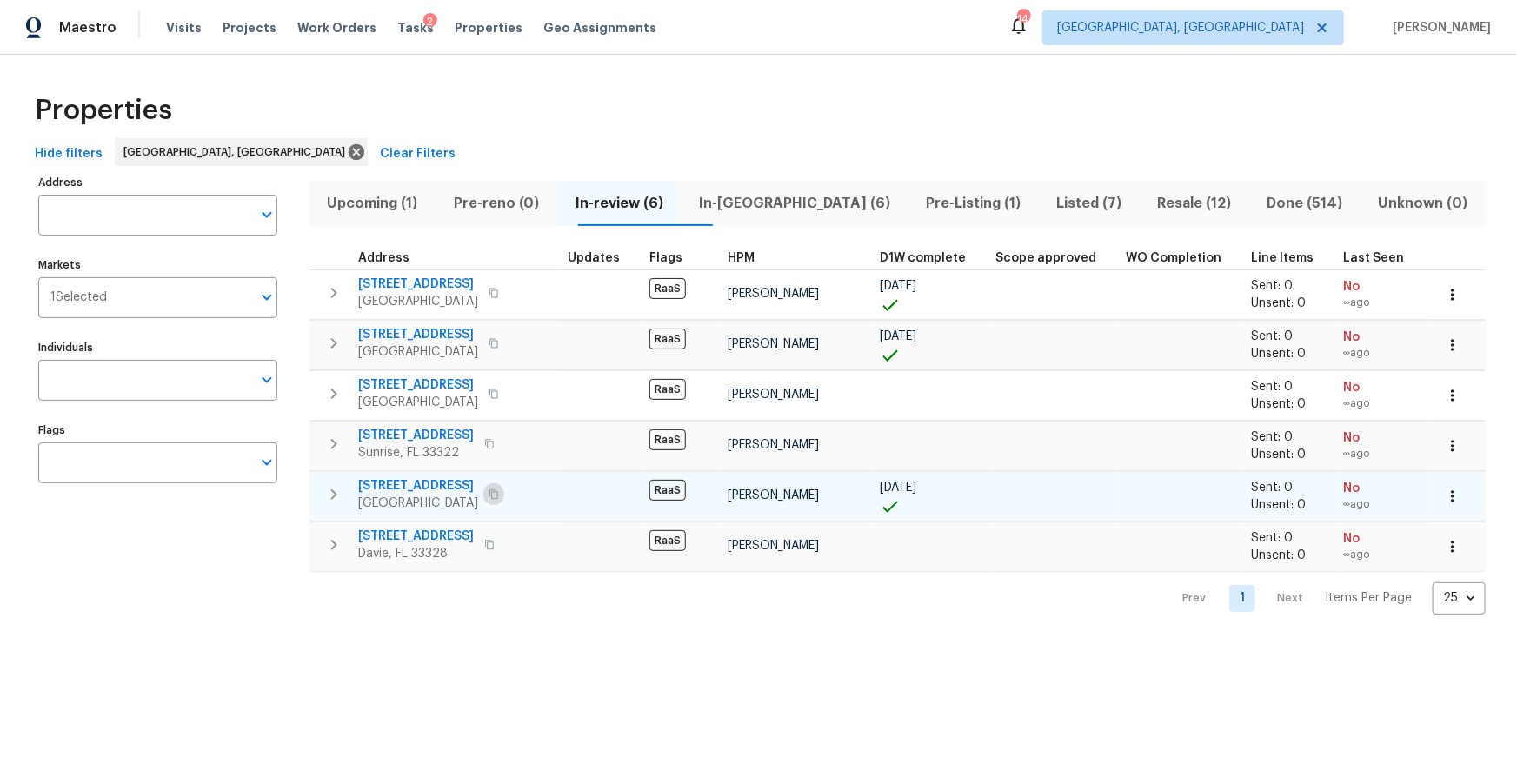
click at [489, 495] on icon "button" at bounding box center [493, 494] width 11 height 11
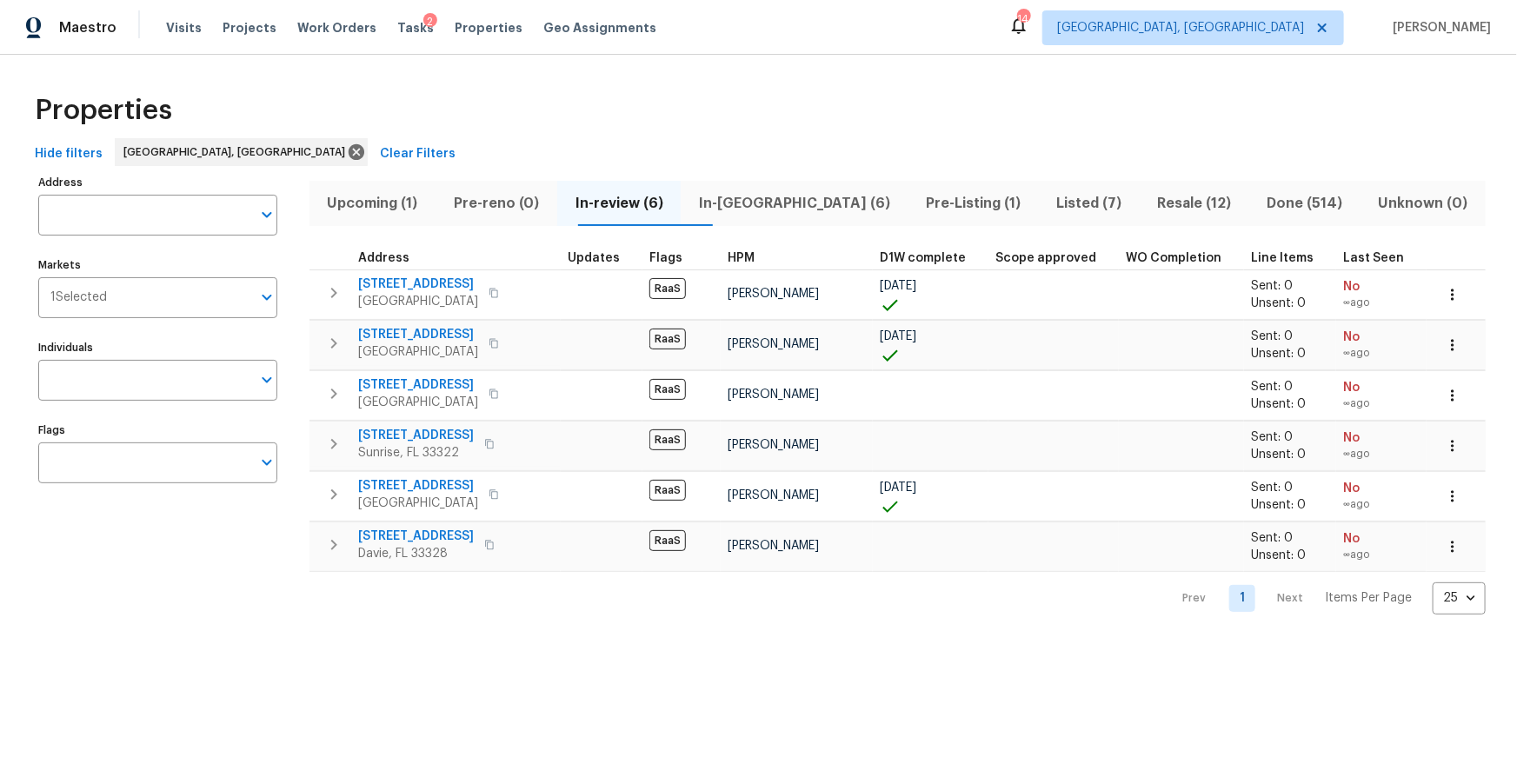
click at [354, 204] on span "Upcoming (1)" at bounding box center [372, 203] width 105 height 24
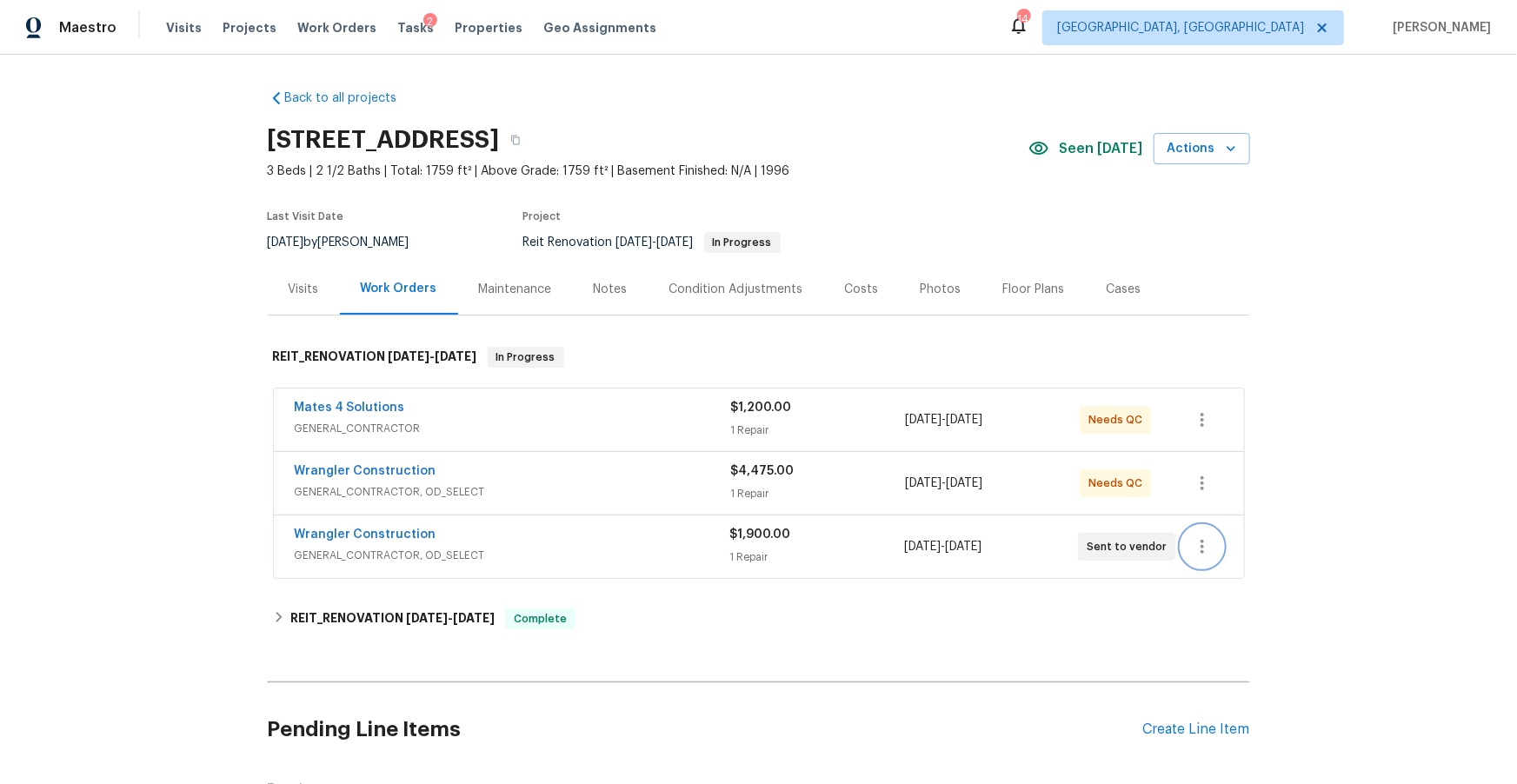
click at [1199, 543] on icon "button" at bounding box center [1201, 546] width 21 height 21
click at [1210, 542] on li "Edit" at bounding box center [1275, 546] width 188 height 28
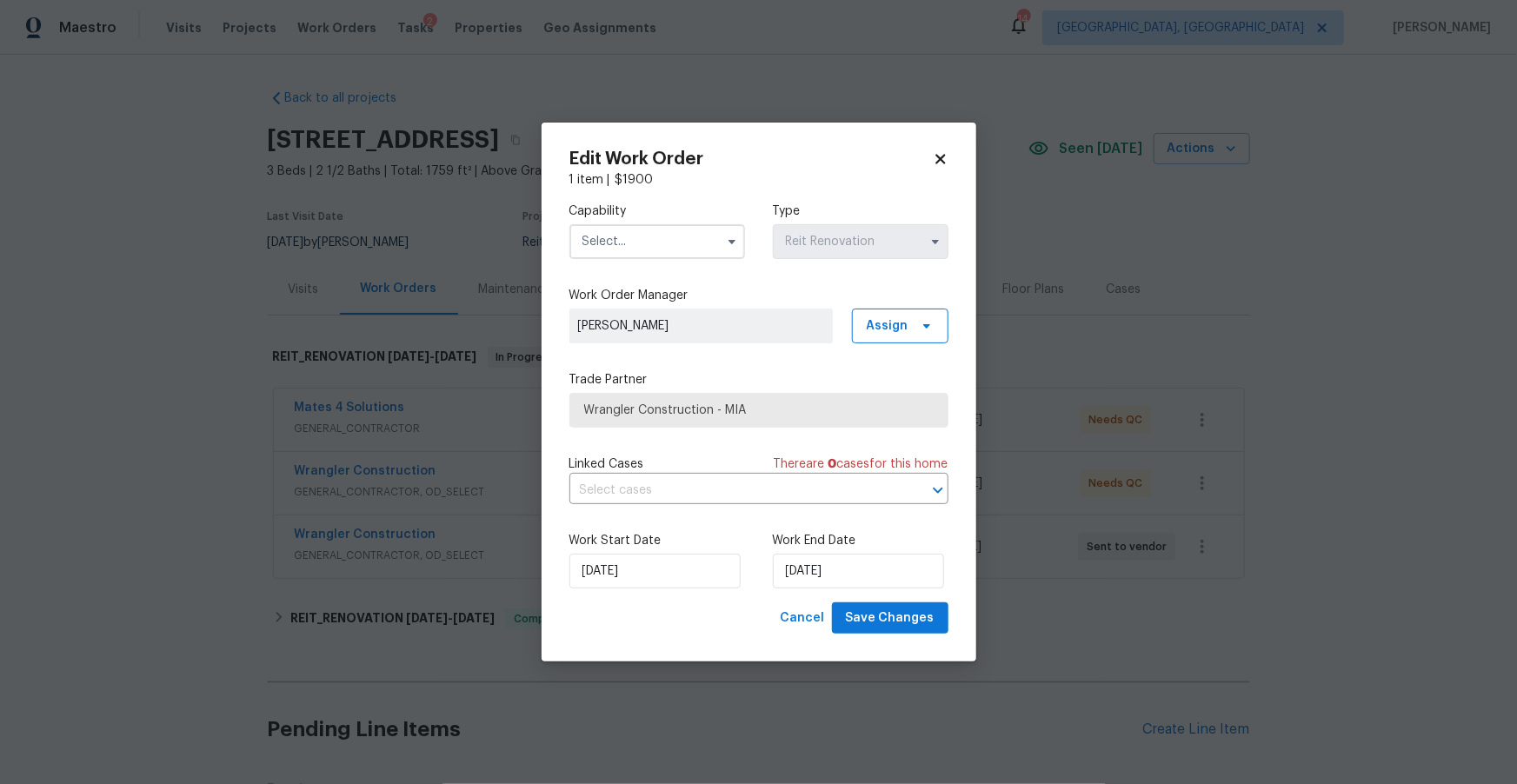
click at [605, 411] on span "Wrangler Construction - MIA" at bounding box center [759, 410] width 350 height 18
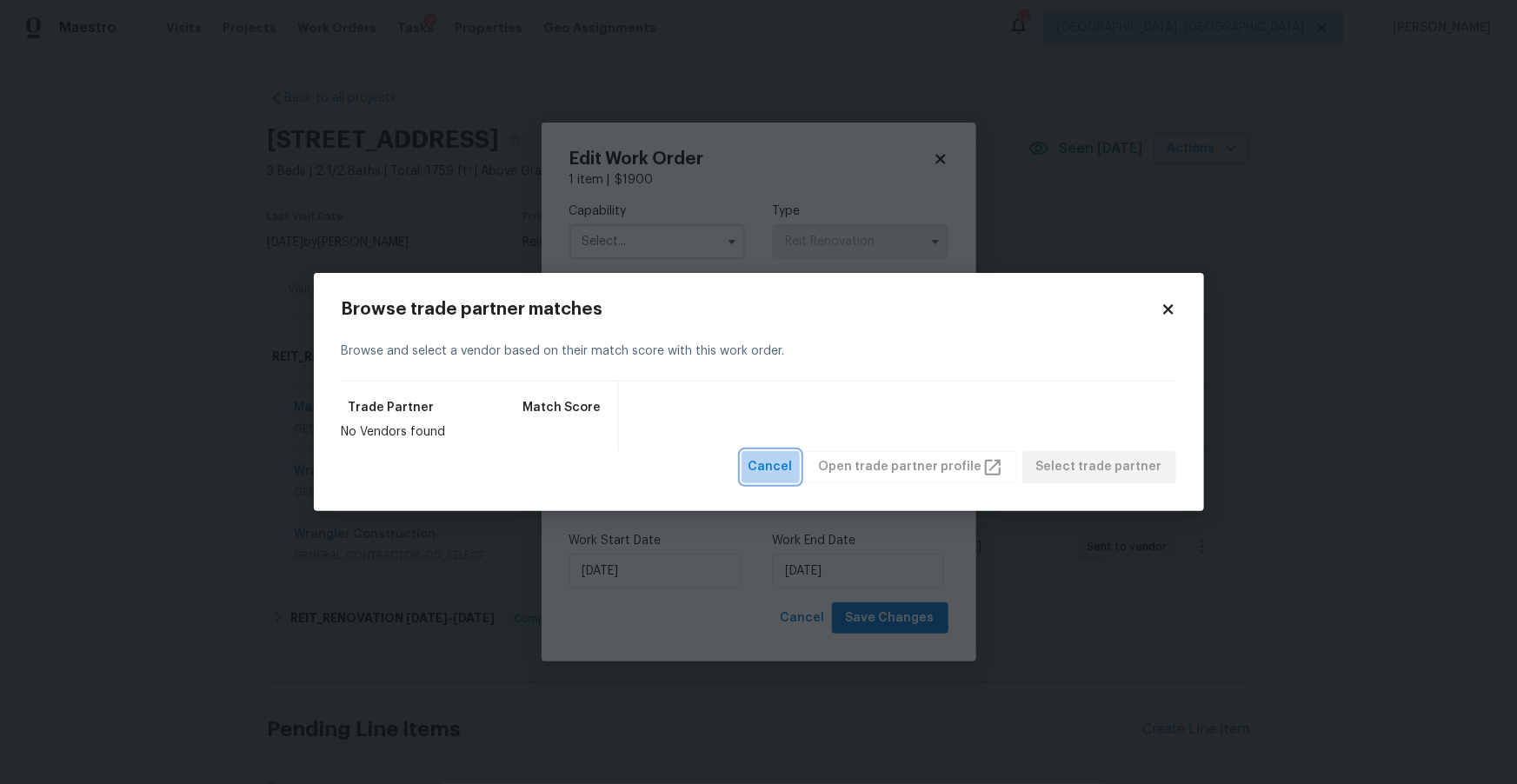
click at [793, 459] on span "Cancel" at bounding box center [770, 467] width 44 height 21
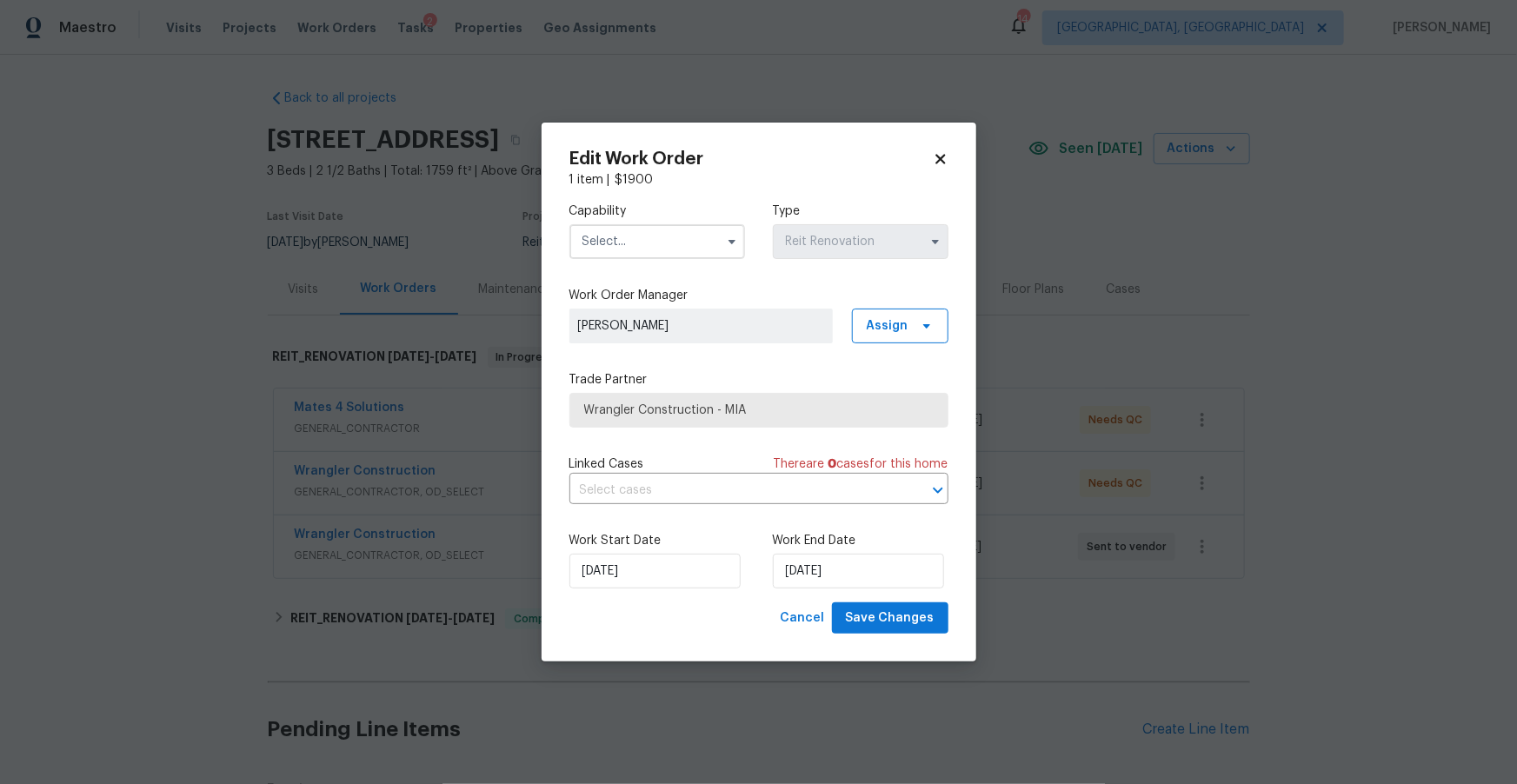
click at [627, 229] on input "text" at bounding box center [657, 242] width 176 height 35
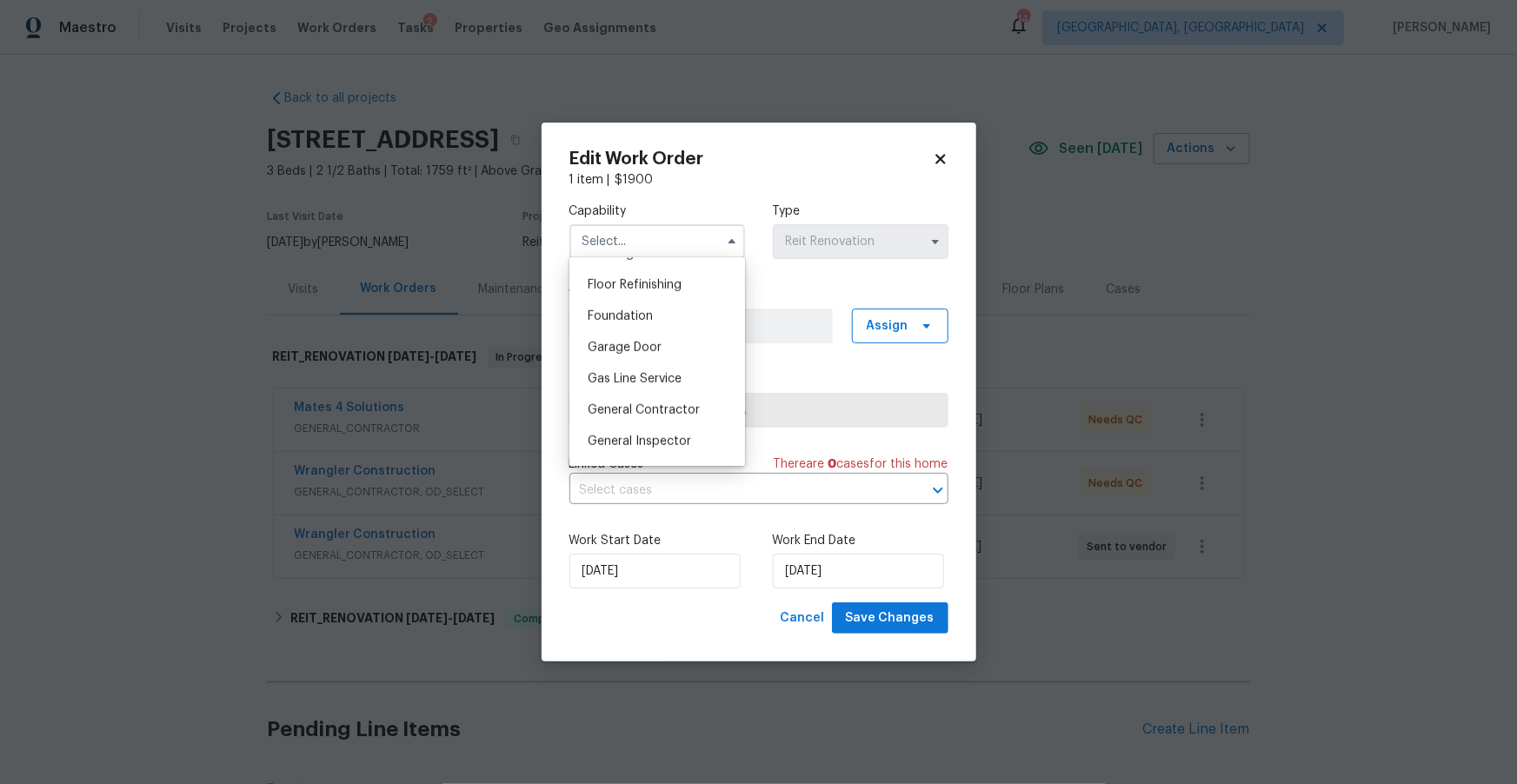
scroll to position [699, 0]
click at [645, 414] on span "General Contractor" at bounding box center [644, 409] width 112 height 12
type input "General Contractor"
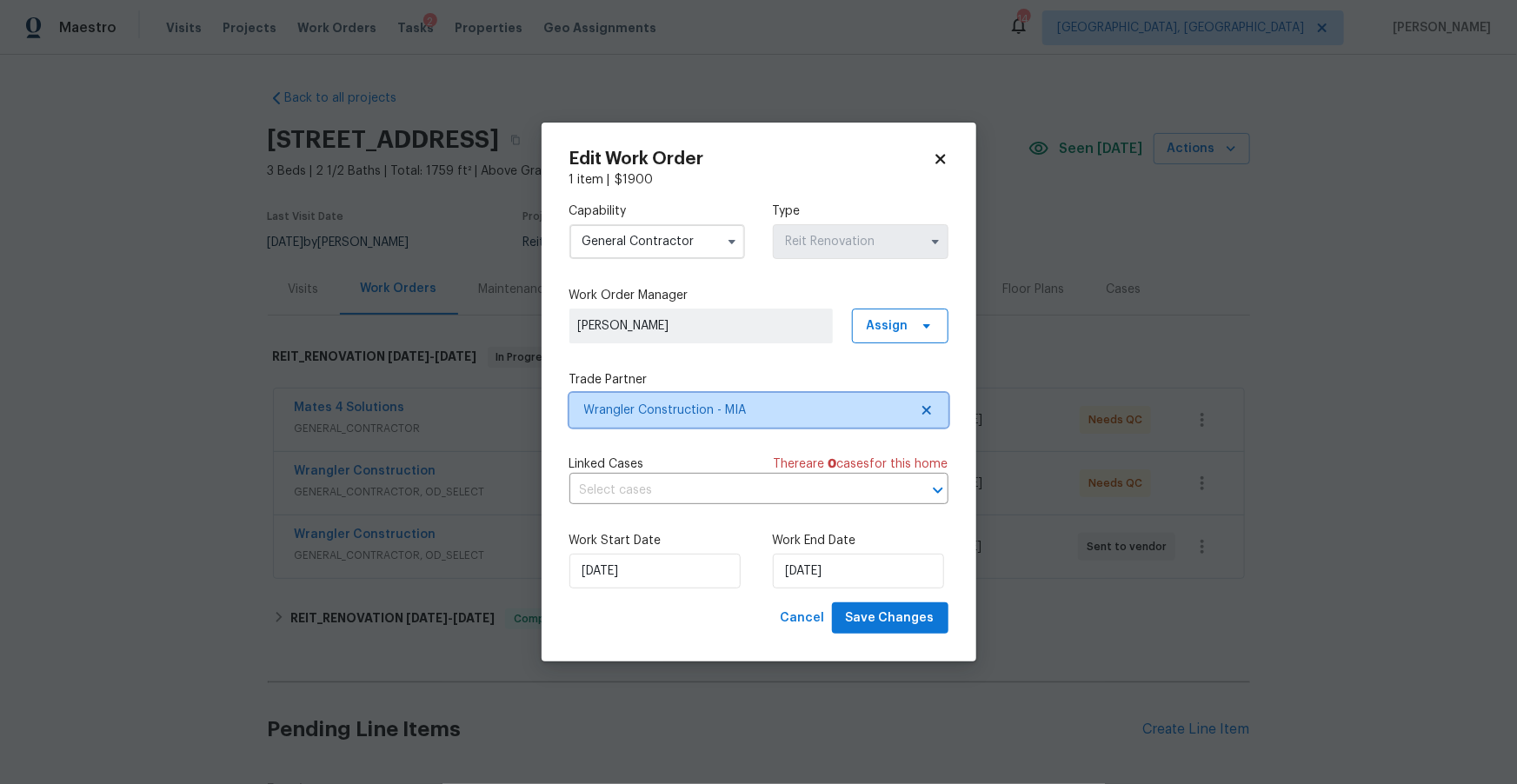
click at [697, 416] on span "Wrangler Construction - MIA" at bounding box center [746, 410] width 324 height 18
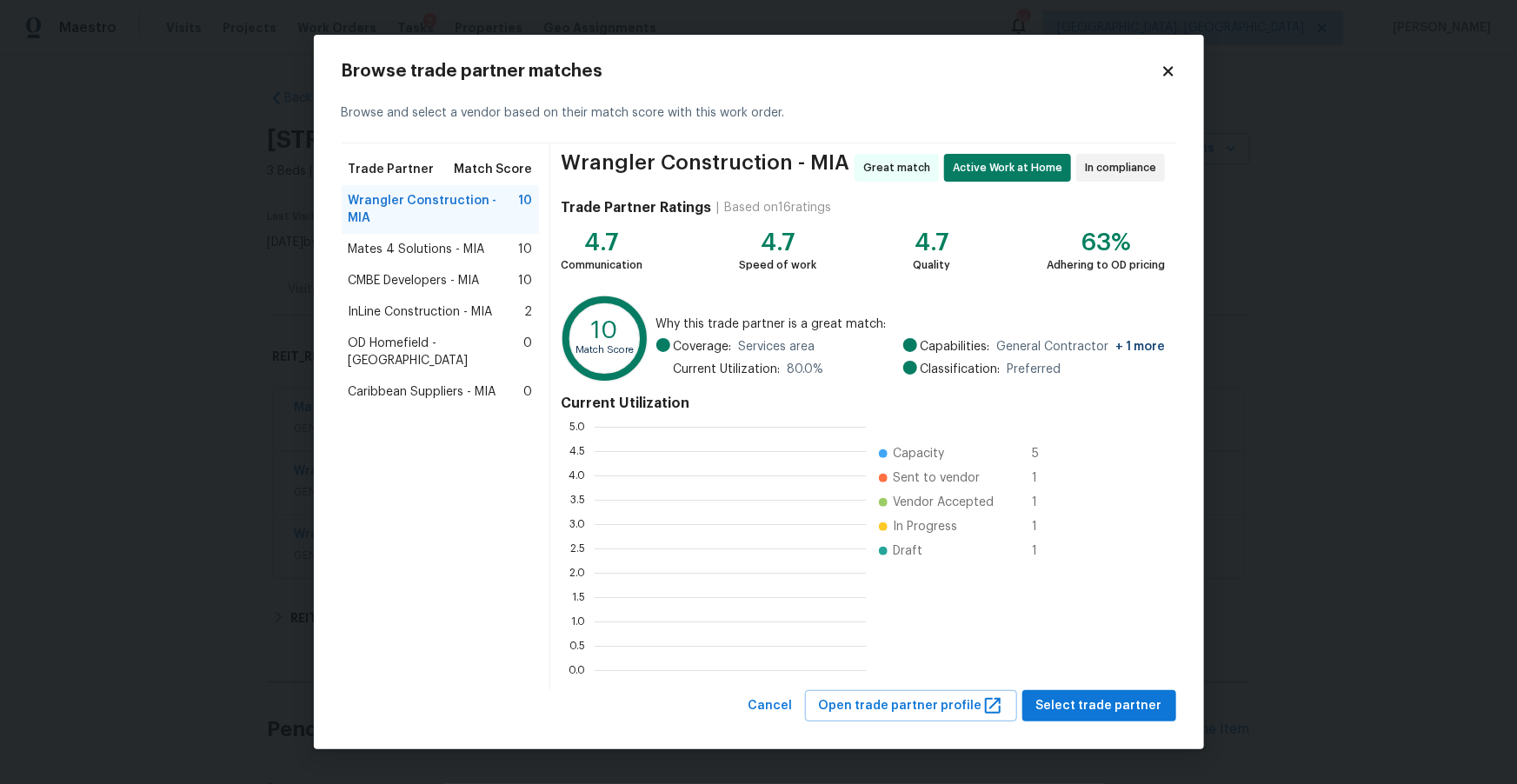
scroll to position [243, 270]
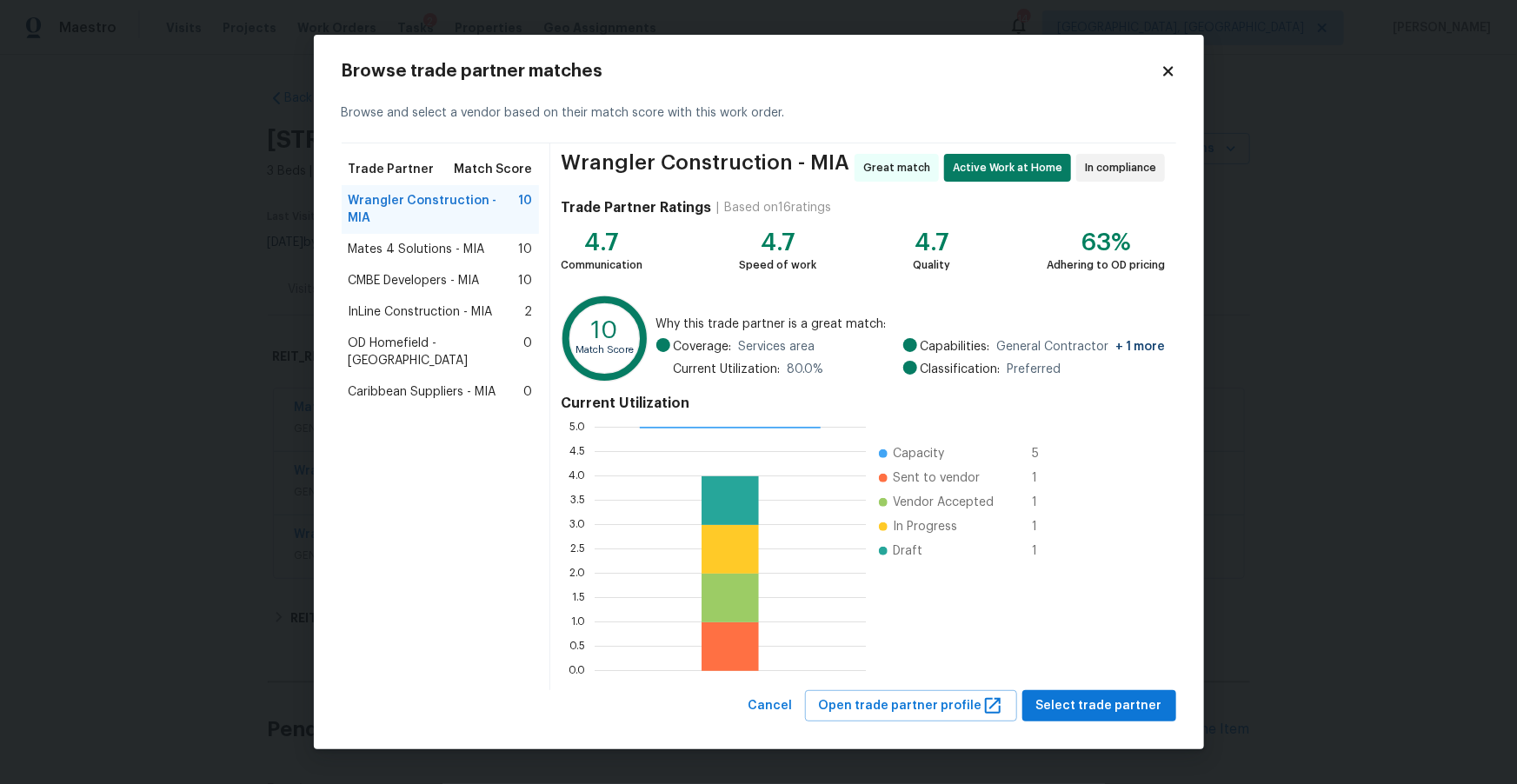
click at [454, 241] on span "Mates 4 Solutions - MIA" at bounding box center [417, 250] width 137 height 18
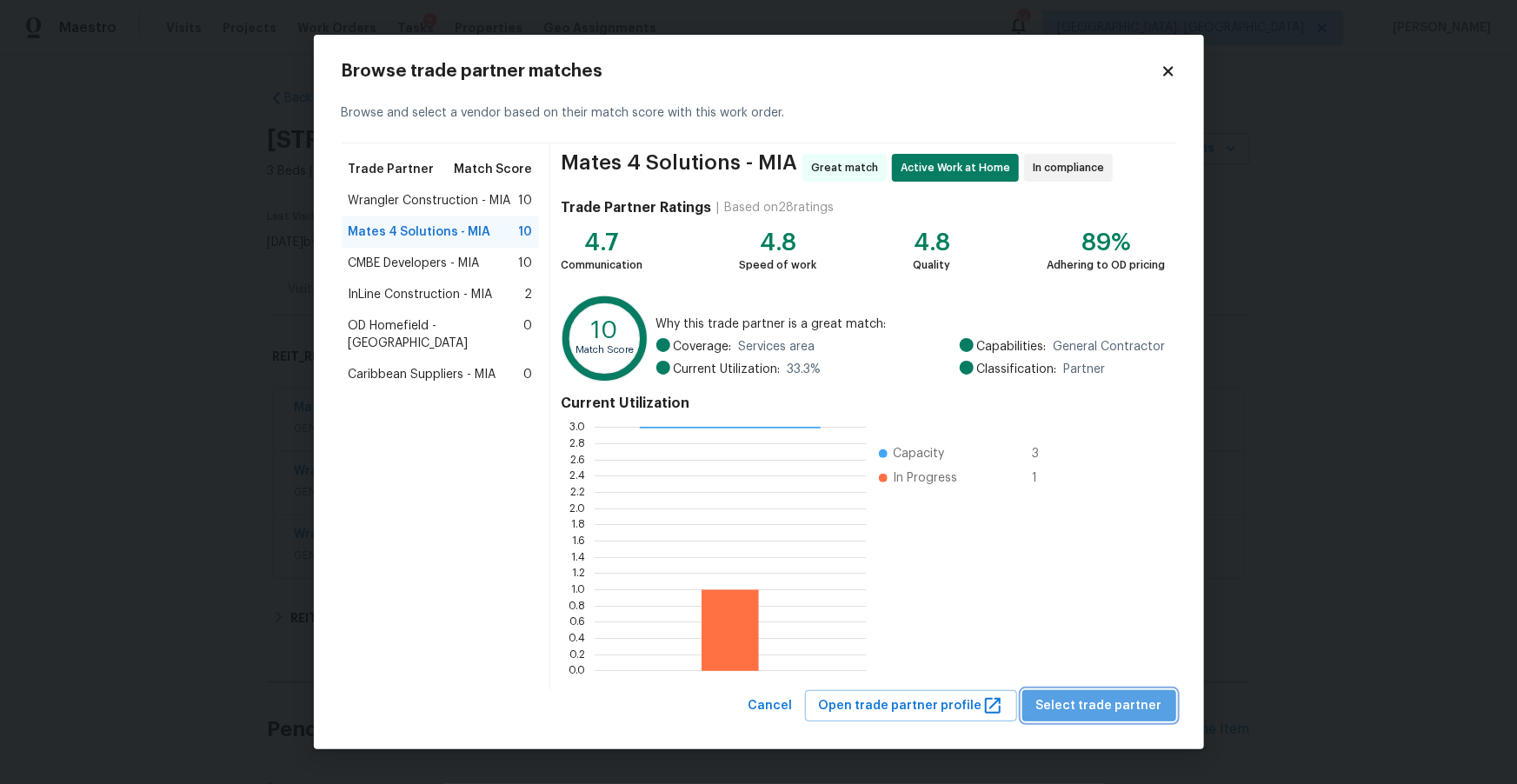
click at [1125, 712] on span "Select trade partner" at bounding box center [1099, 706] width 126 height 21
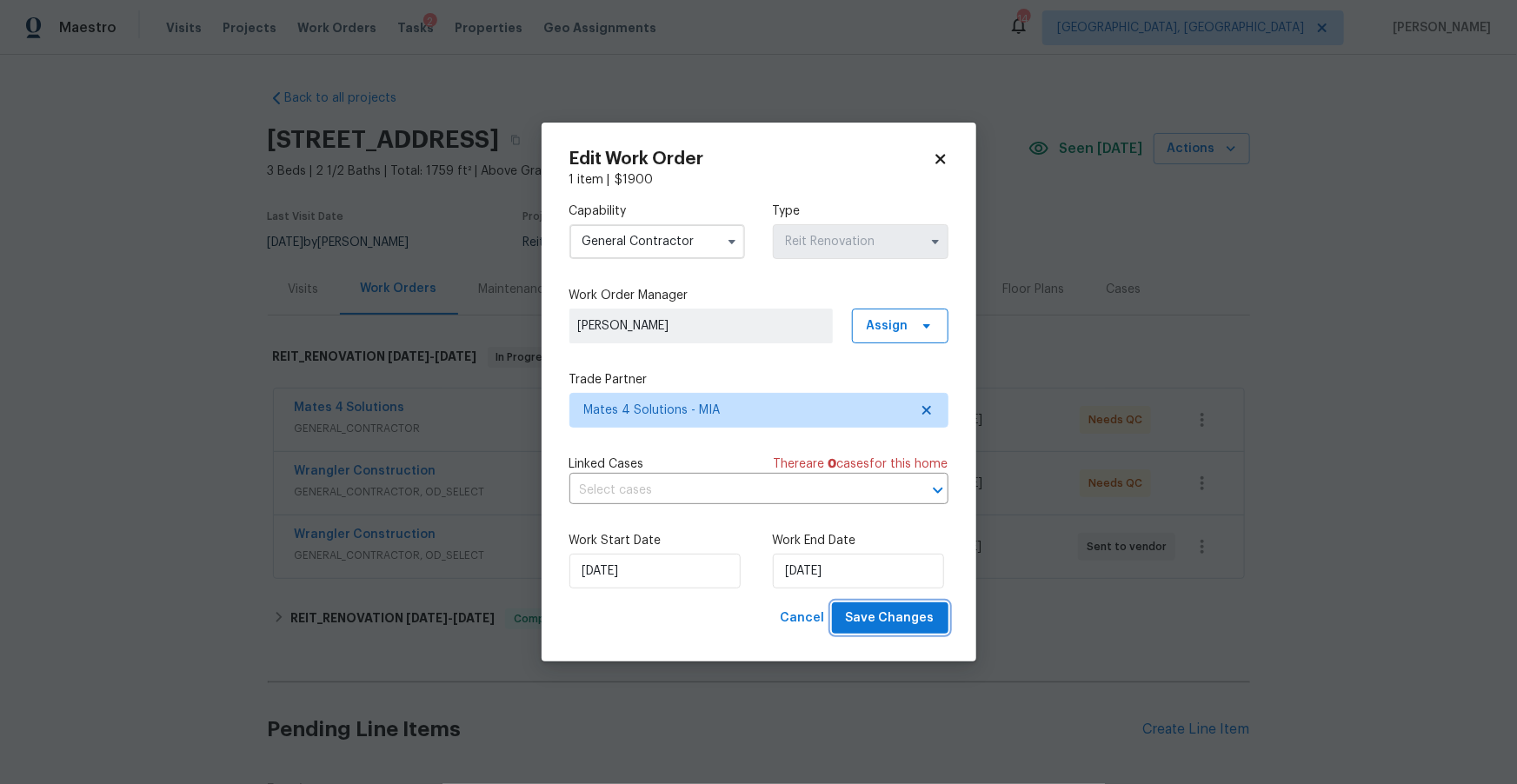
click at [896, 621] on span "Save Changes" at bounding box center [890, 618] width 89 height 21
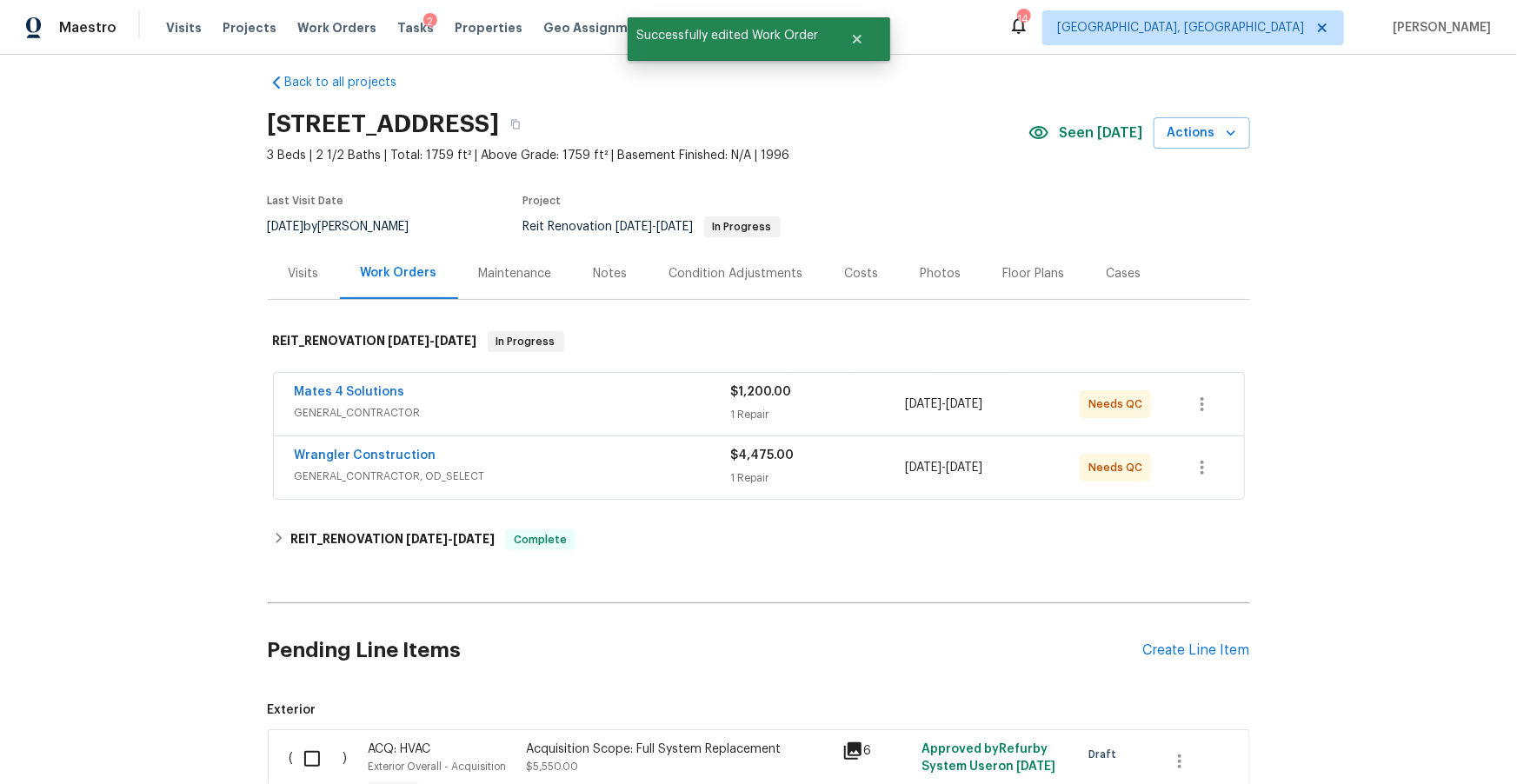
scroll to position [0, 0]
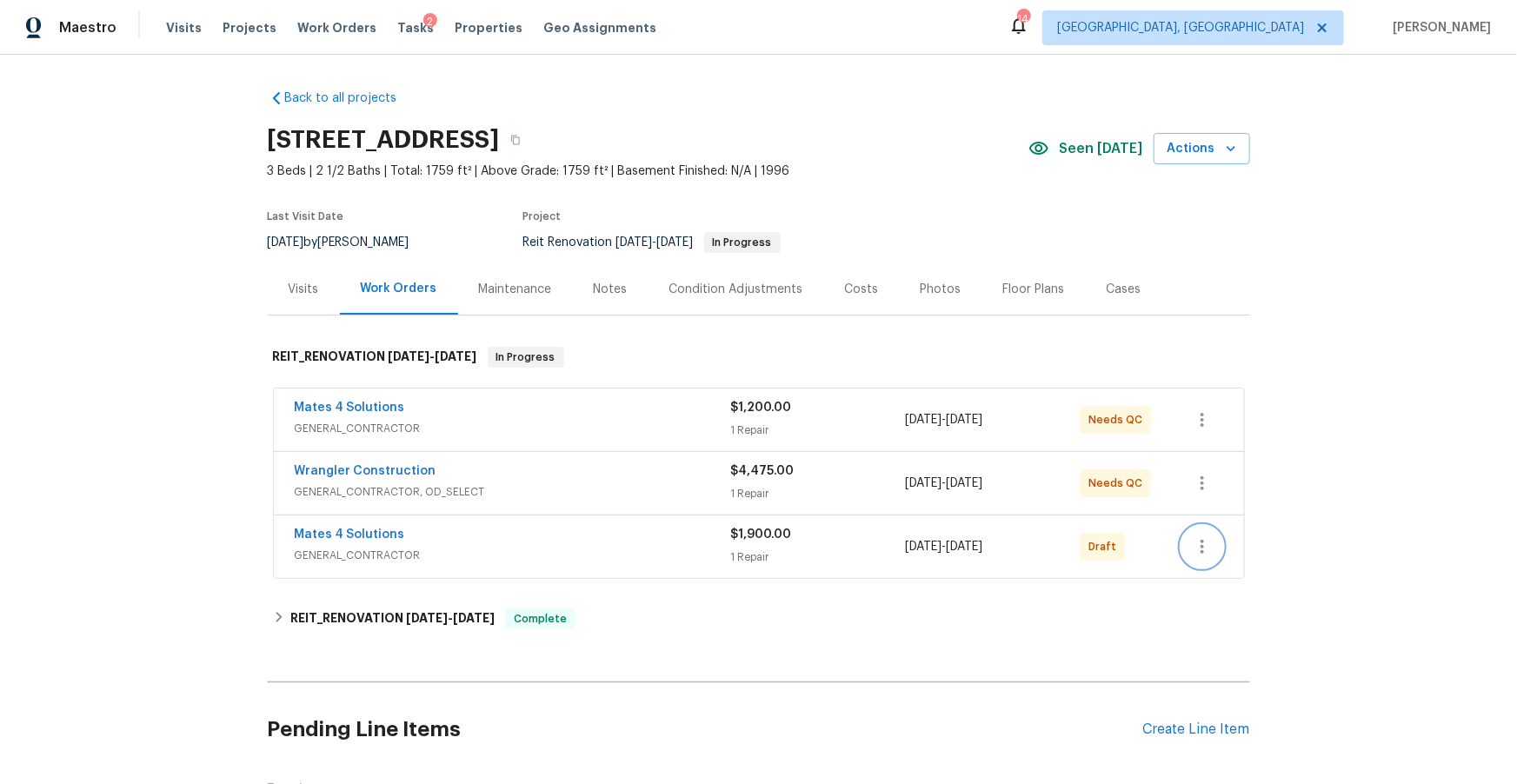
click at [1201, 543] on icon "button" at bounding box center [1201, 546] width 21 height 21
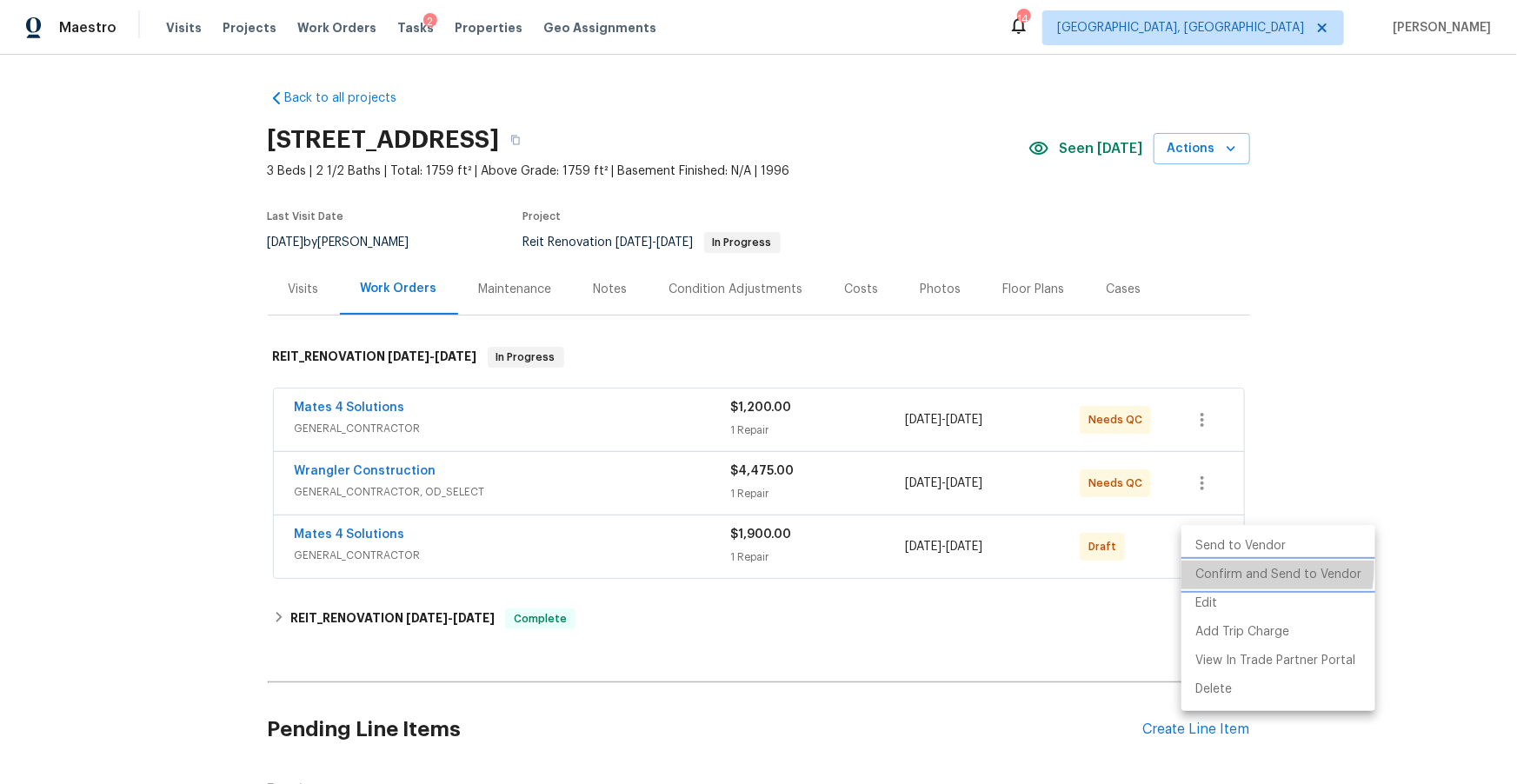
click at [1227, 566] on li "Confirm and Send to Vendor" at bounding box center [1278, 574] width 193 height 28
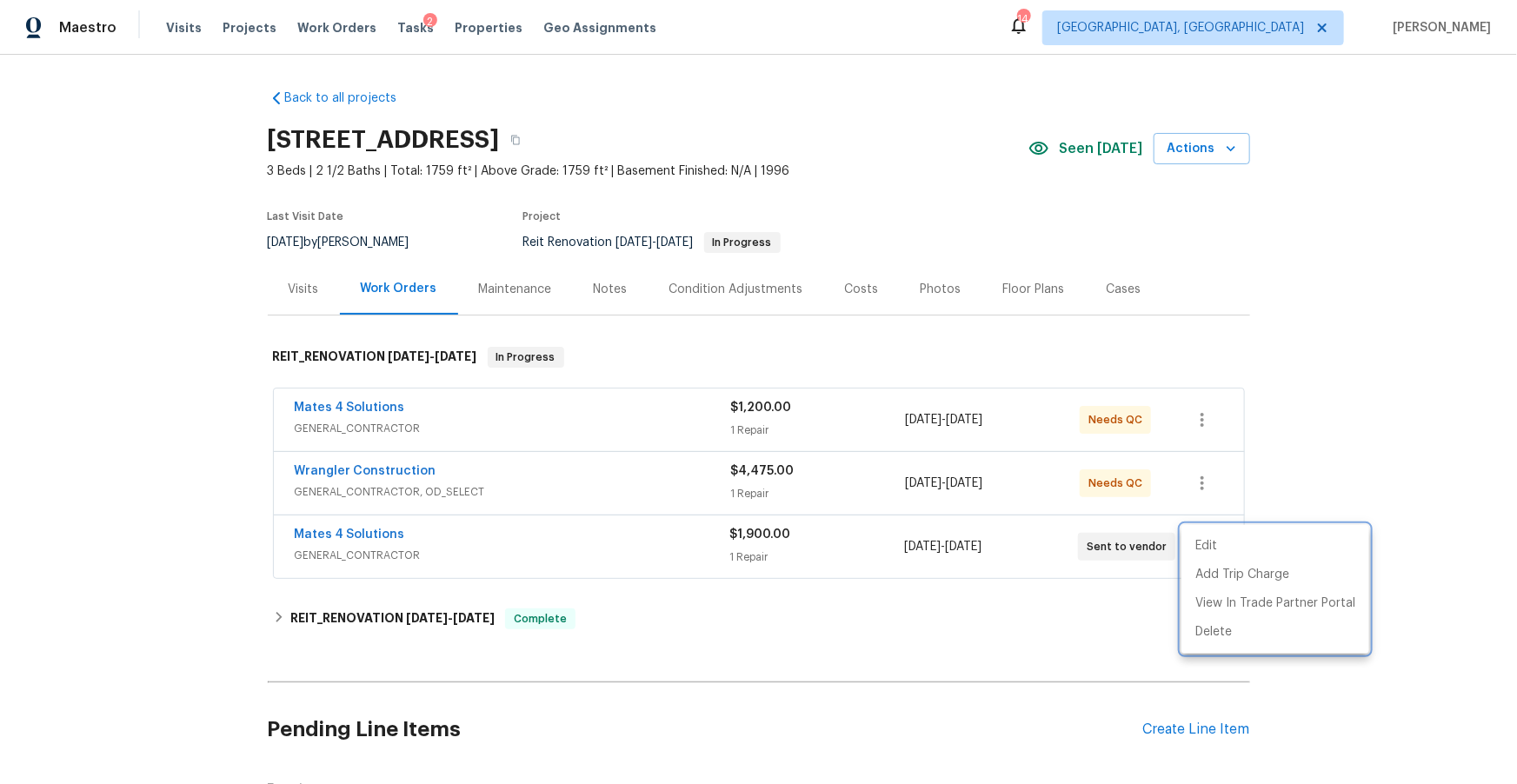
click at [830, 620] on div at bounding box center [758, 392] width 1517 height 784
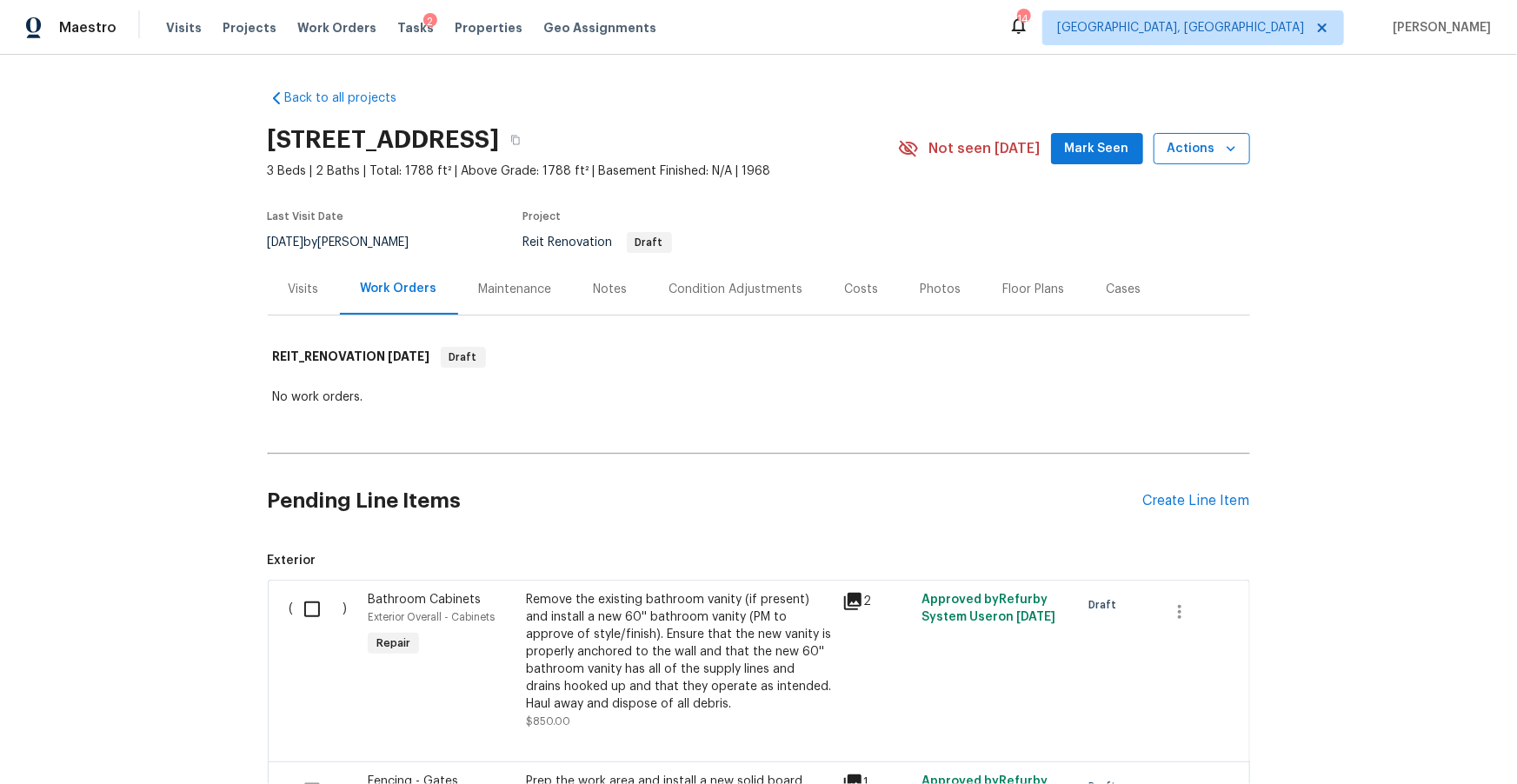
click at [1220, 148] on span "Actions" at bounding box center [1201, 148] width 68 height 21
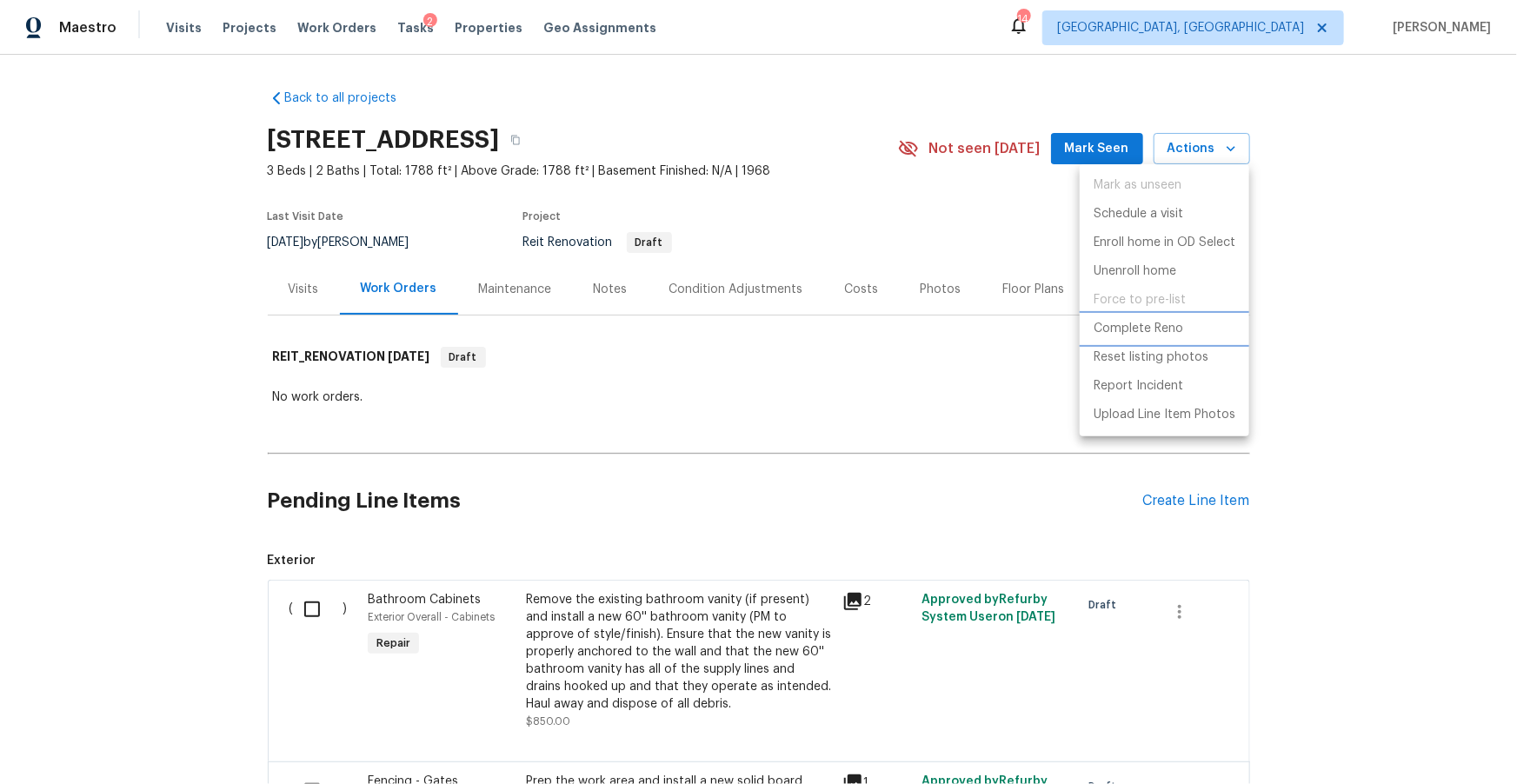
click at [1144, 335] on p "Complete Reno" at bounding box center [1139, 328] width 90 height 19
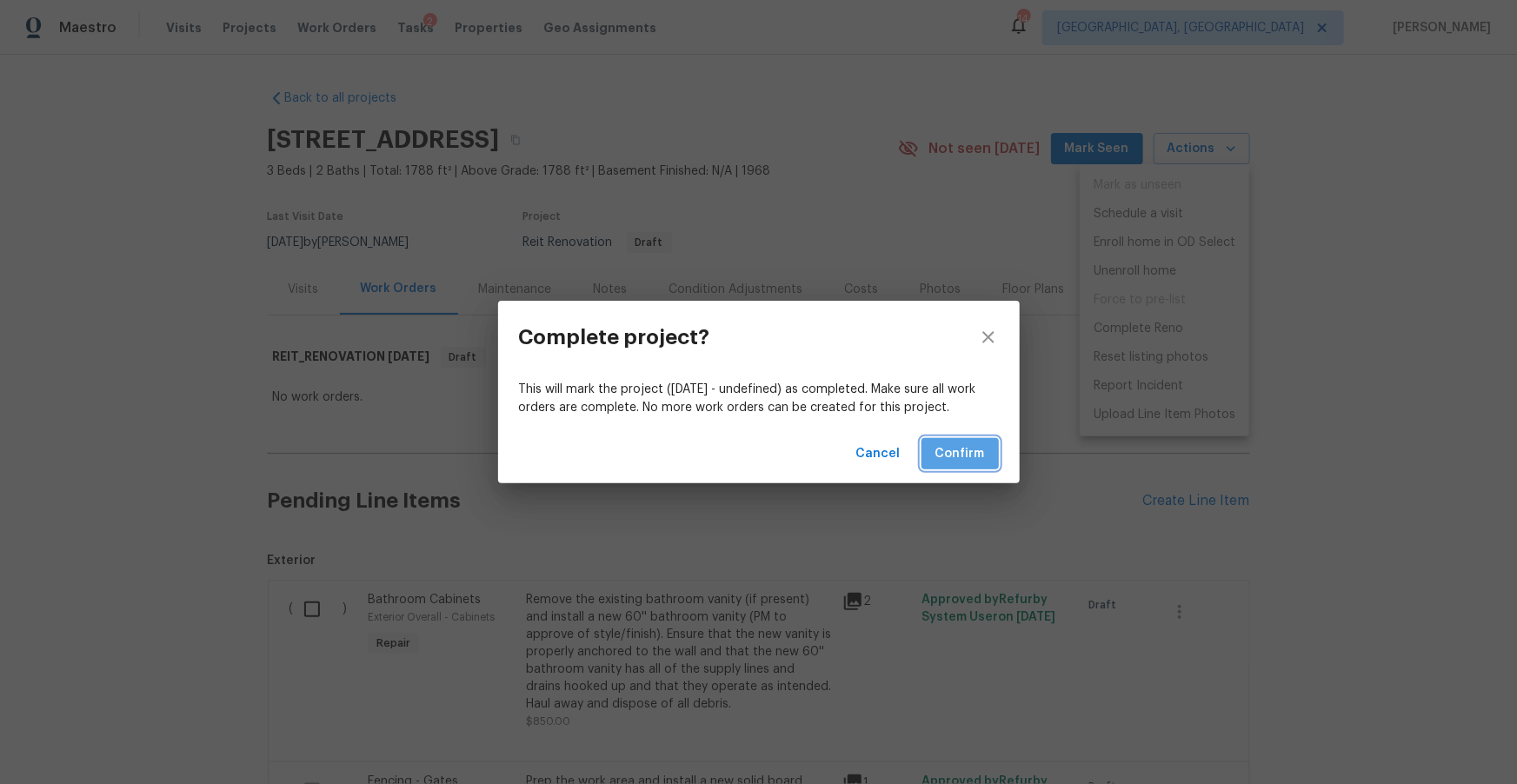
click at [939, 452] on span "Confirm" at bounding box center [960, 454] width 50 height 21
